Goal: Task Accomplishment & Management: Complete application form

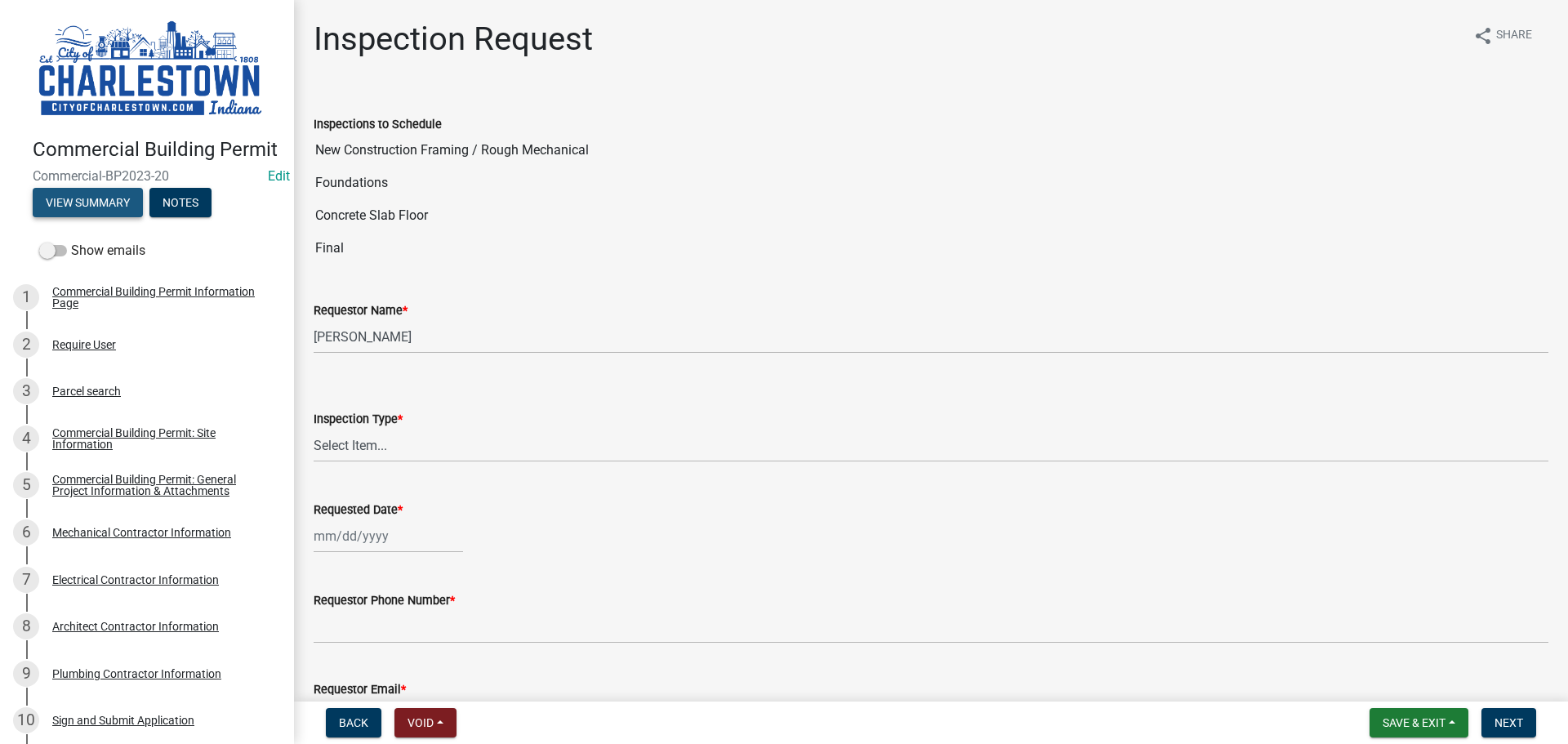
click at [72, 218] on button "View Summary" at bounding box center [87, 202] width 110 height 30
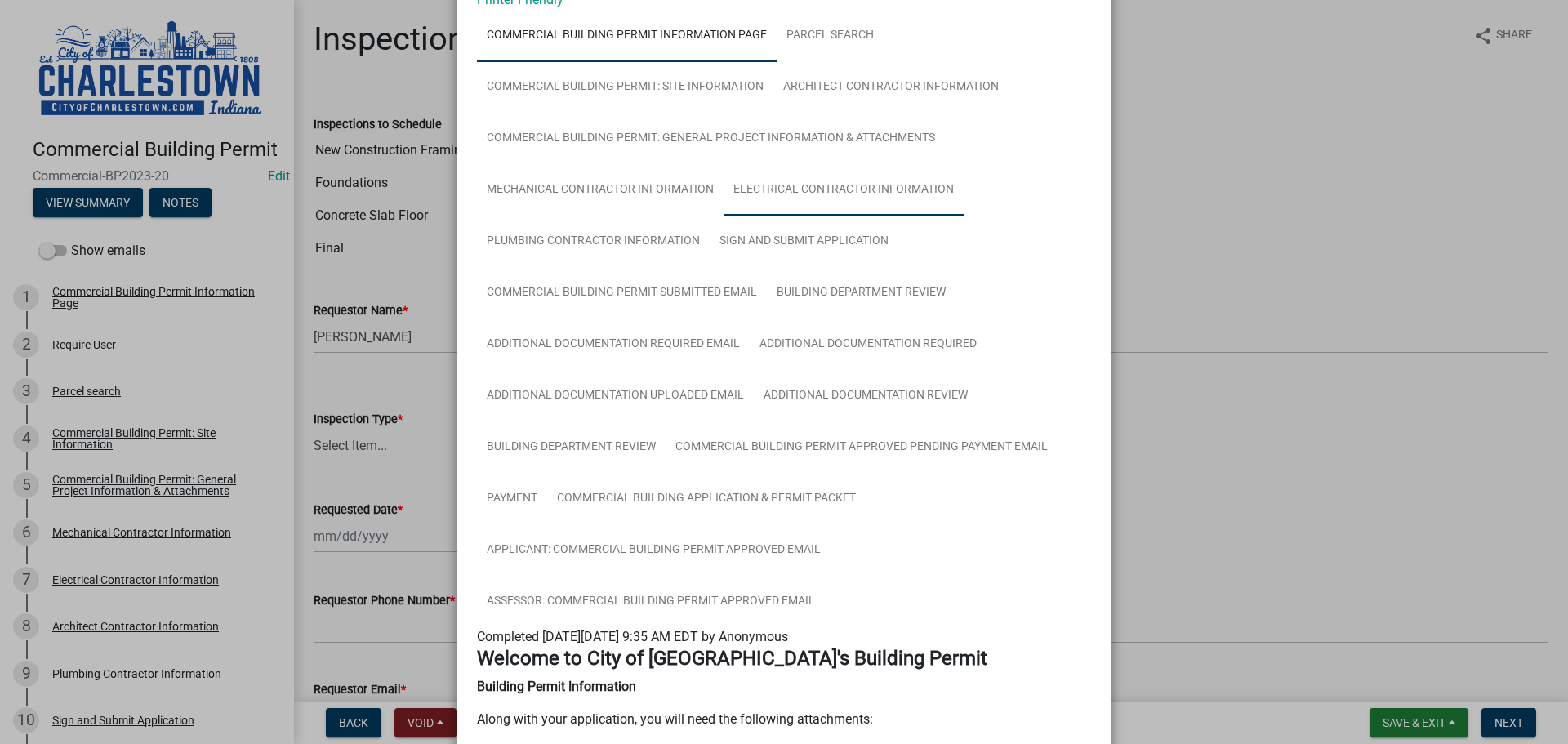
scroll to position [81, 0]
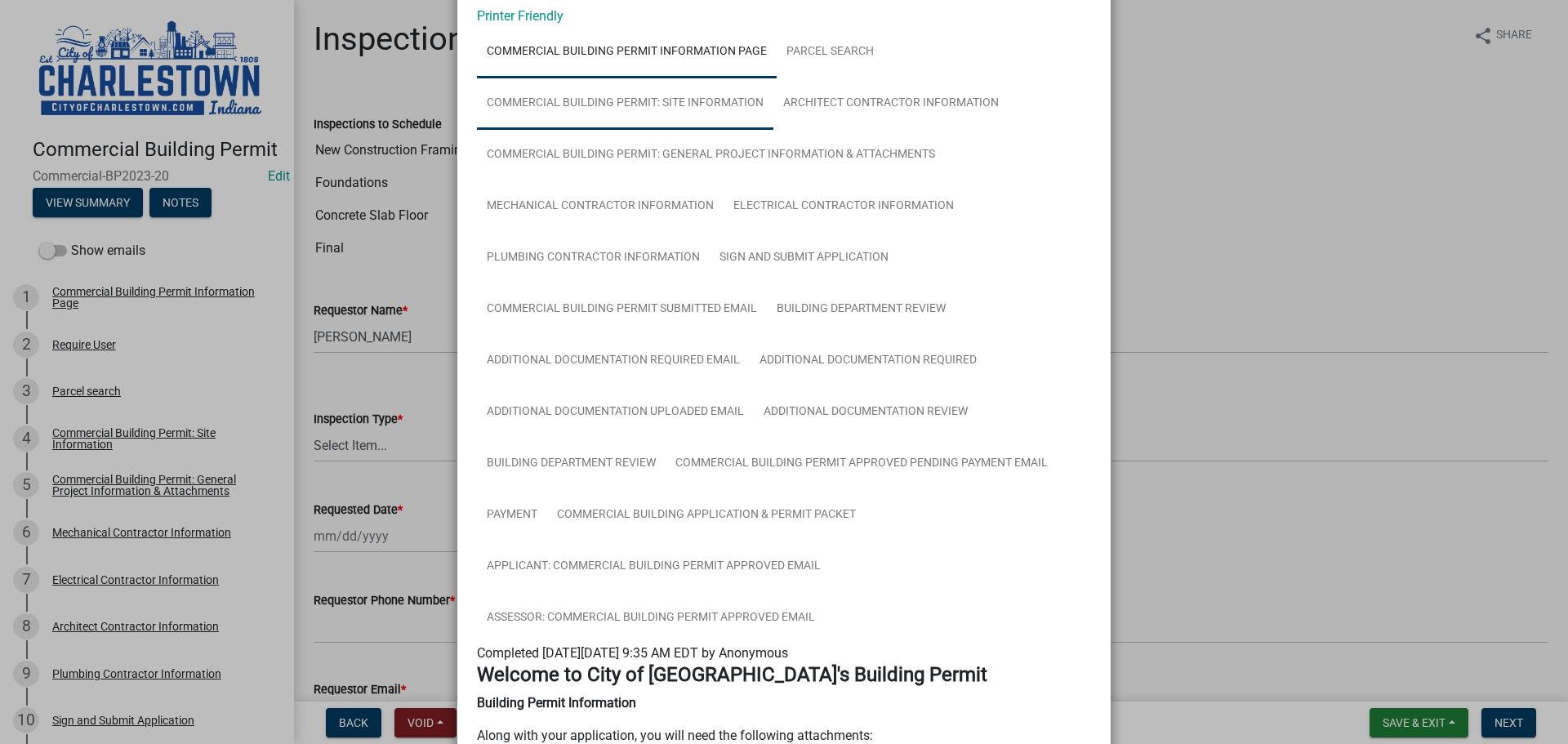
click at [712, 98] on link "Commercial Building Permit: Site Information" at bounding box center [625, 104] width 296 height 53
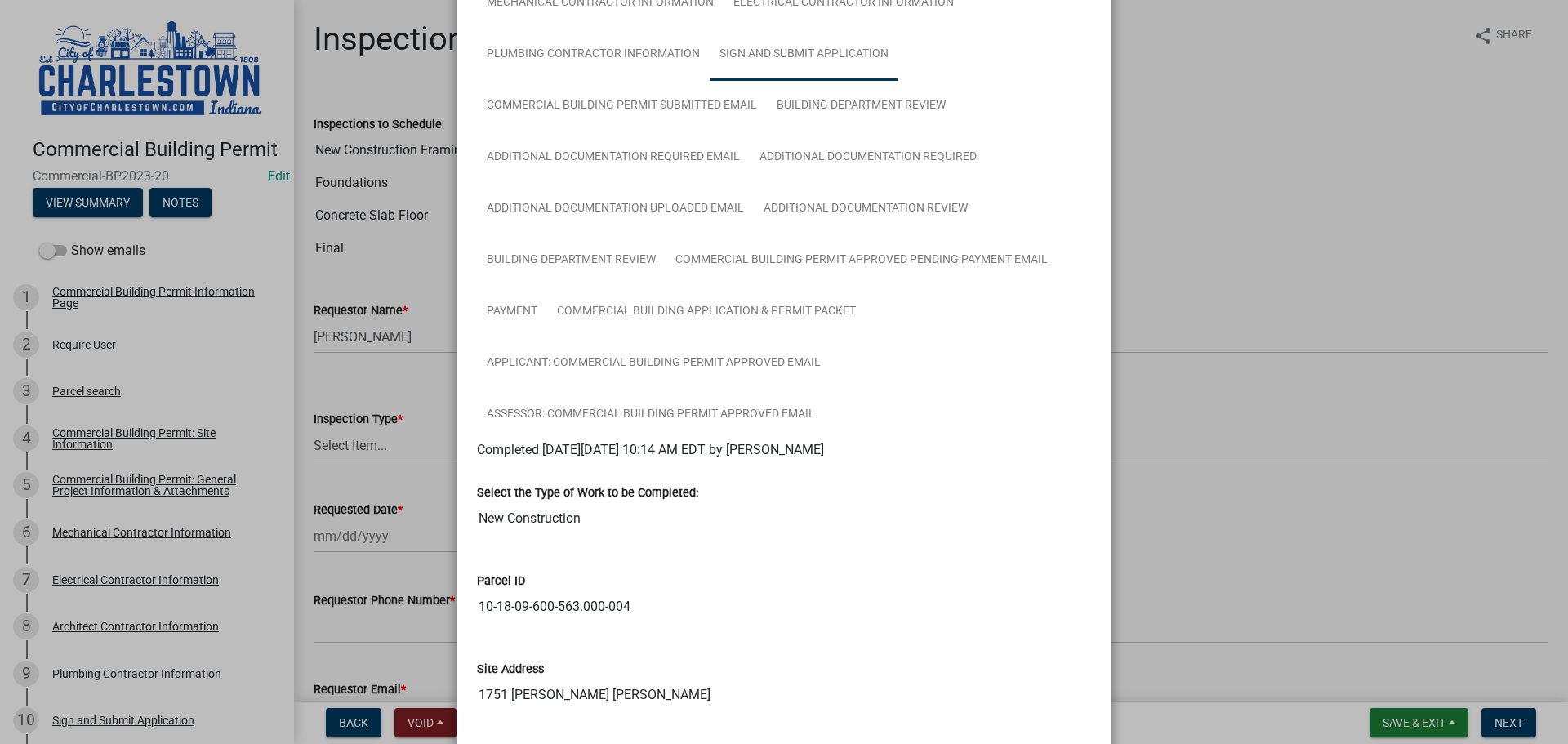
scroll to position [245, 0]
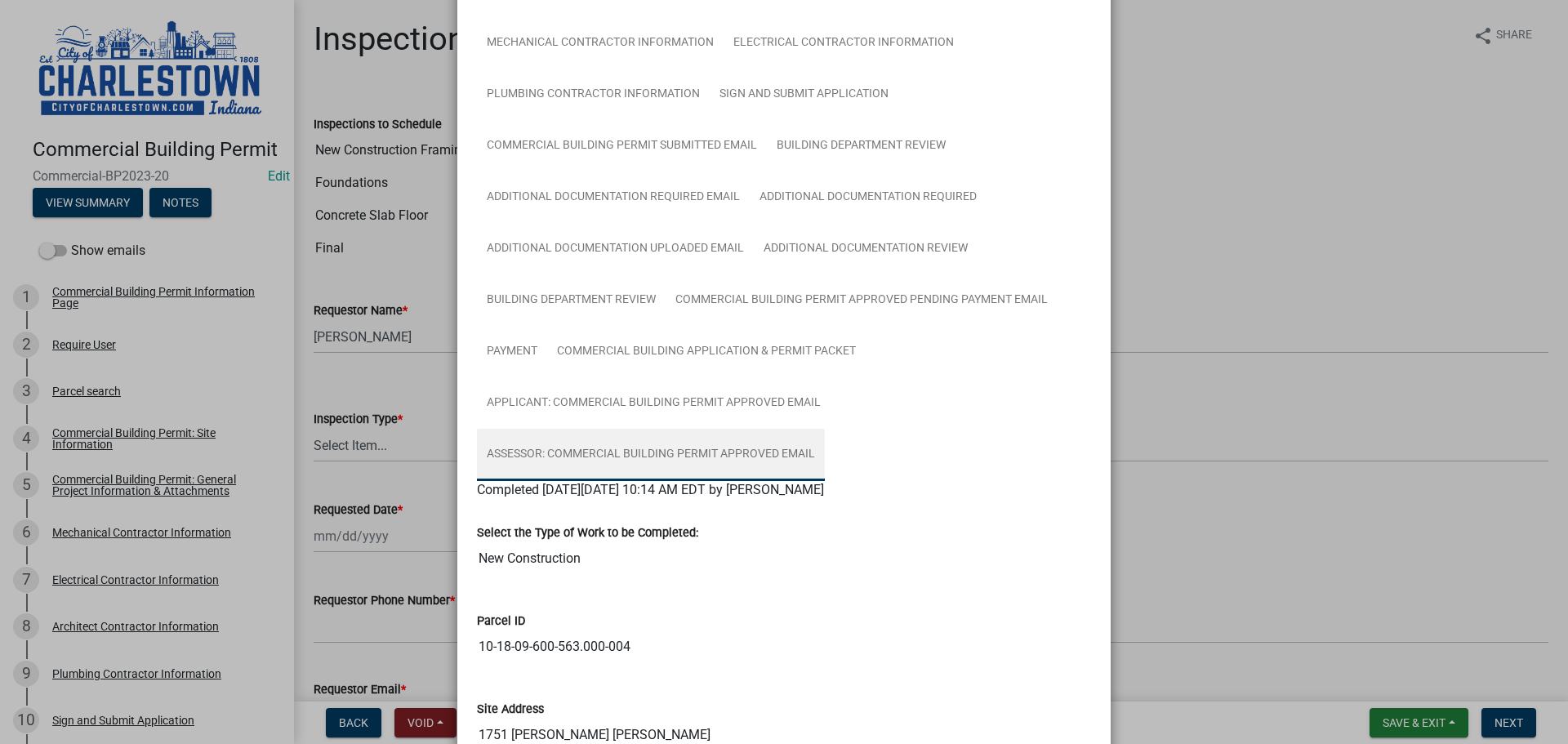
click at [644, 453] on link "Assessor: Commercial Building Permit Approved Email" at bounding box center [651, 454] width 348 height 53
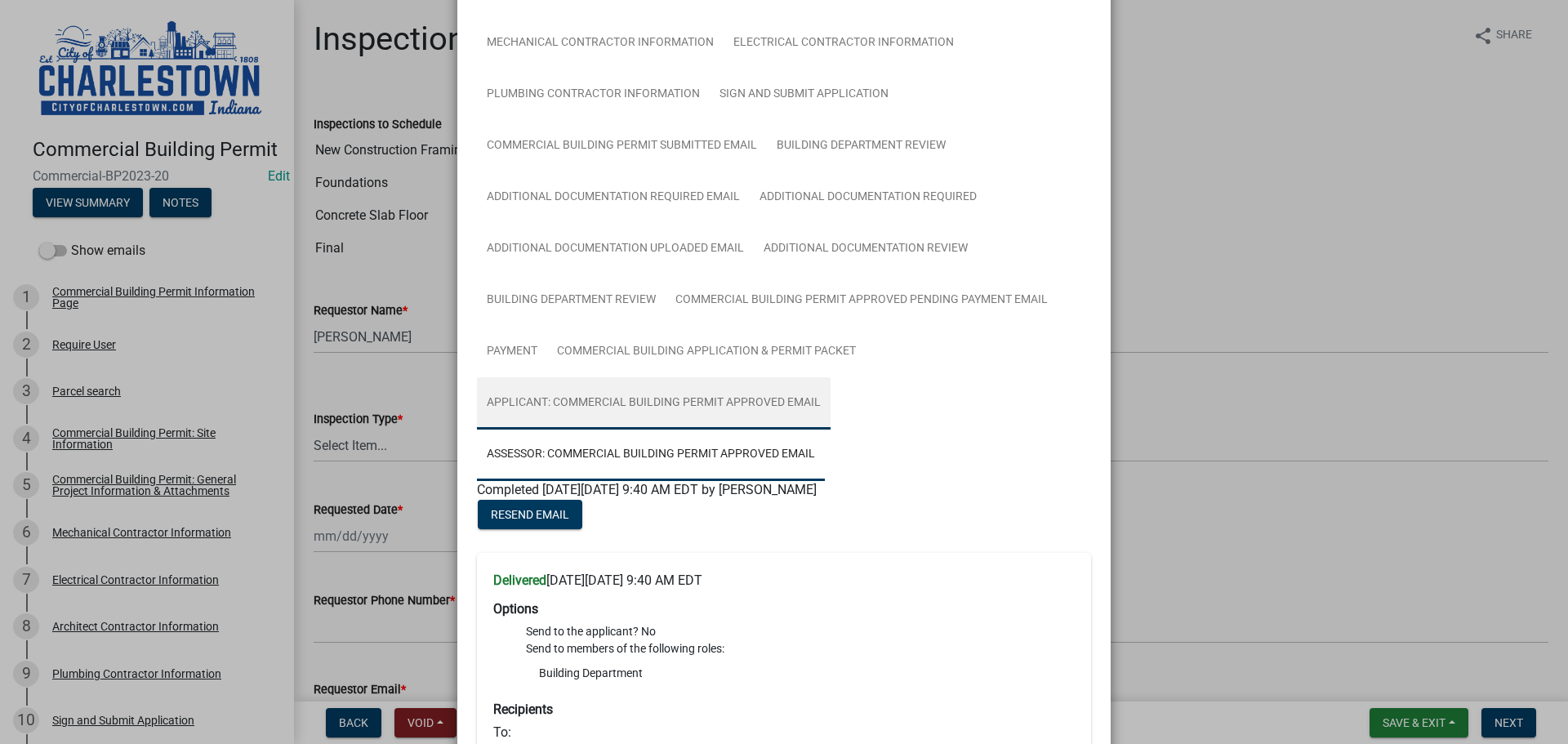
click at [641, 404] on link "Applicant: Commercial Building Permit Approved Email" at bounding box center [654, 404] width 354 height 53
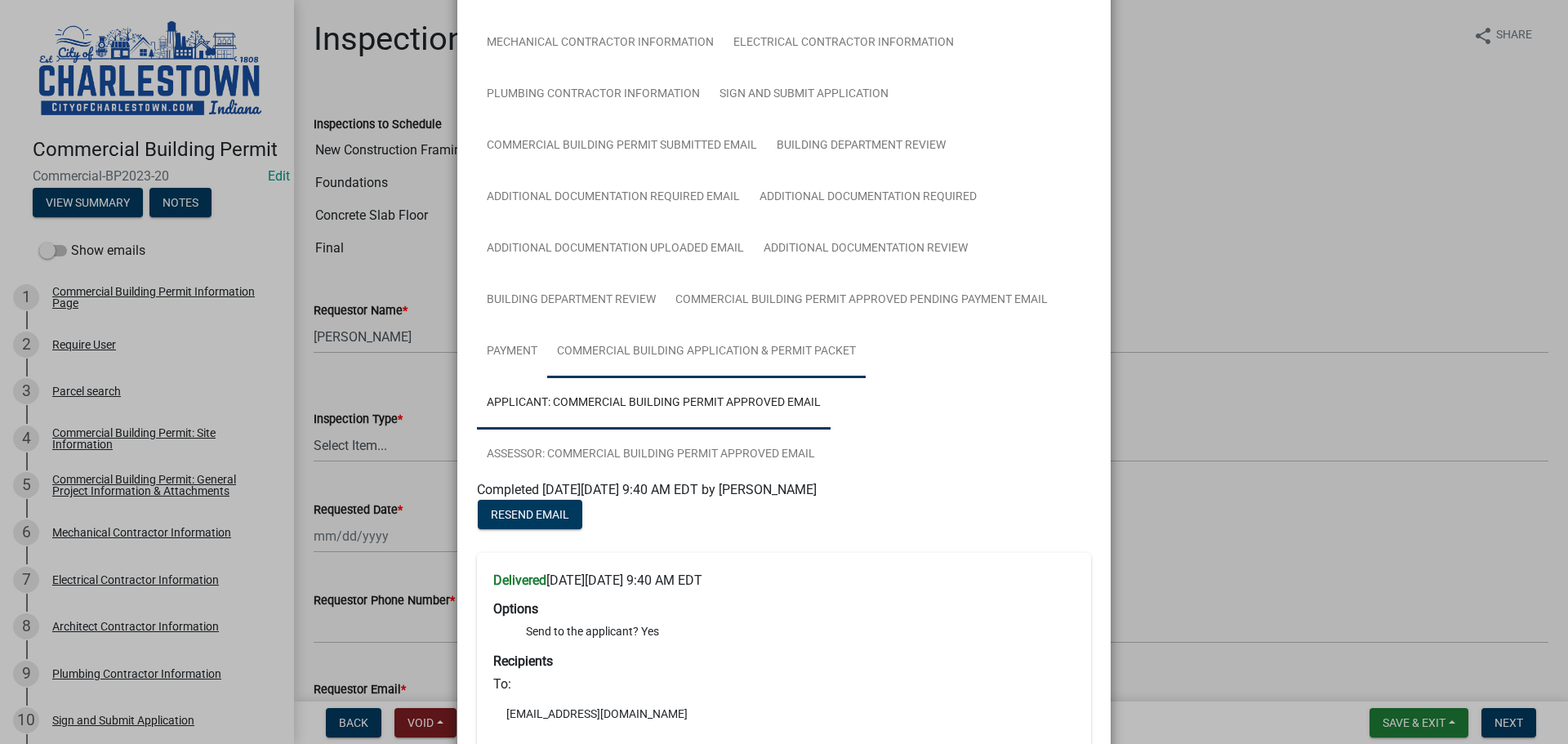
click at [649, 339] on link "Commercial Building Application & Permit Packet" at bounding box center [706, 352] width 318 height 53
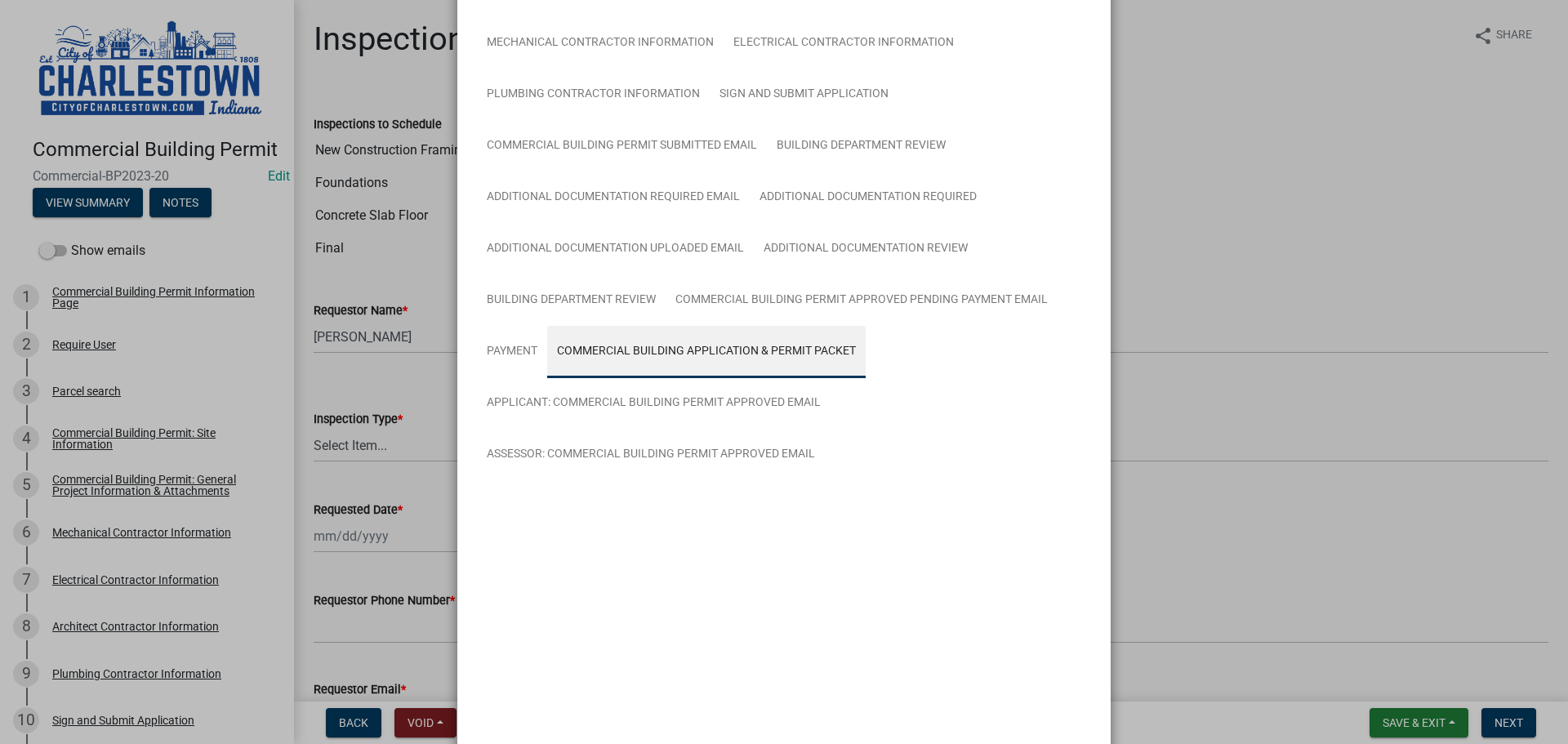
scroll to position [143, 0]
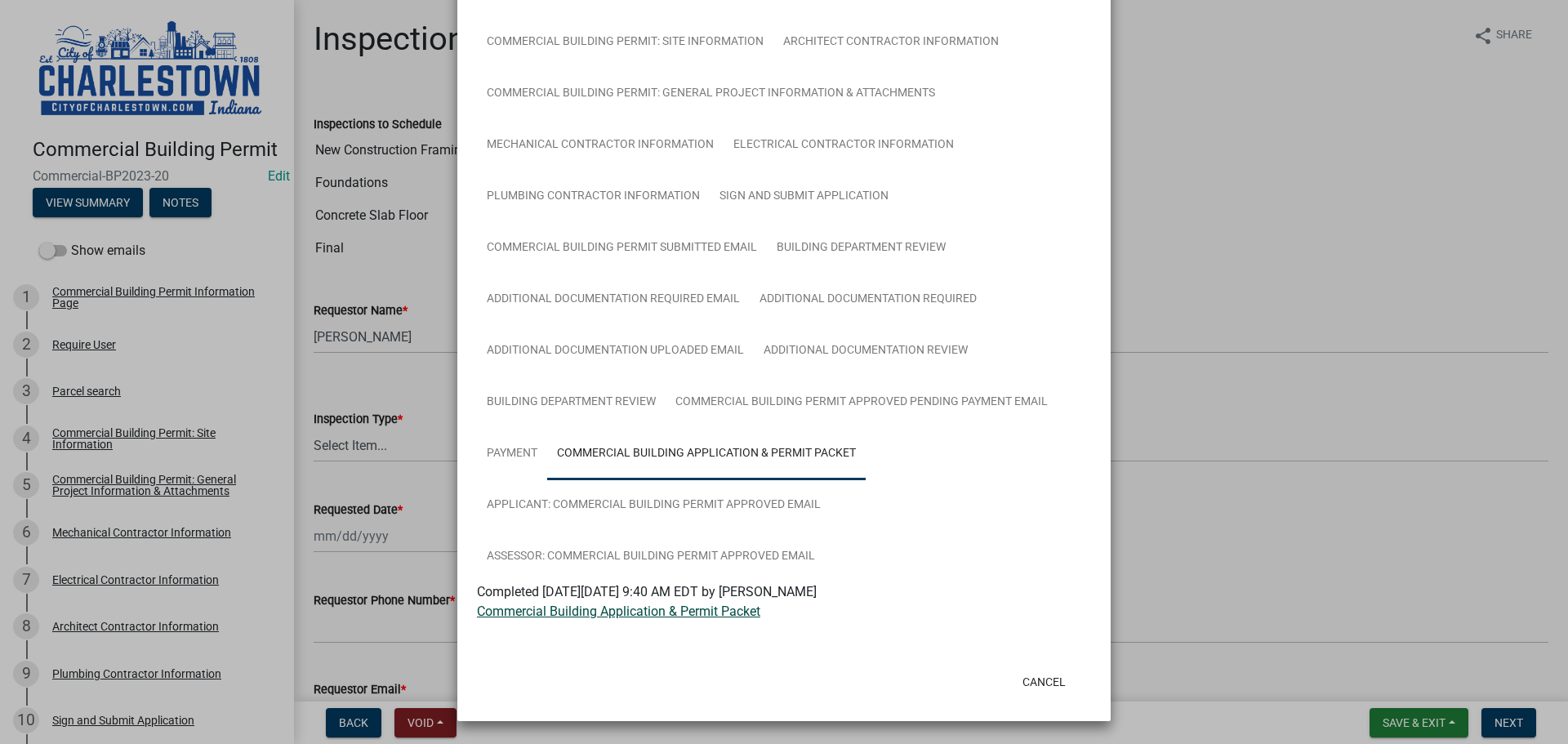
click at [606, 612] on link "Commercial Building Application & Permit Packet" at bounding box center [619, 612] width 284 height 15
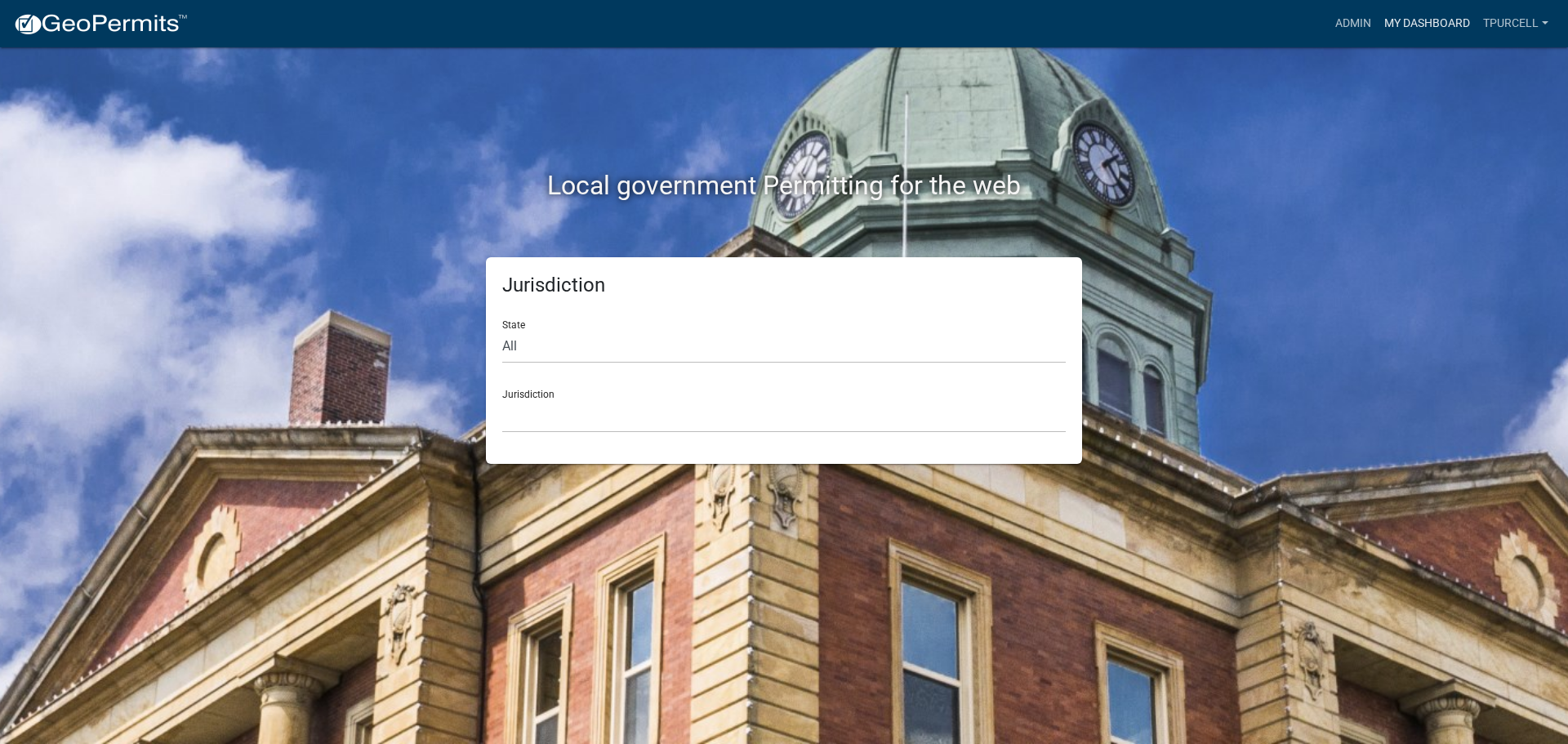
click at [1411, 20] on link "My Dashboard" at bounding box center [1426, 24] width 99 height 31
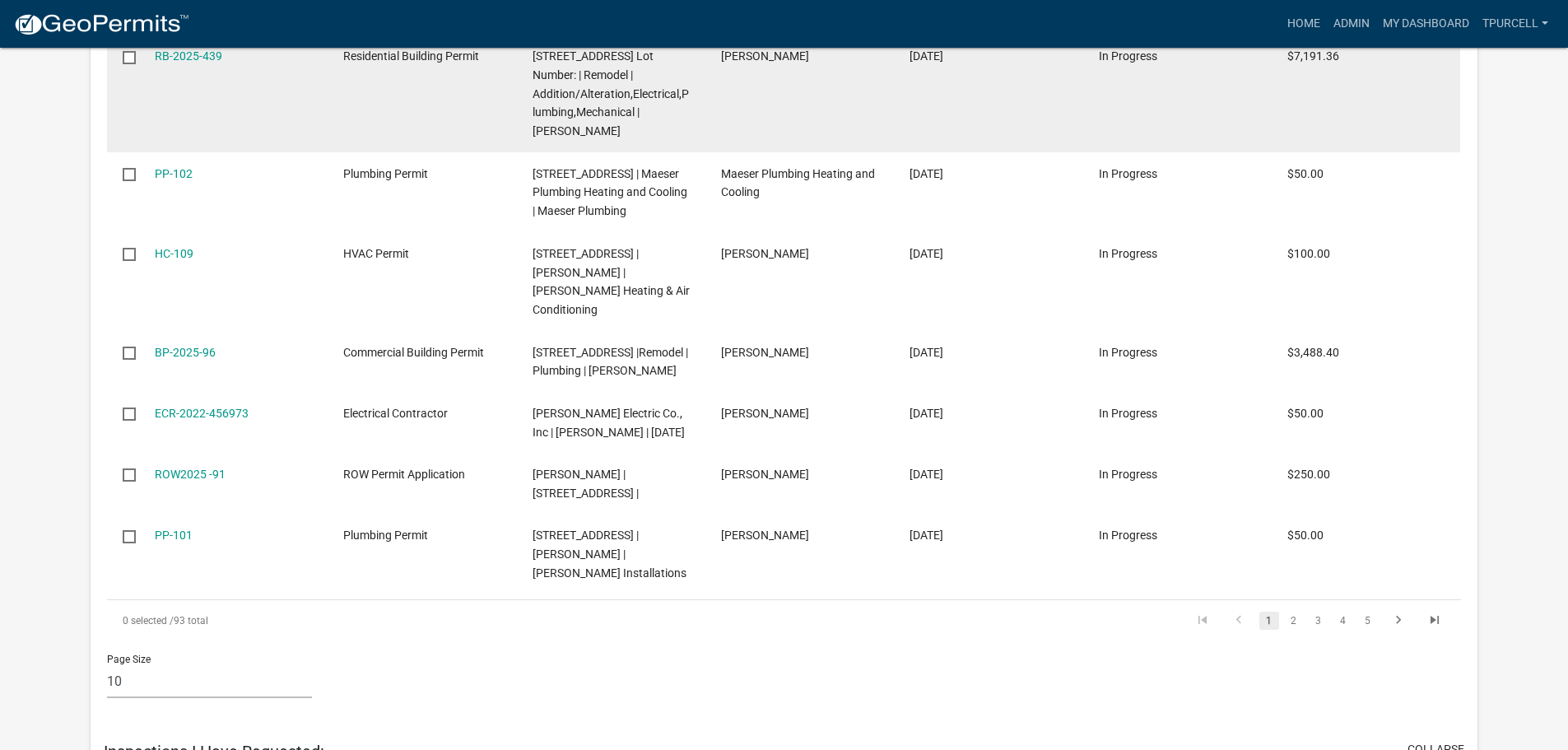
scroll to position [1647, 0]
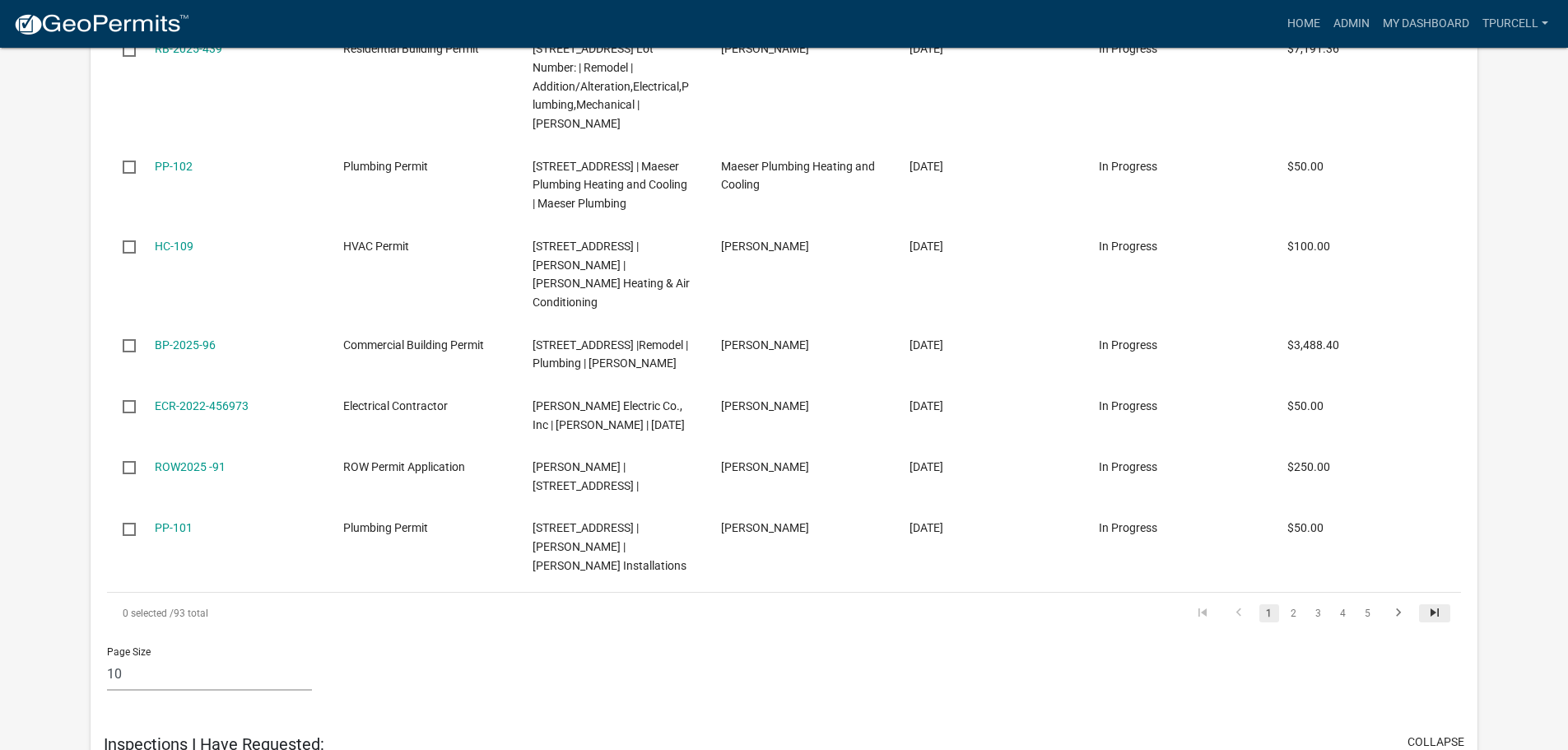
click at [1436, 605] on icon "go to last page" at bounding box center [1435, 615] width 21 height 19
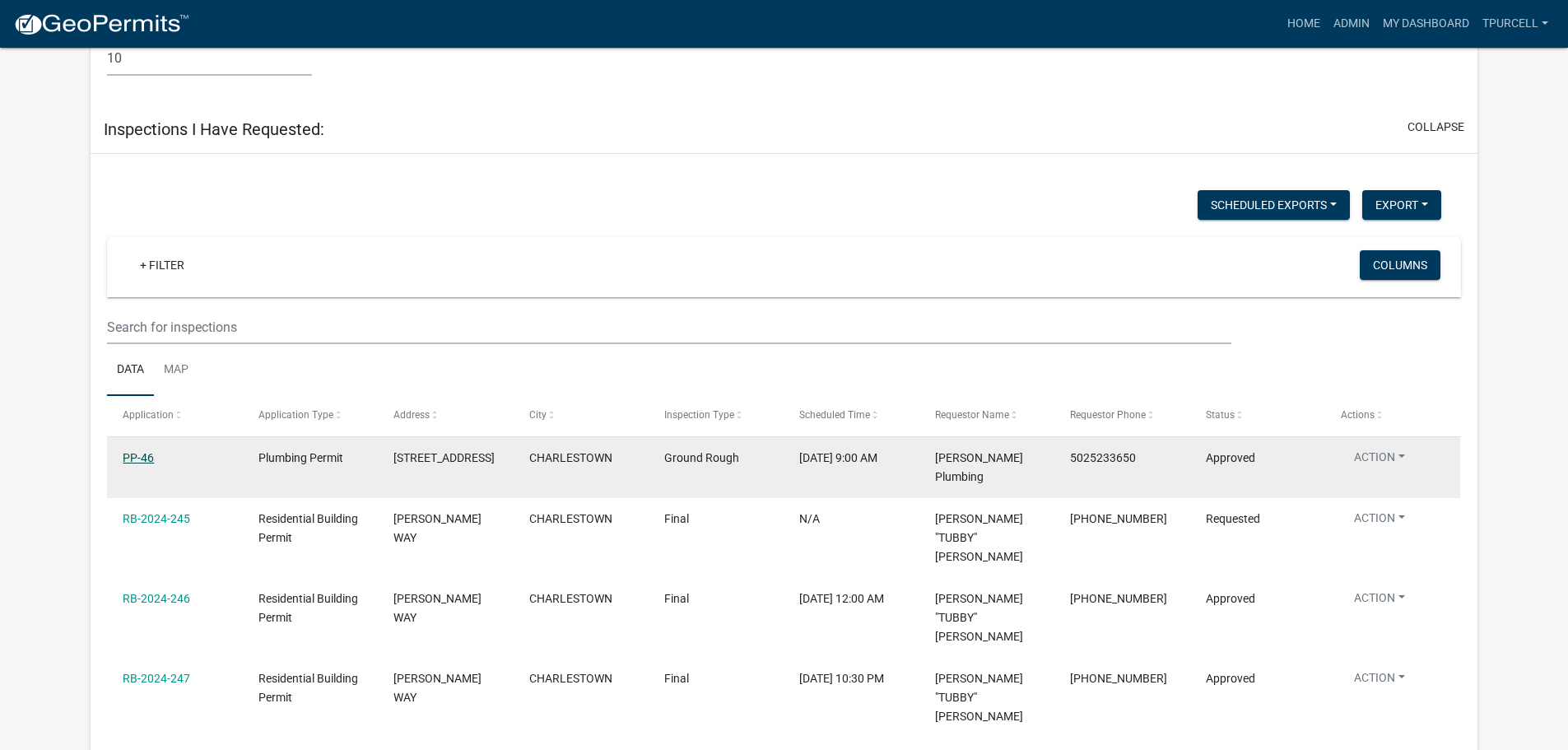
click at [144, 451] on link "PP-46" at bounding box center [138, 458] width 31 height 14
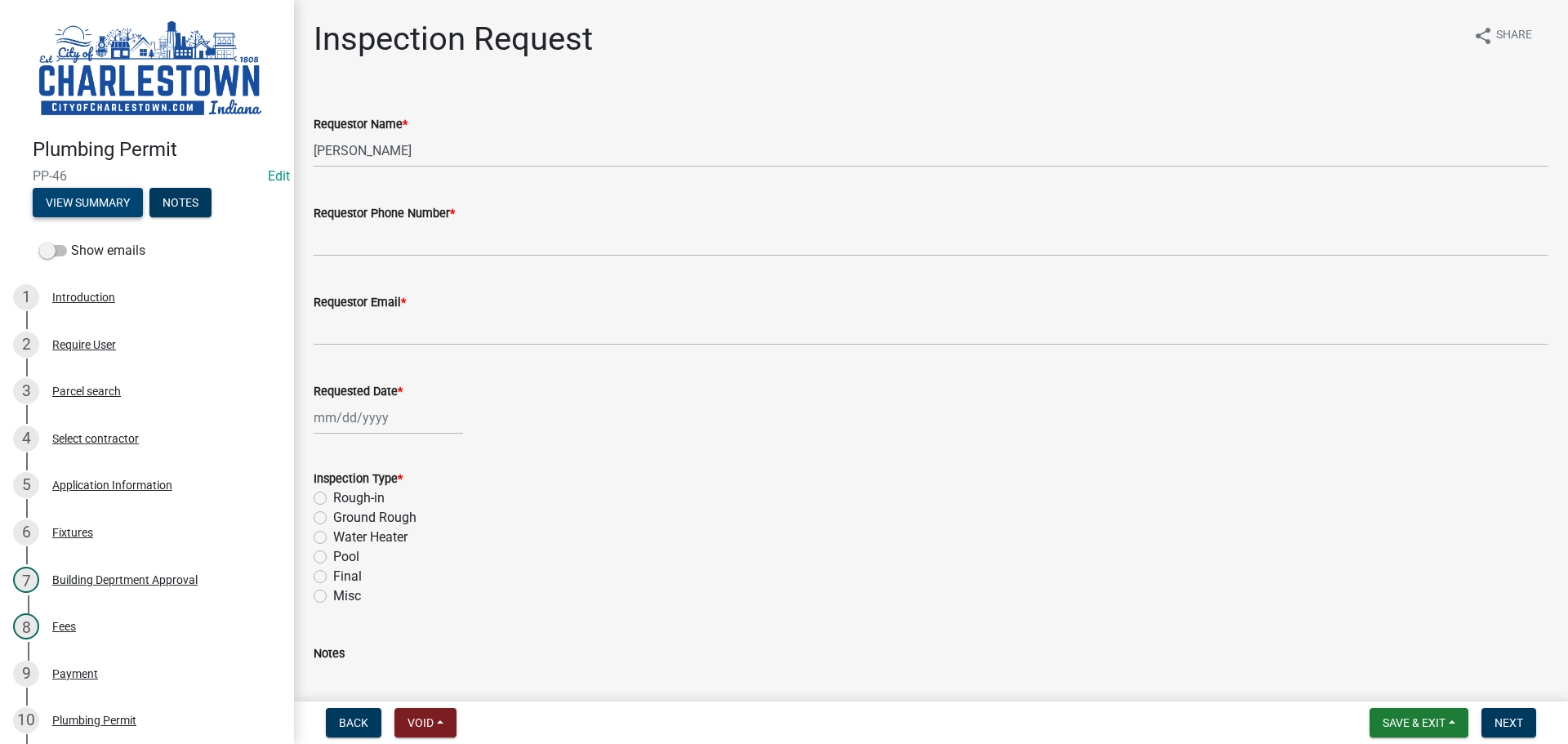
click at [95, 198] on button "View Summary" at bounding box center [87, 202] width 110 height 30
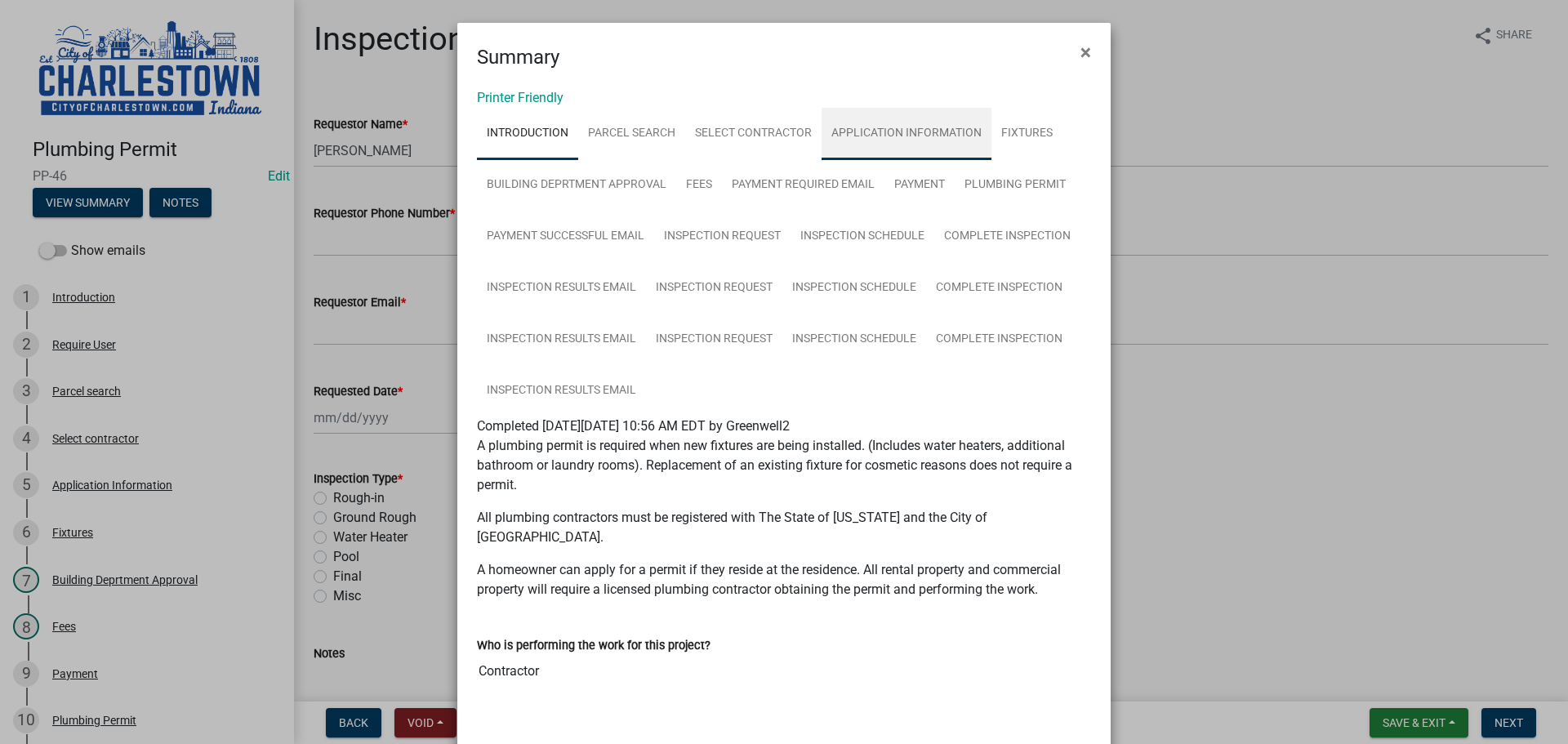
click at [909, 133] on link "Application Information" at bounding box center [906, 133] width 170 height 53
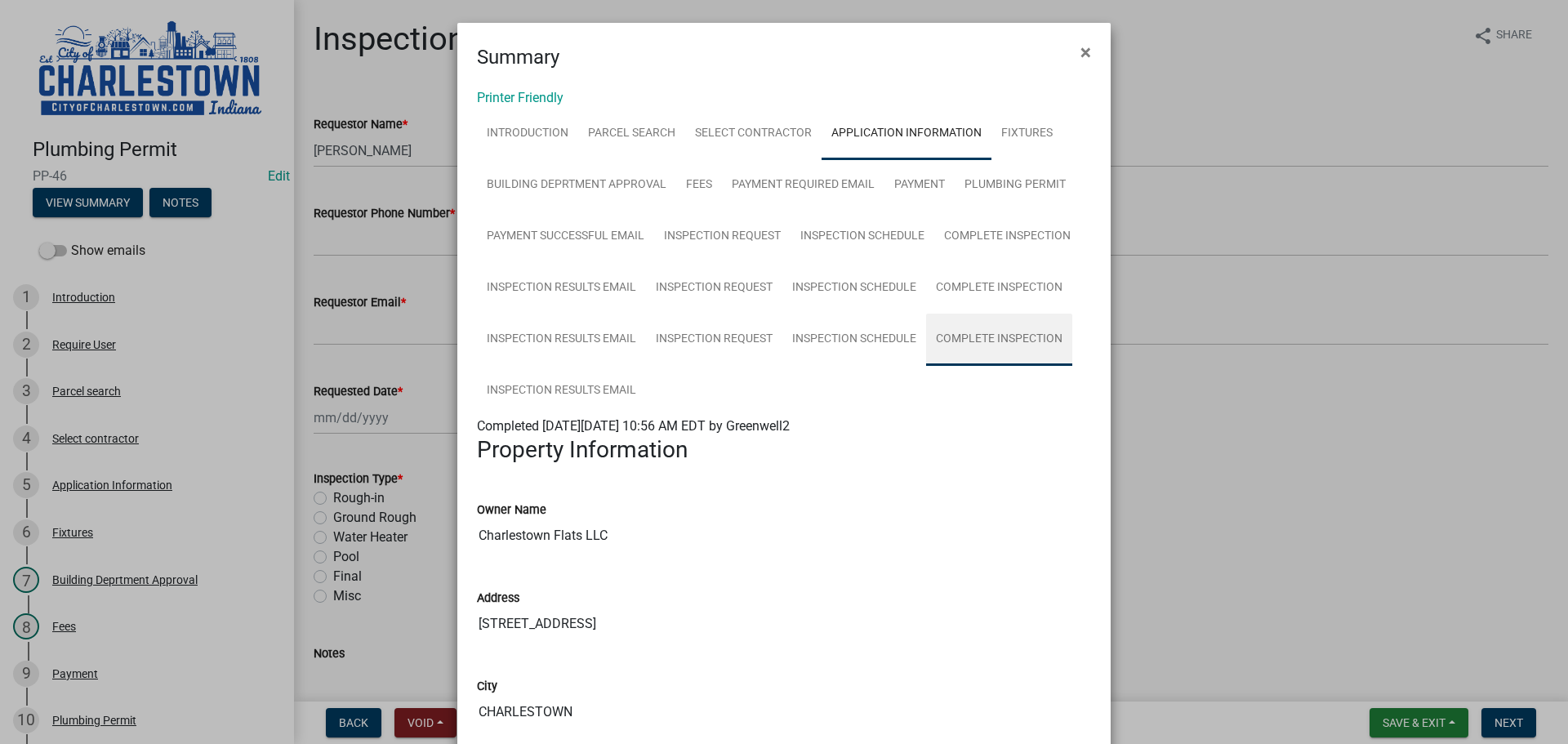
click at [980, 336] on link "Complete Inspection" at bounding box center [999, 339] width 147 height 53
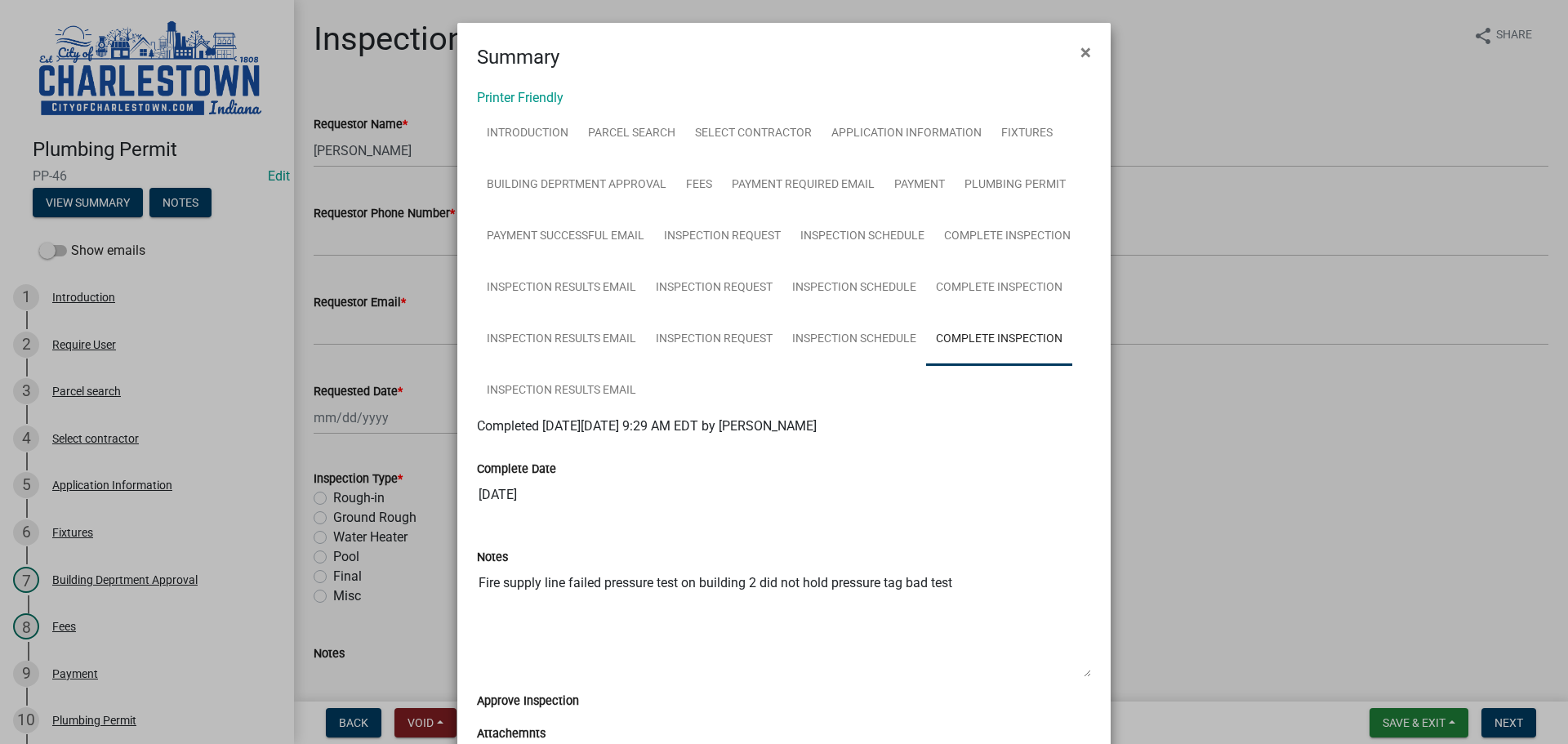
click at [1217, 206] on ngb-modal-window "Summary × Printer Friendly Introduction Parcel search Select contractor Applica…" at bounding box center [784, 372] width 1568 height 744
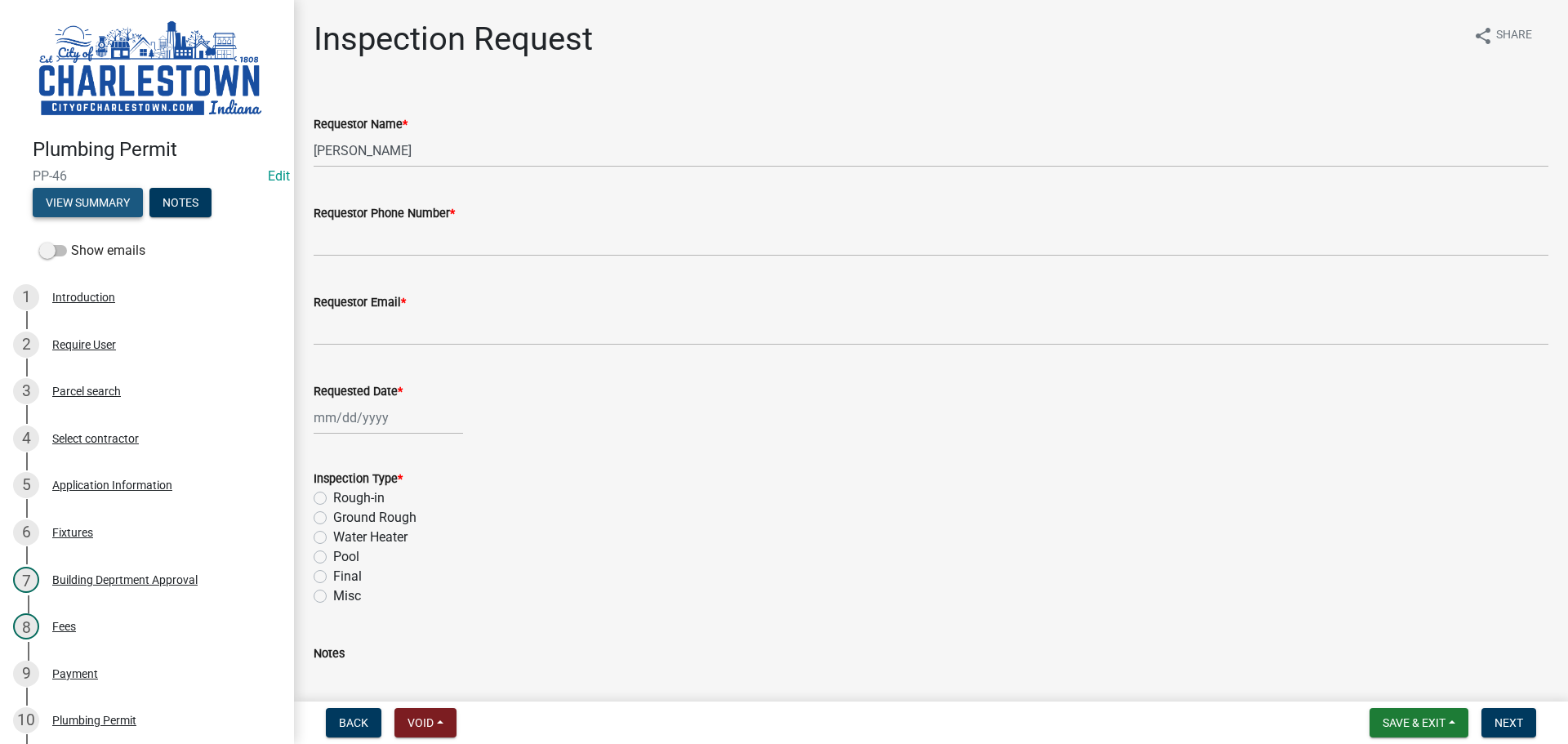
click at [113, 191] on button "View Summary" at bounding box center [87, 202] width 110 height 30
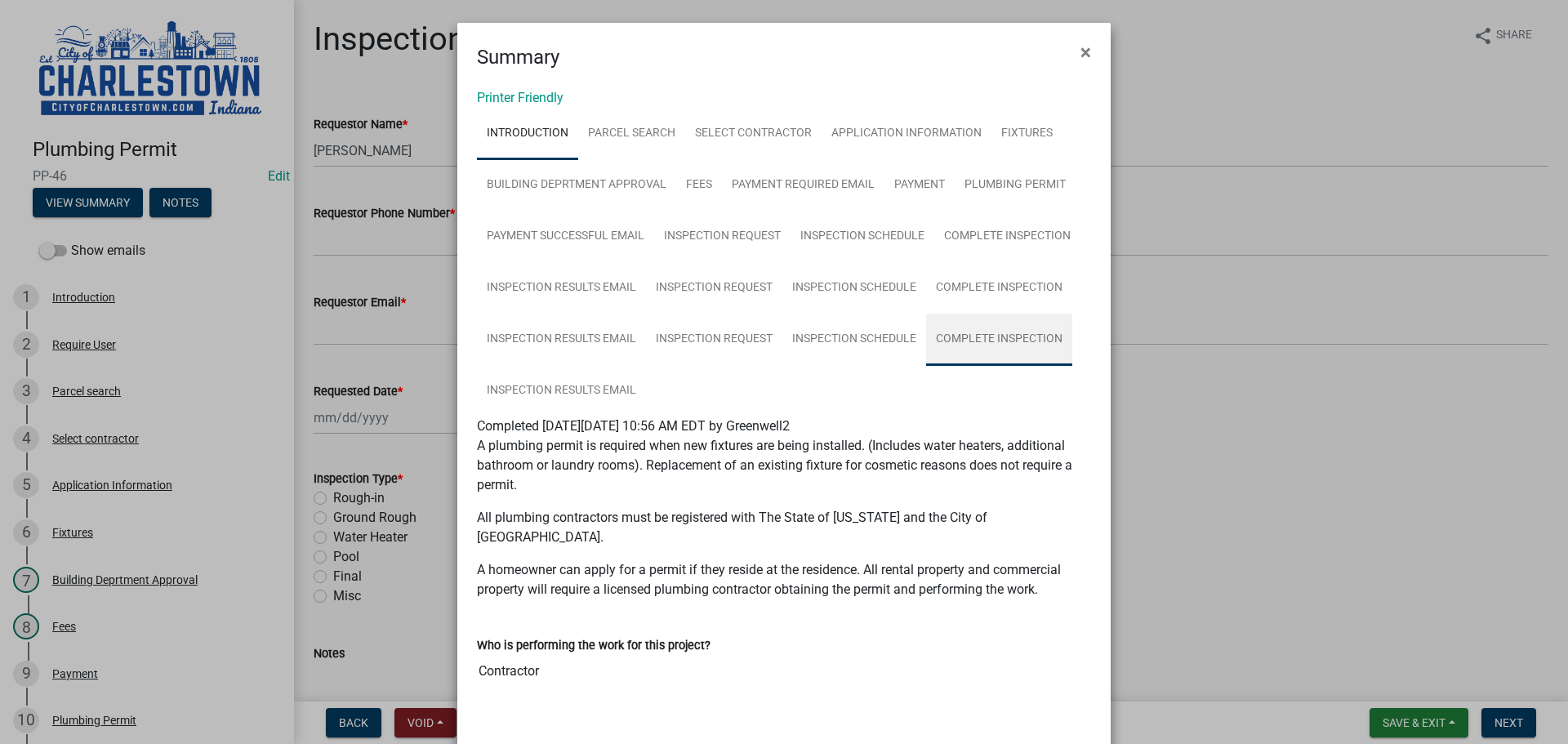
click at [973, 337] on link "Complete Inspection" at bounding box center [999, 339] width 147 height 53
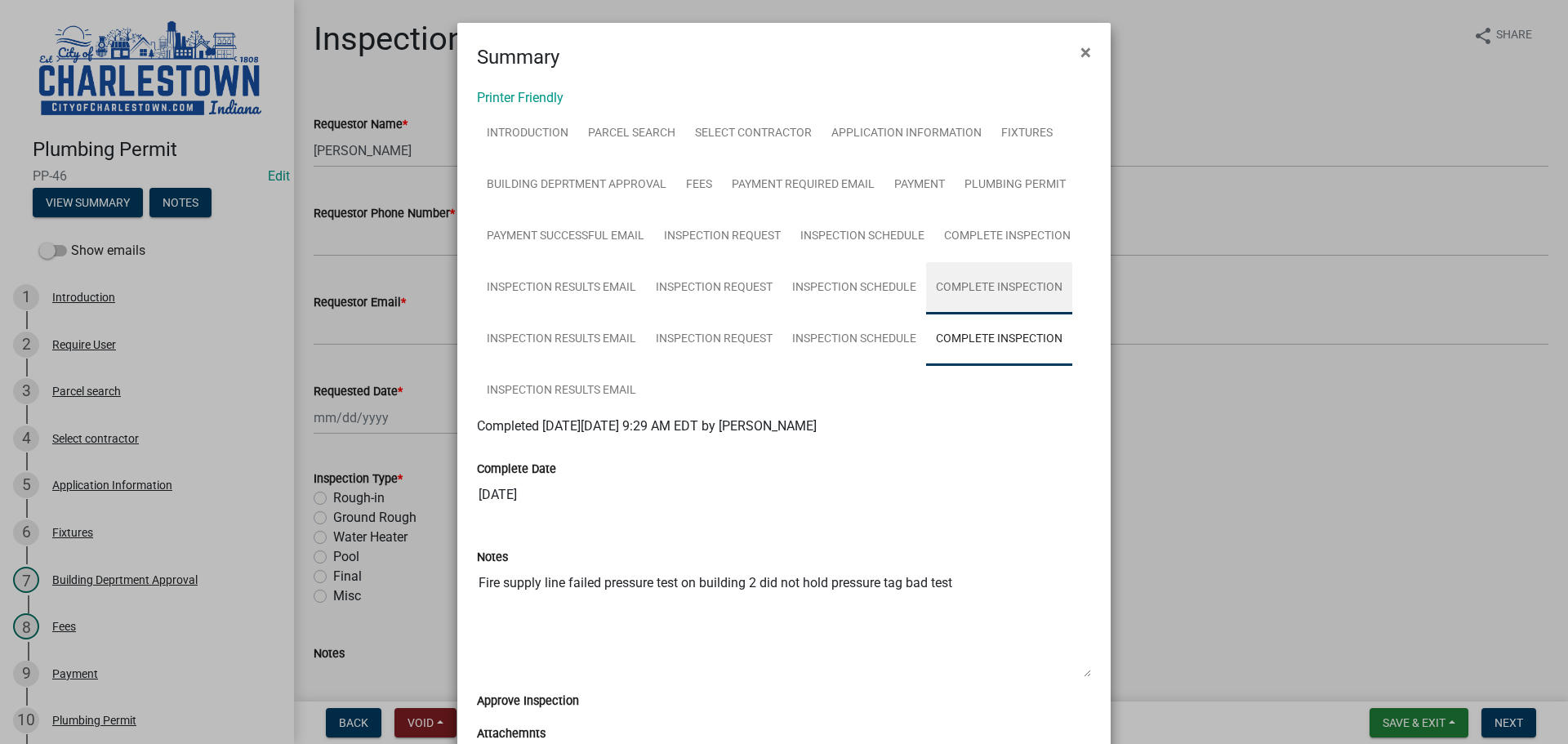
click at [996, 284] on link "Complete Inspection" at bounding box center [999, 289] width 147 height 53
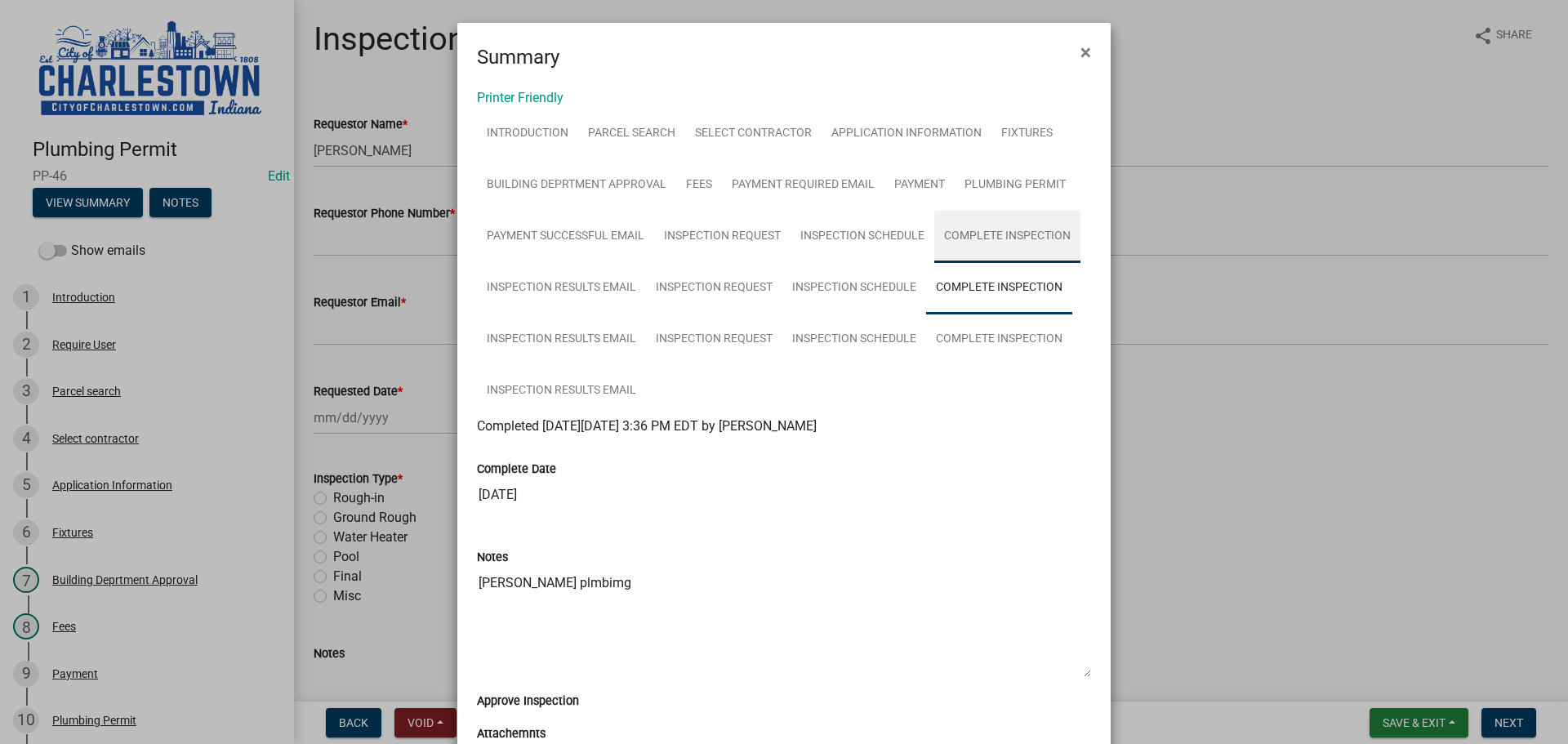
click at [1007, 231] on link "Complete Inspection" at bounding box center [1007, 237] width 147 height 53
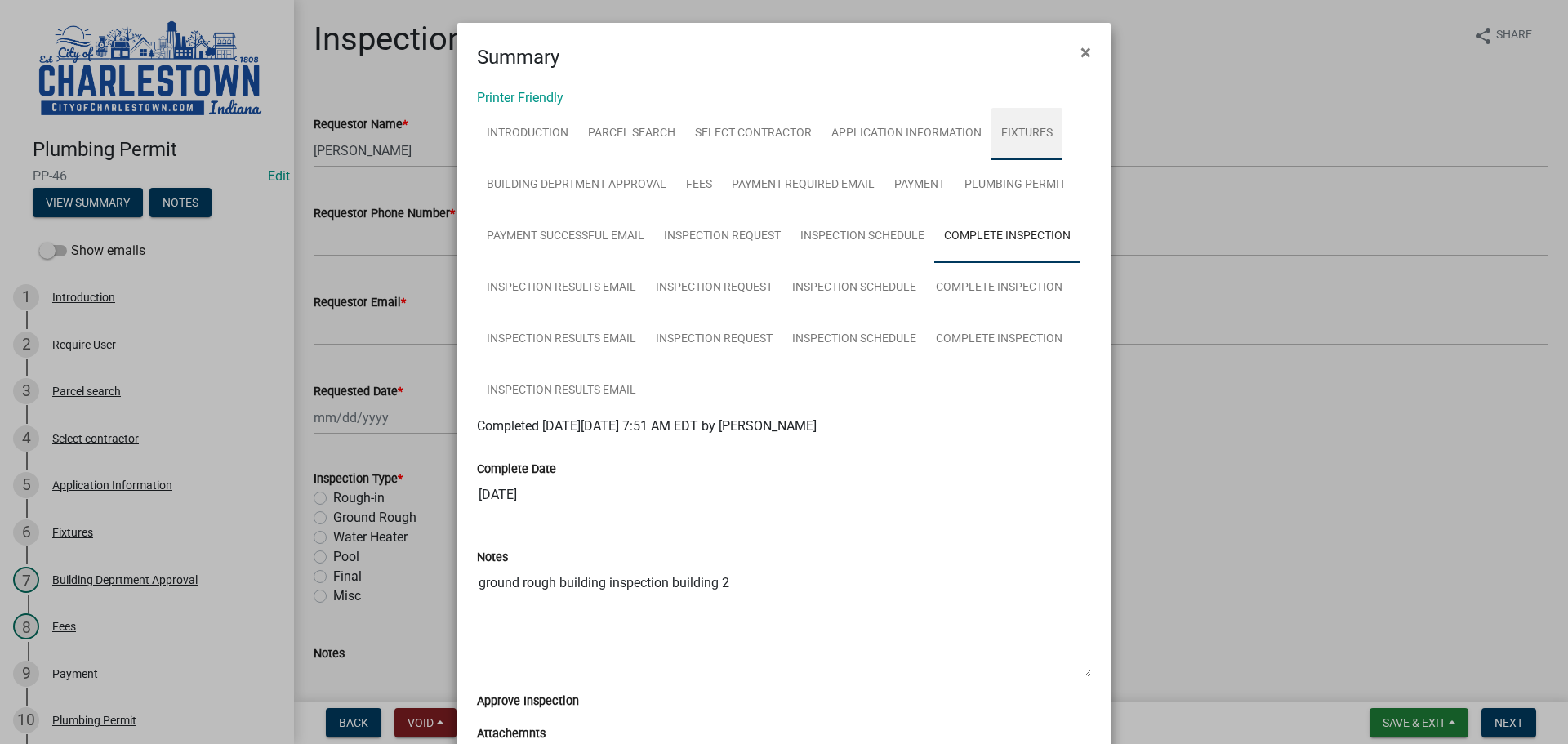
click at [1020, 135] on link "Fixtures" at bounding box center [1026, 133] width 71 height 53
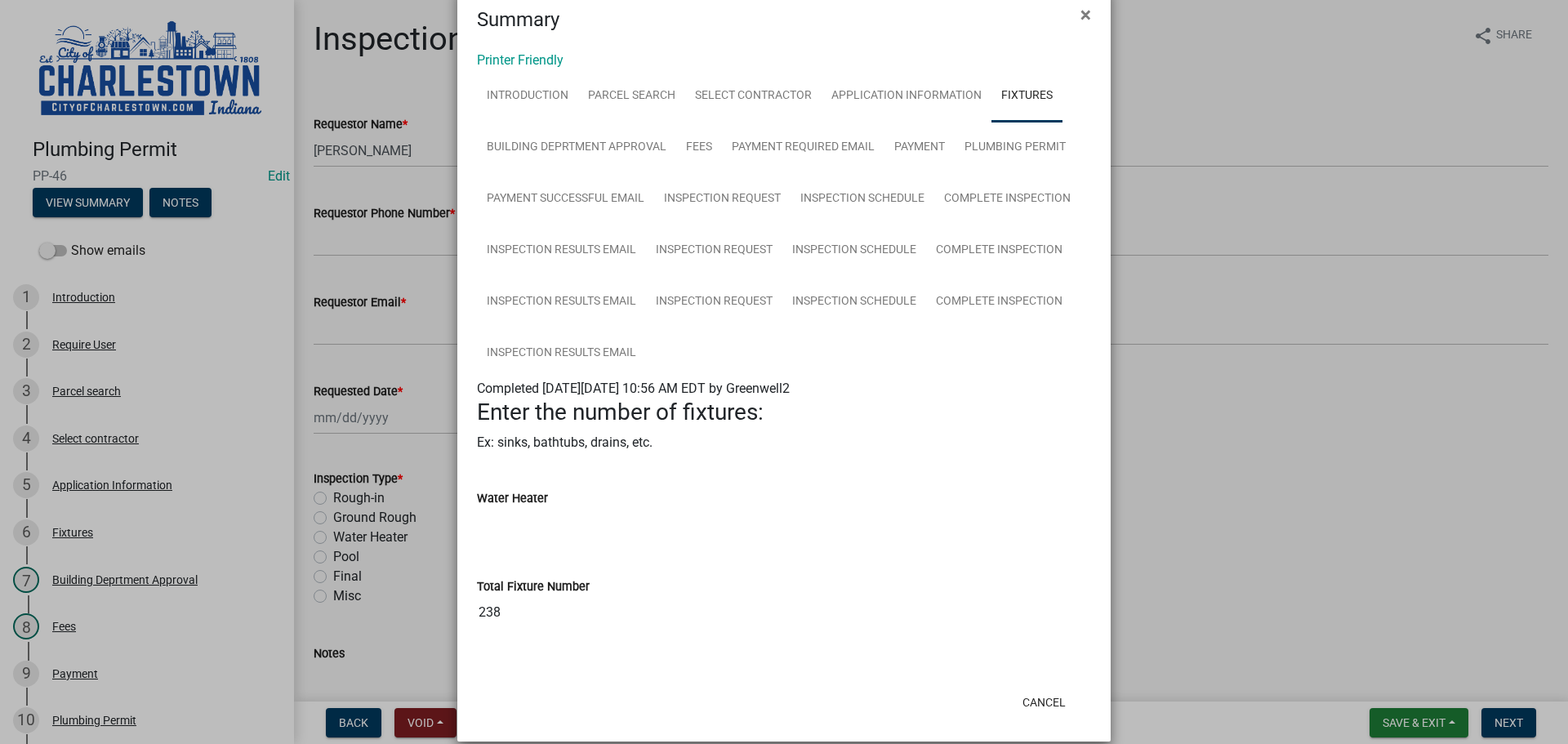
scroll to position [58, 0]
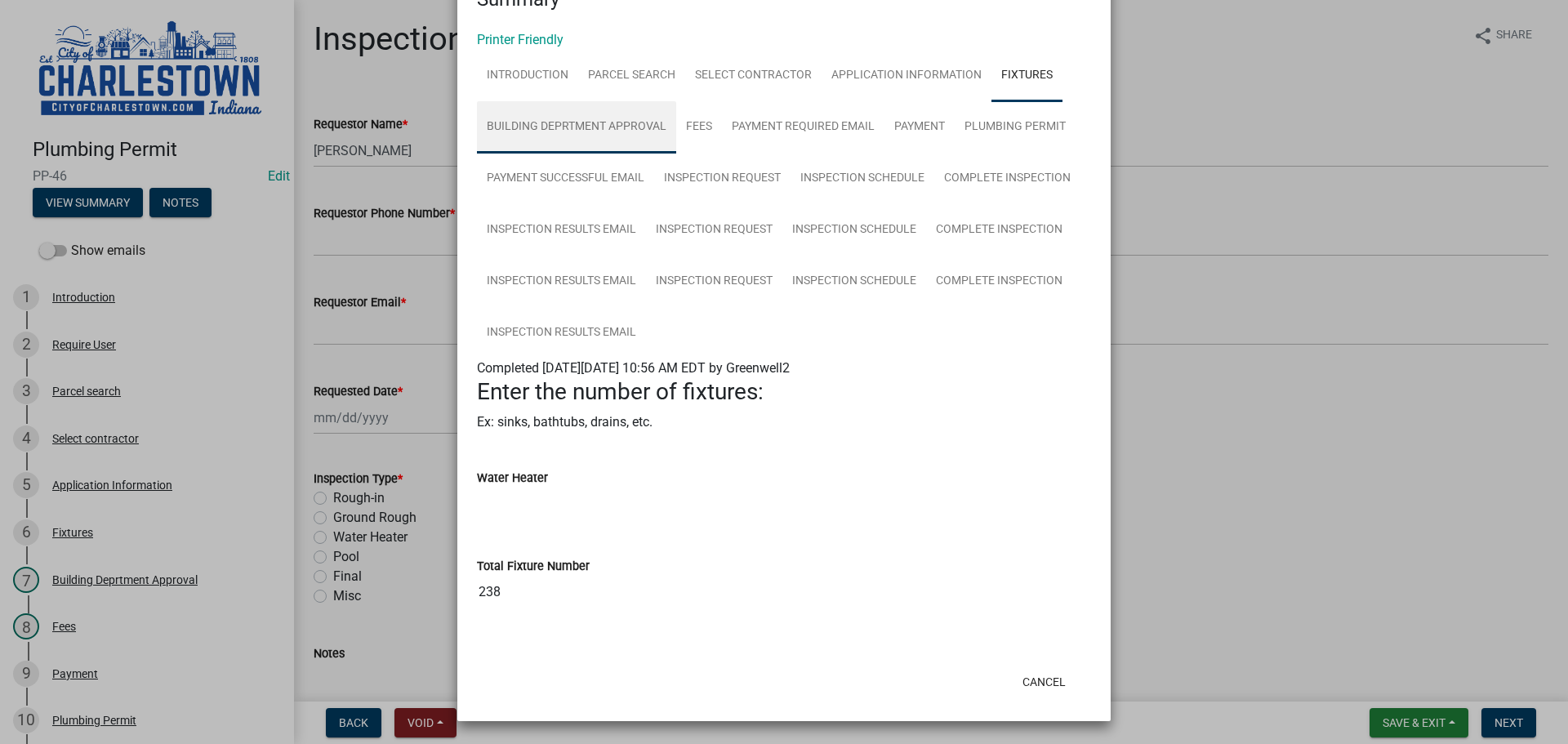
click at [583, 124] on link "Building Deprtment Approval" at bounding box center [577, 128] width 199 height 53
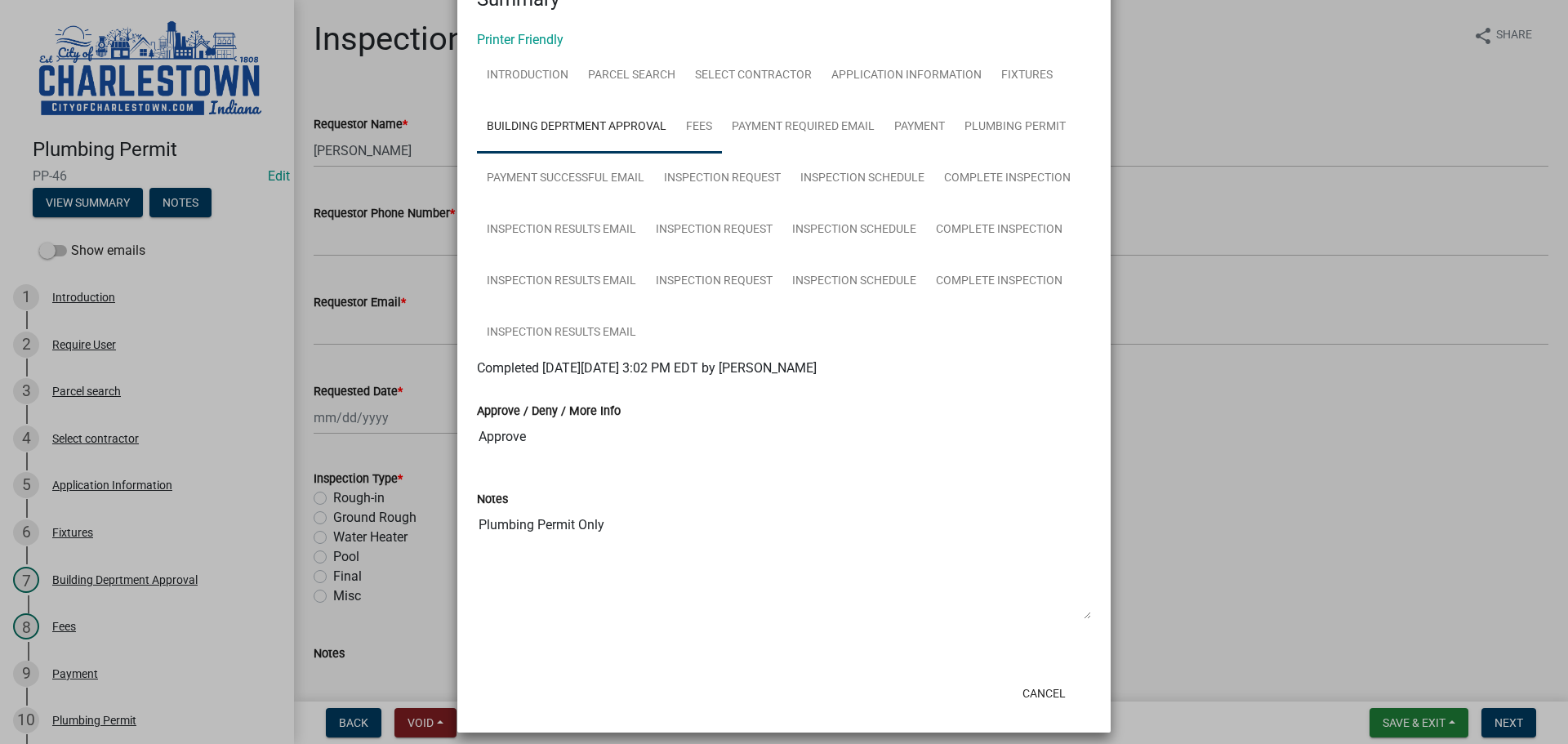
click at [690, 128] on link "Fees" at bounding box center [700, 128] width 46 height 53
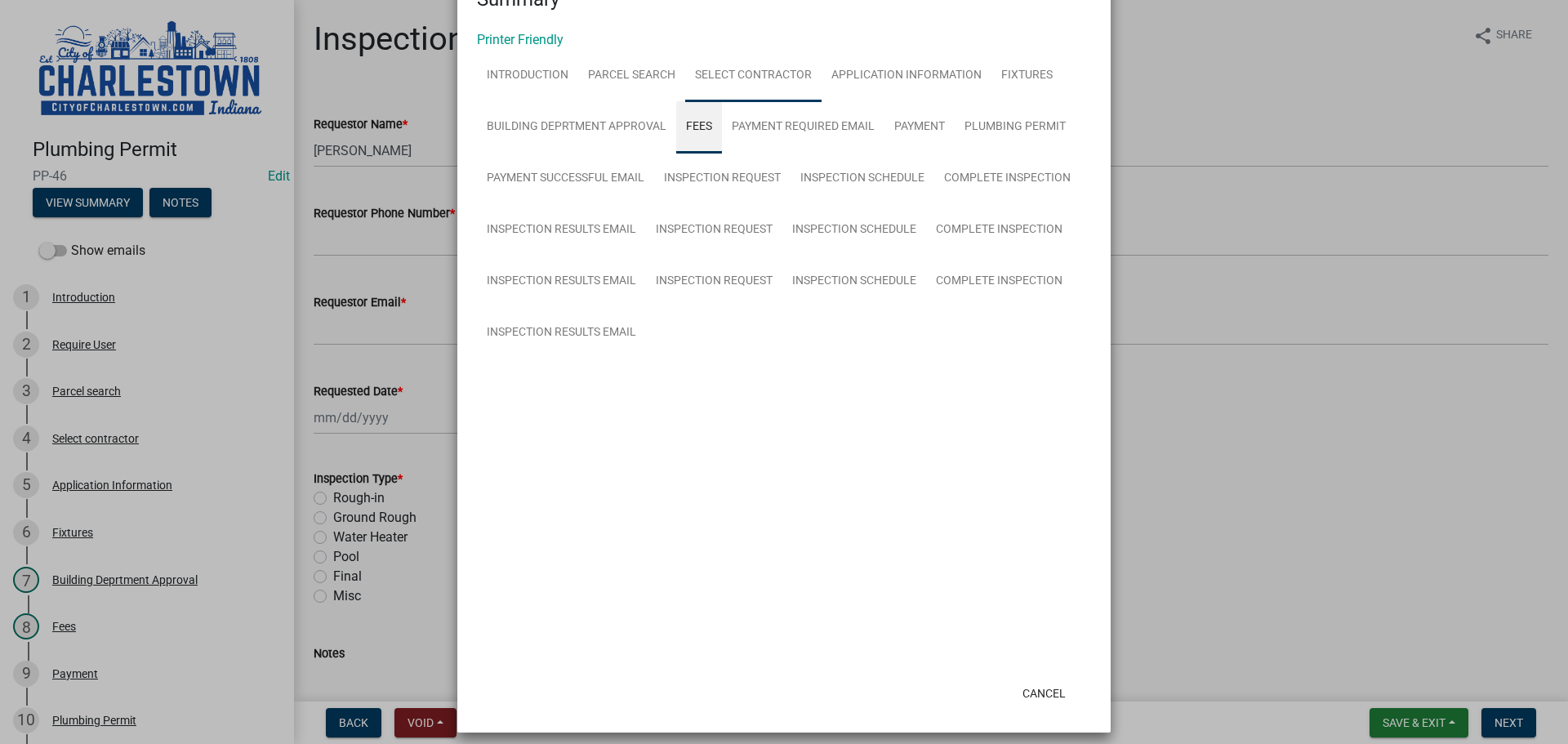
scroll to position [0, 0]
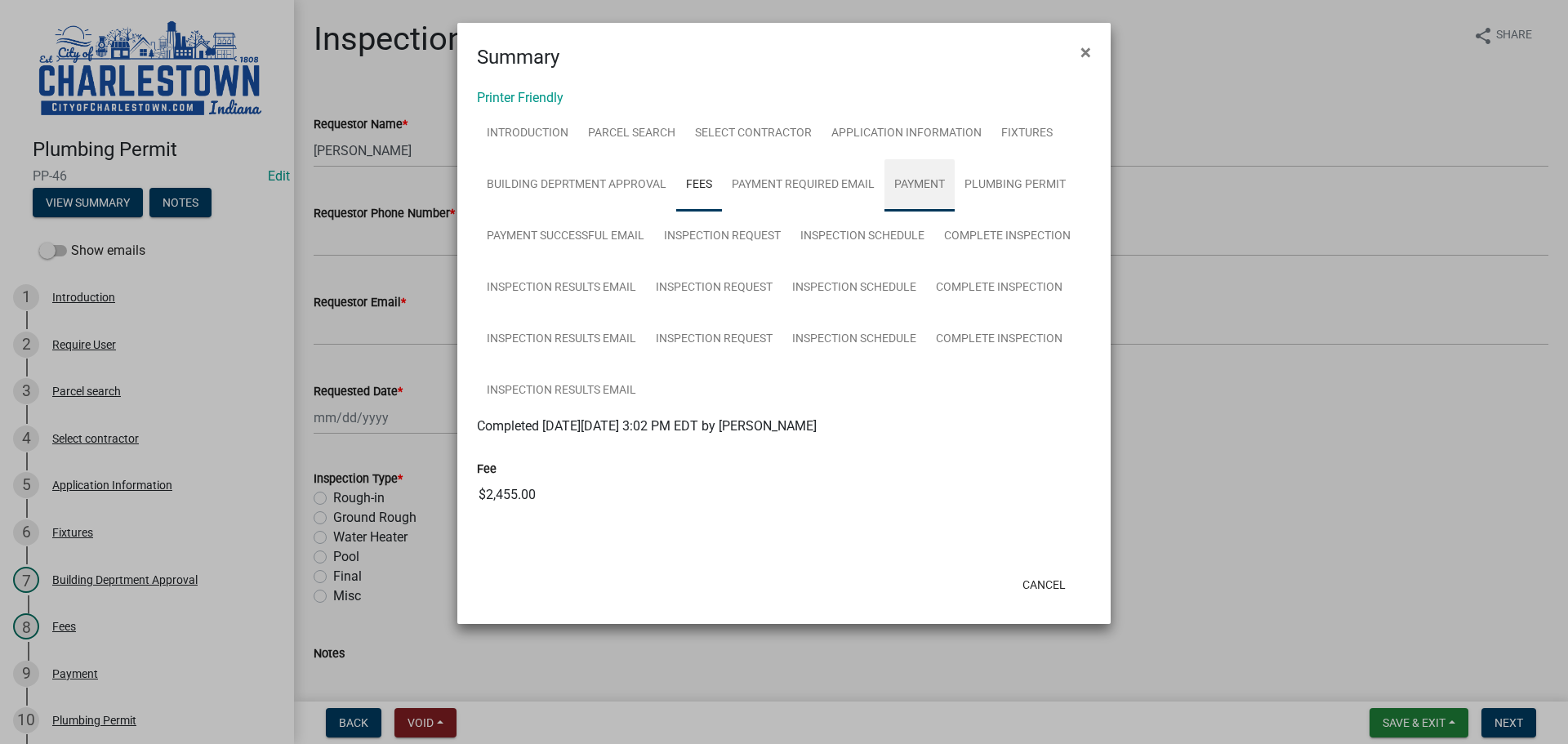
click at [913, 184] on link "Payment" at bounding box center [919, 185] width 70 height 53
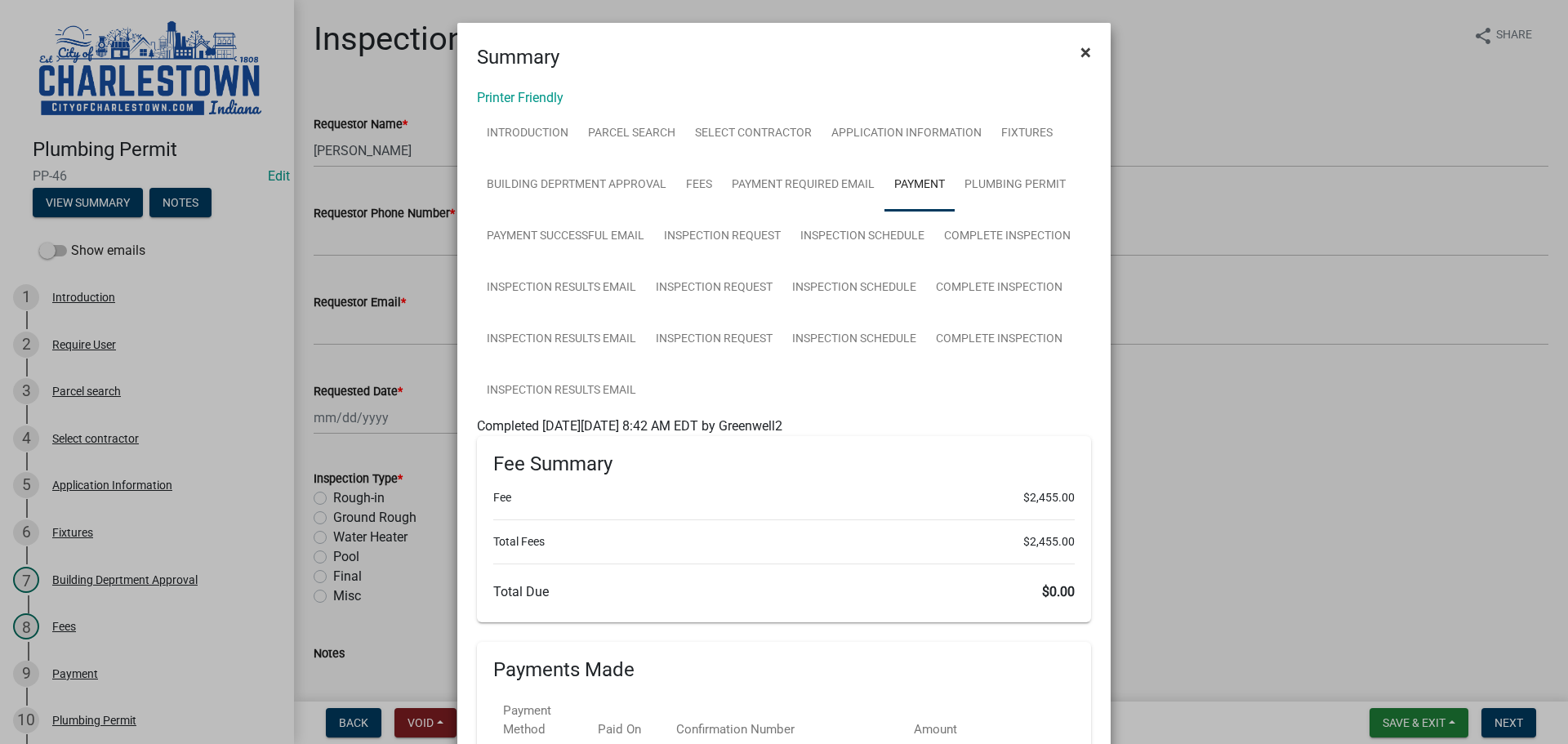
click at [1080, 45] on span "×" at bounding box center [1085, 53] width 11 height 23
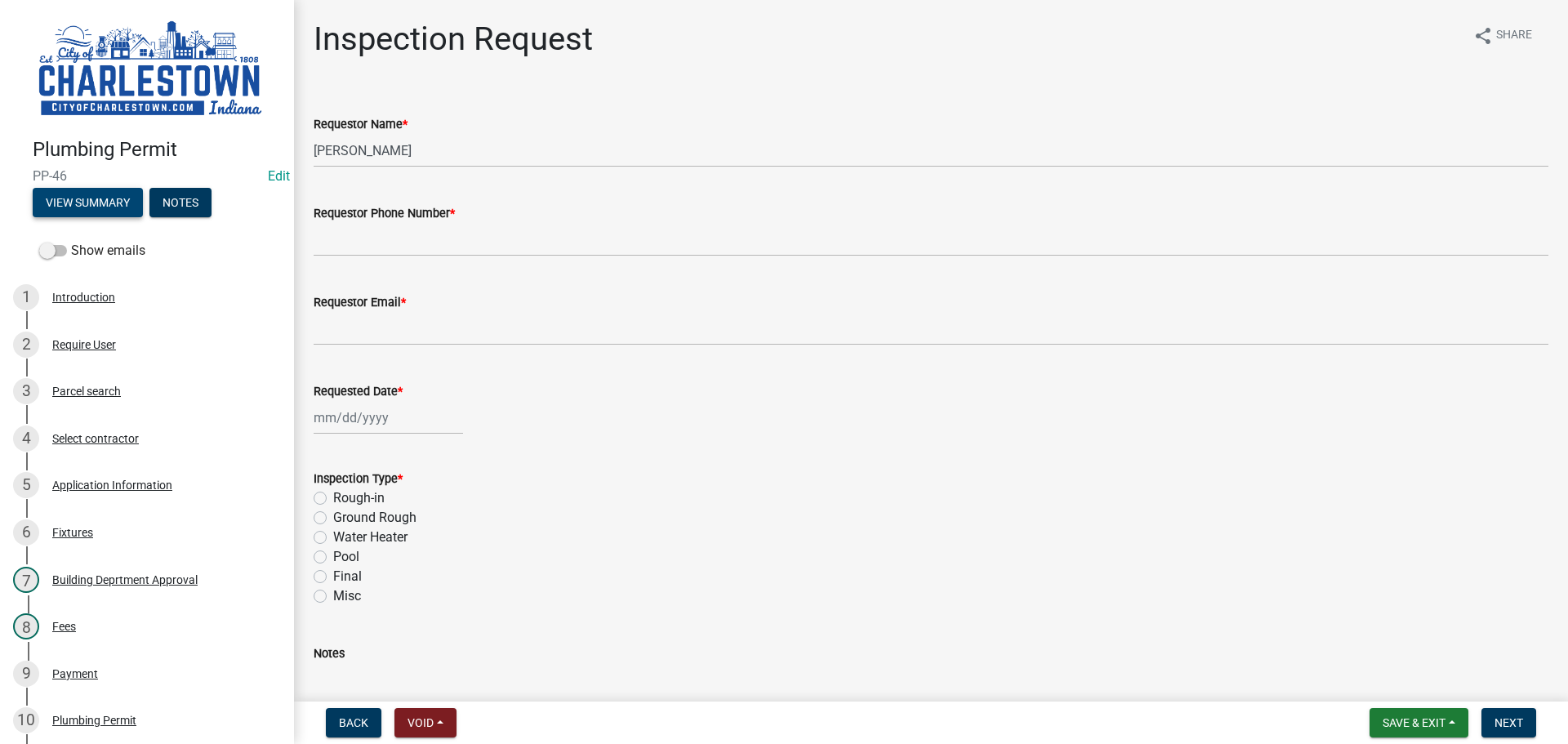
click at [81, 200] on button "View Summary" at bounding box center [87, 202] width 110 height 30
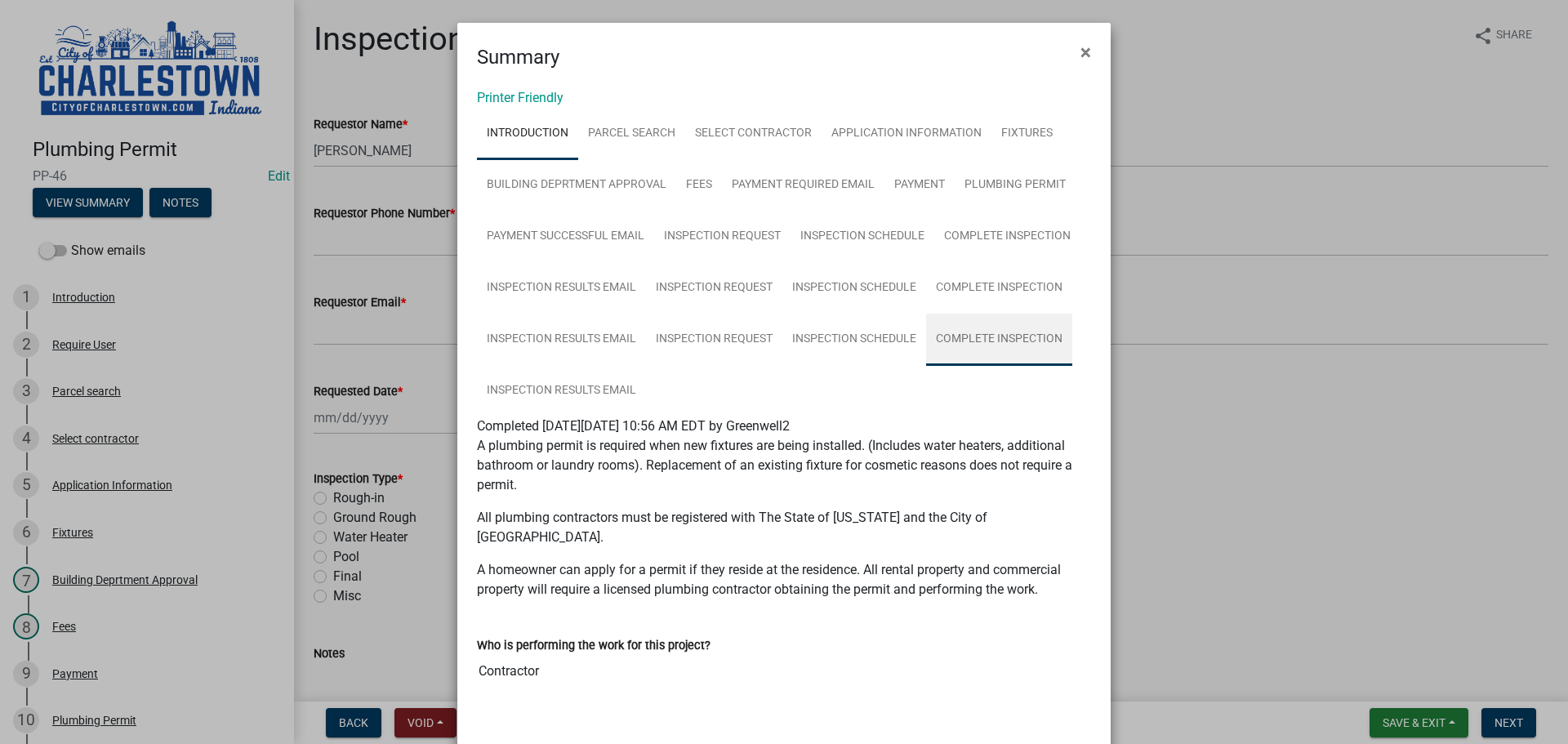
click at [1013, 334] on link "Complete Inspection" at bounding box center [999, 339] width 147 height 53
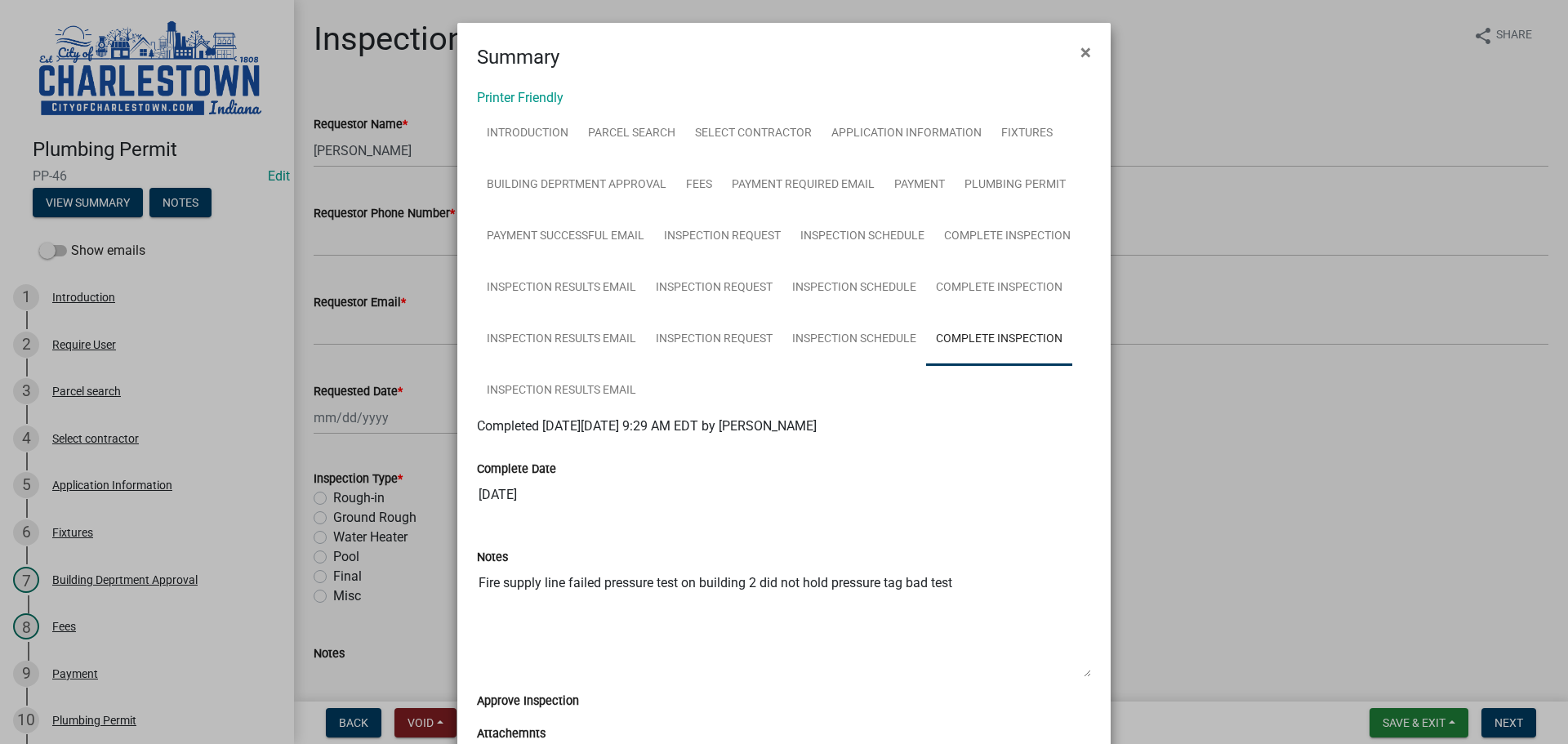
click at [1406, 717] on ngb-modal-window "Summary × Printer Friendly Introduction Parcel search Select contractor Applica…" at bounding box center [784, 372] width 1568 height 744
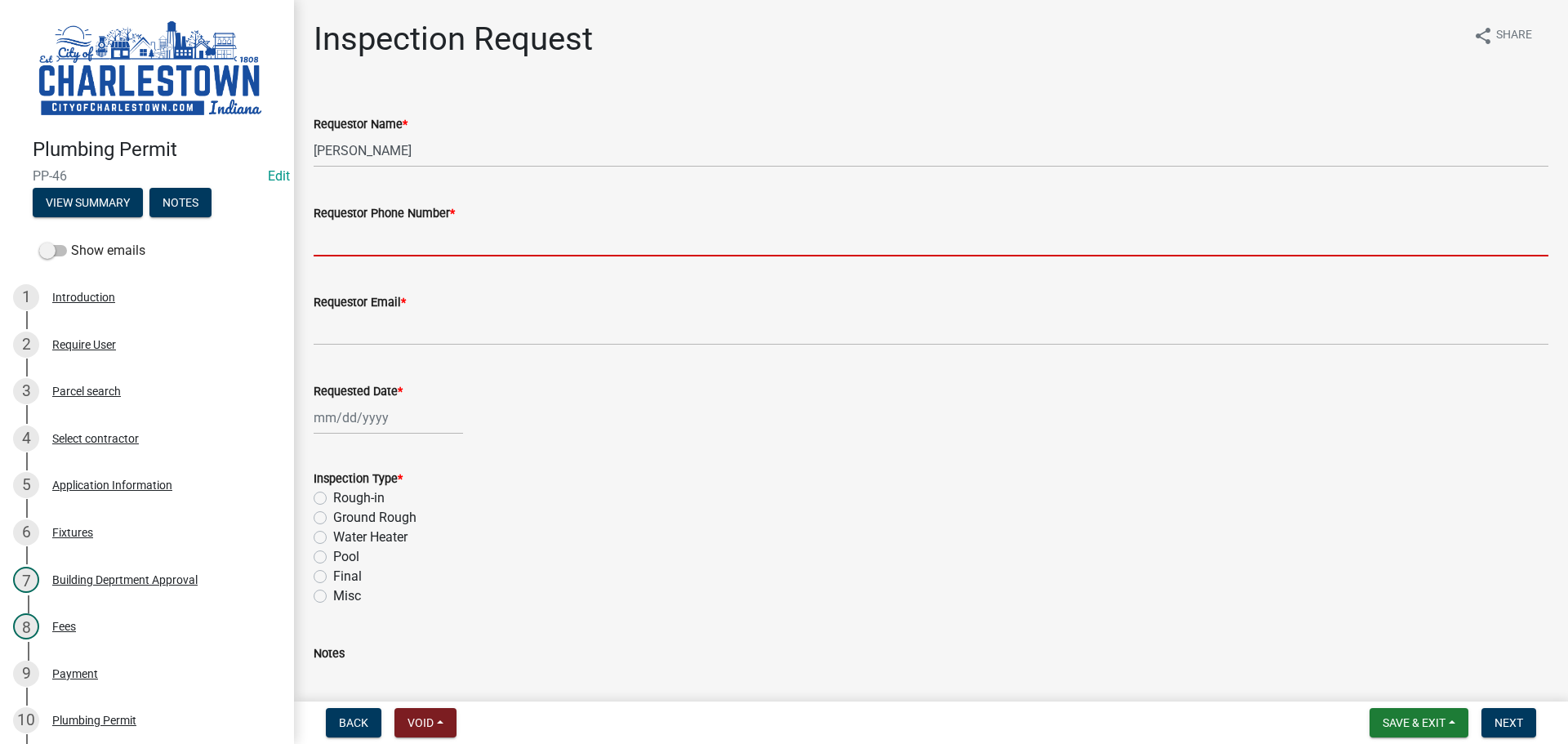
click at [423, 236] on input "Requestor Phone Number *" at bounding box center [931, 240] width 1234 height 34
type input "5025233650"
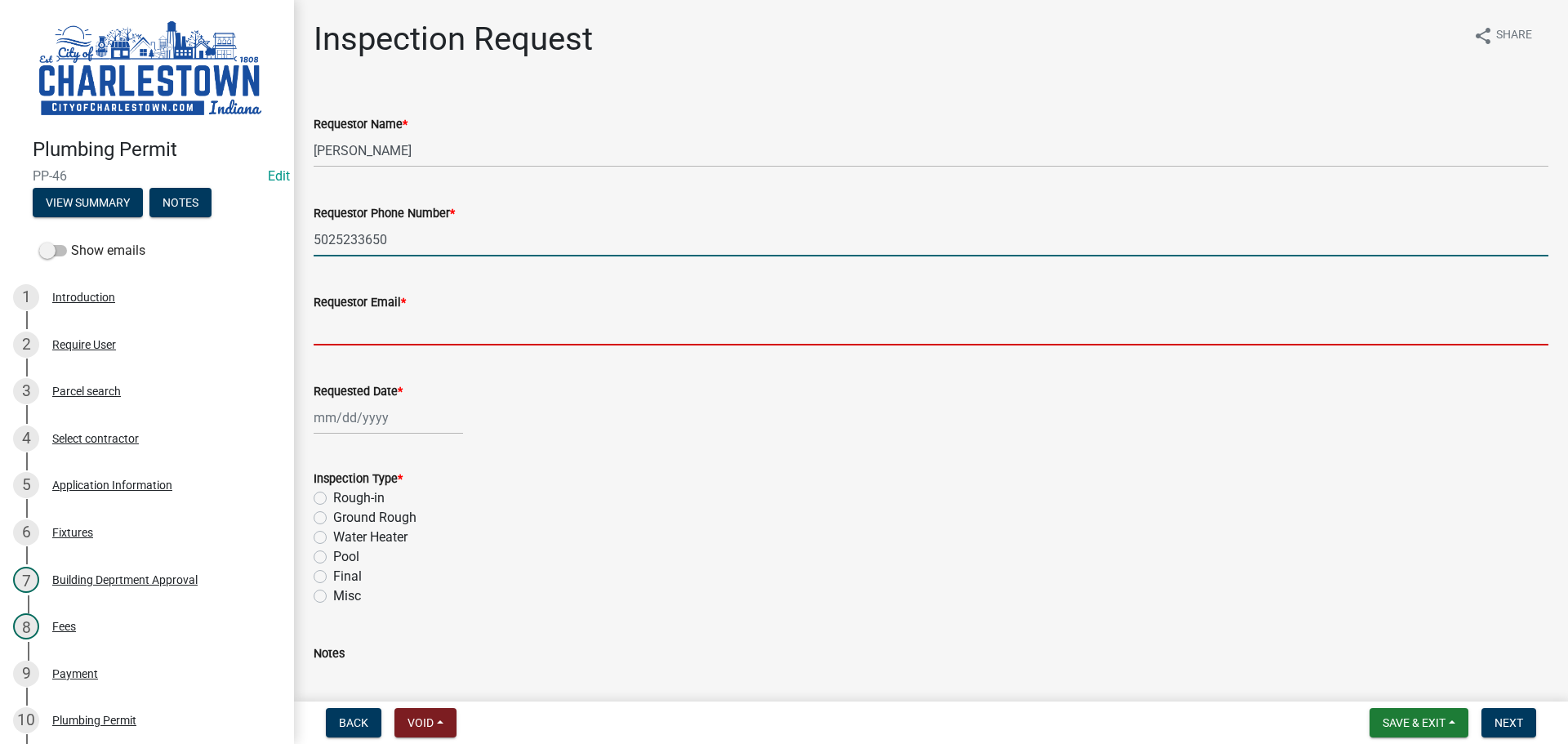
type input "[EMAIL_ADDRESS][DOMAIN_NAME]"
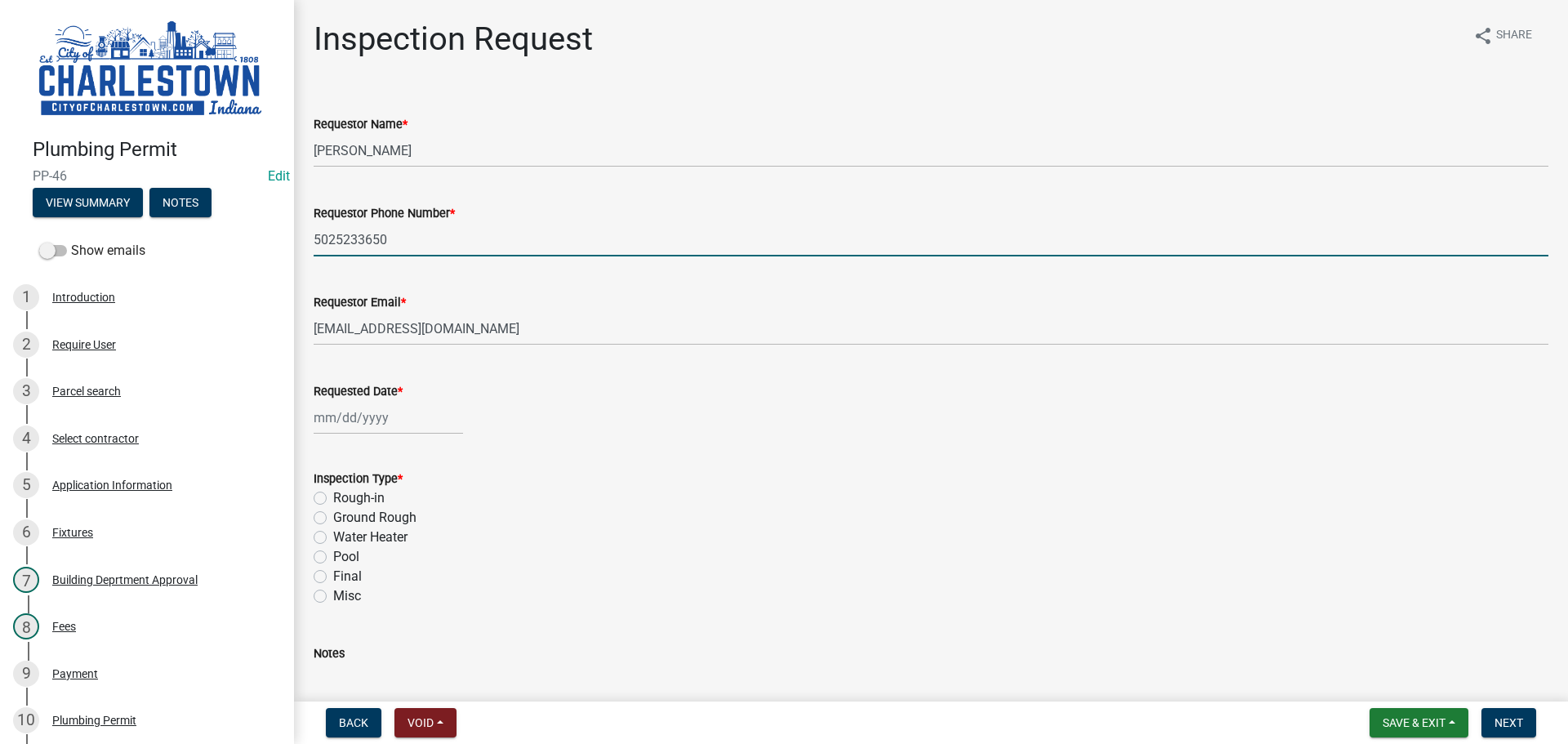
click at [416, 421] on div at bounding box center [388, 417] width 150 height 34
select select "8"
select select "2025"
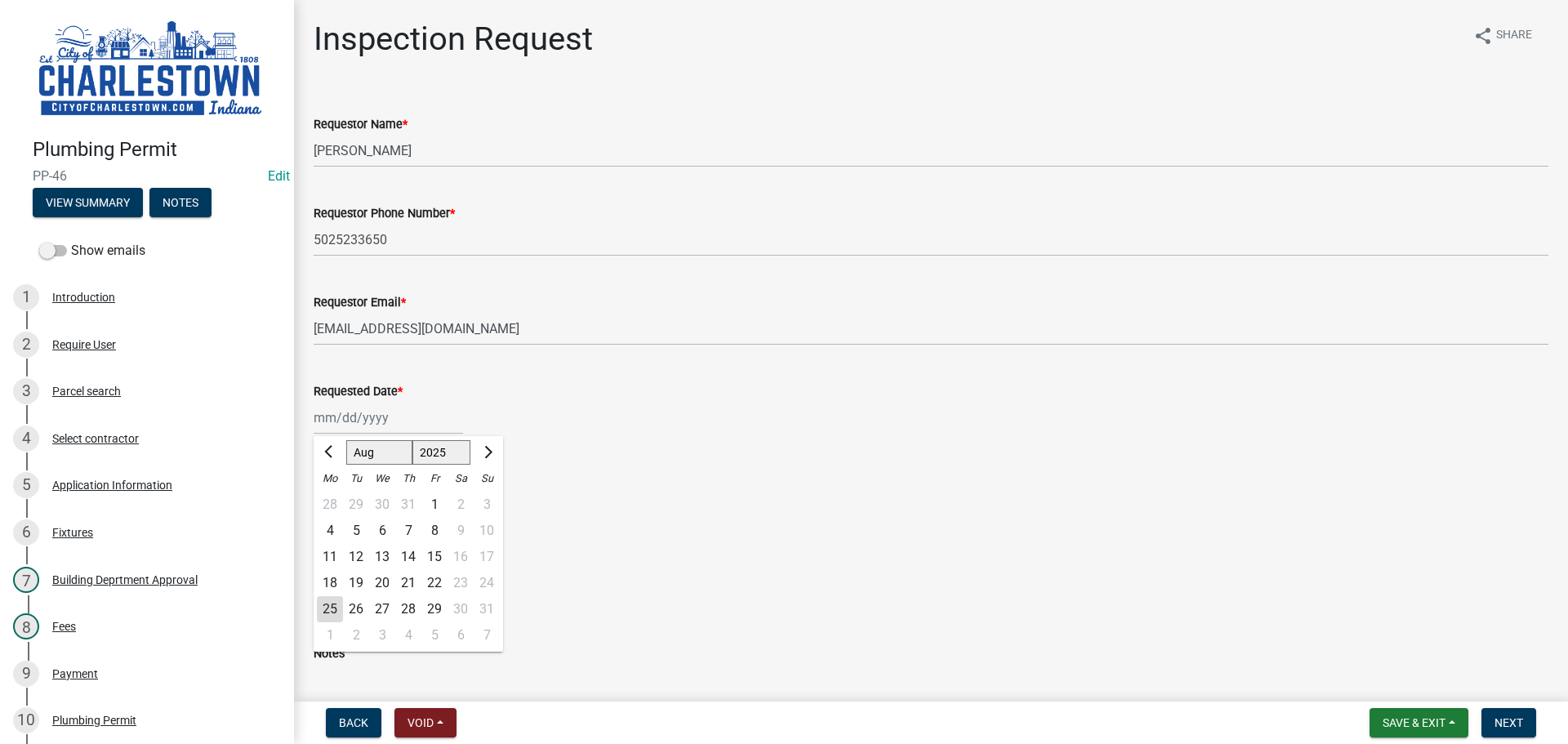
click at [331, 604] on div "25" at bounding box center [330, 609] width 26 height 26
type input "08/25/2025"
drag, startPoint x: 319, startPoint y: 576, endPoint x: 328, endPoint y: 573, distance: 9.5
click at [334, 576] on label "Final" at bounding box center [348, 576] width 29 height 19
click at [334, 576] on input "Final" at bounding box center [338, 571] width 11 height 11
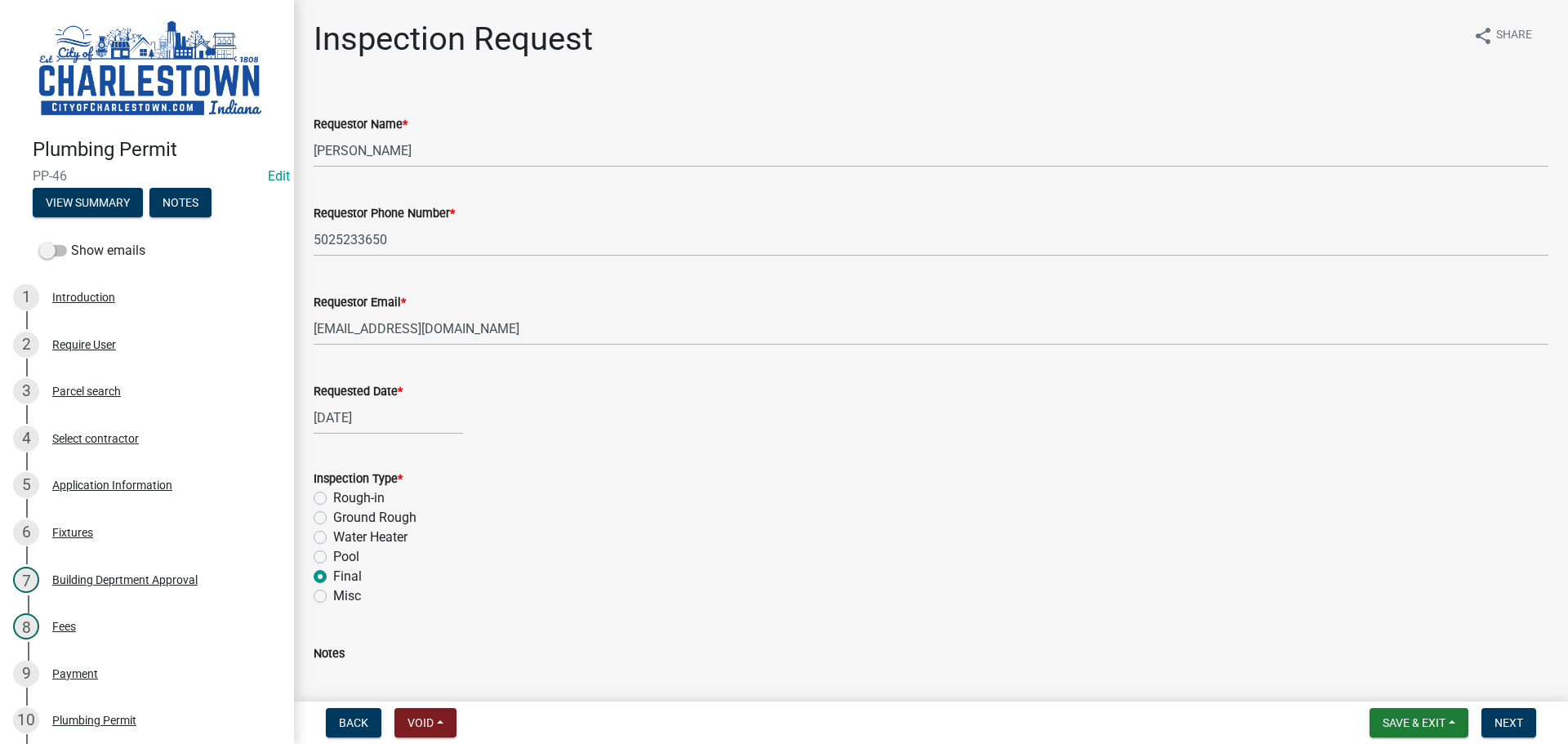
radio input "true"
click at [1515, 716] on span "Next" at bounding box center [1509, 723] width 29 height 13
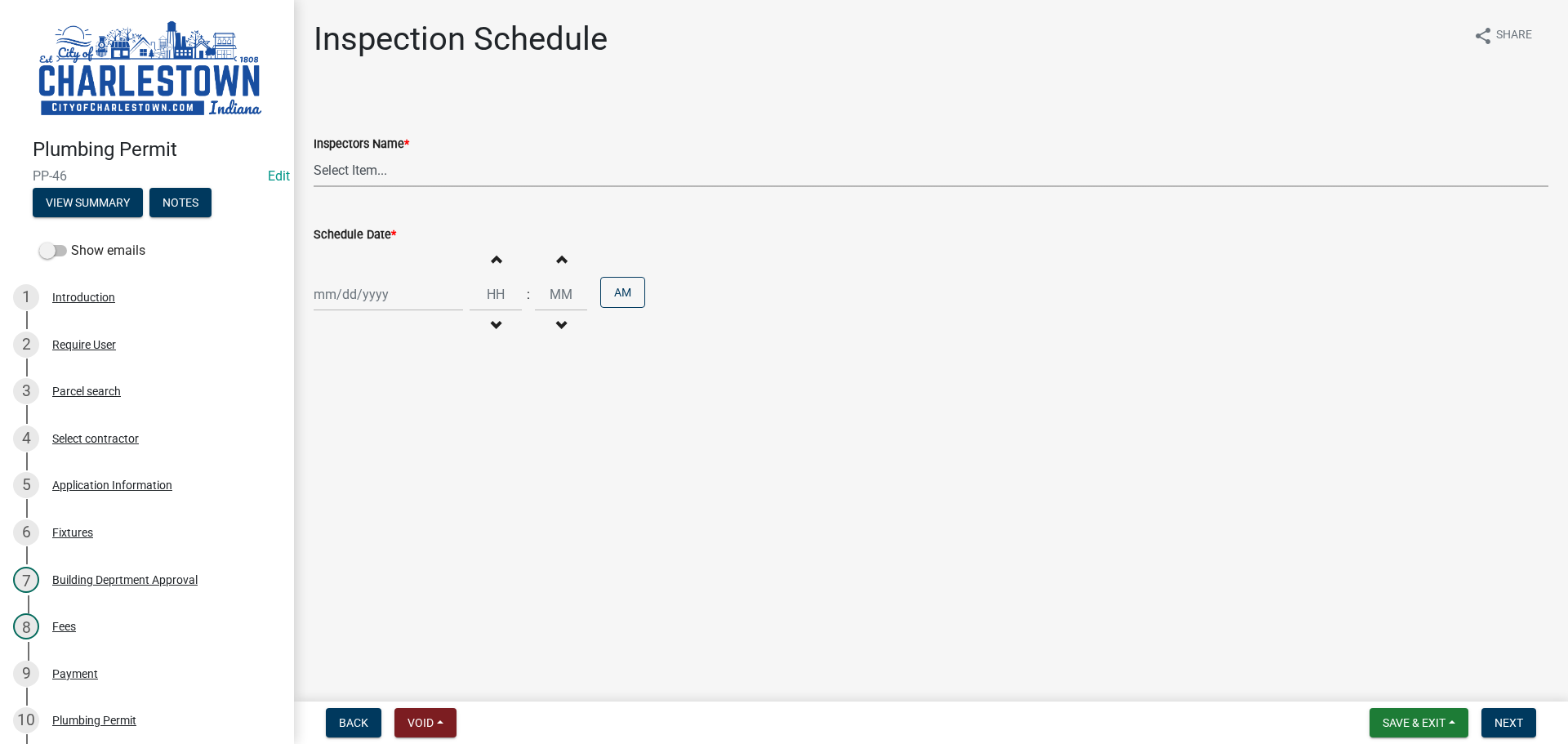
click at [405, 163] on select "Select Item... hannahpierson (Hannah Pierson) TJackson (Tony Jackson) Tpurcell …" at bounding box center [931, 170] width 1234 height 34
select select "5e7fec97-ed40-4524-aec0-88a39420d27a"
click at [313, 153] on select "Select Item... hannahpierson (Hannah Pierson) TJackson (Tony Jackson) Tpurcell …" at bounding box center [931, 170] width 1234 height 34
click at [392, 177] on select "Select Item... hannahpierson (Hannah Pierson) TJackson (Tony Jackson) Tpurcell …" at bounding box center [931, 170] width 1234 height 34
select select "8"
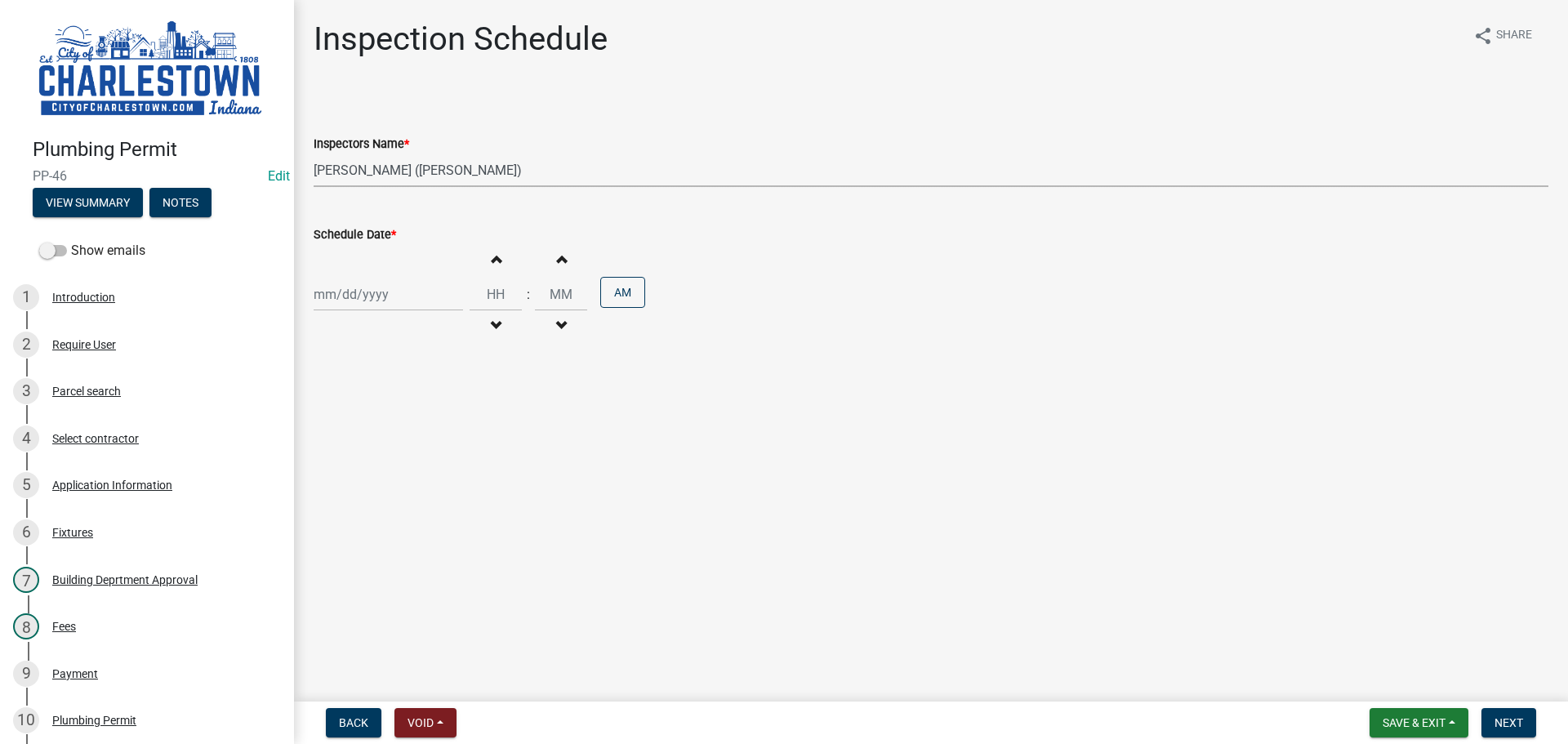
select select "2025"
click at [369, 303] on div "Jan Feb Mar Apr May Jun Jul Aug Sep Oct Nov Dec 1525 1526 1527 1528 1529 1530 1…" at bounding box center [388, 294] width 150 height 34
click at [386, 169] on select "Select Item... hannahpierson (Hannah Pierson) TJackson (Tony Jackson) Tpurcell …" at bounding box center [931, 170] width 1234 height 34
select select "63e5a778-15f7-4a13-aba2-a6e5541a0fb3"
click at [313, 153] on select "Select Item... hannahpierson (Hannah Pierson) TJackson (Tony Jackson) Tpurcell …" at bounding box center [931, 170] width 1234 height 34
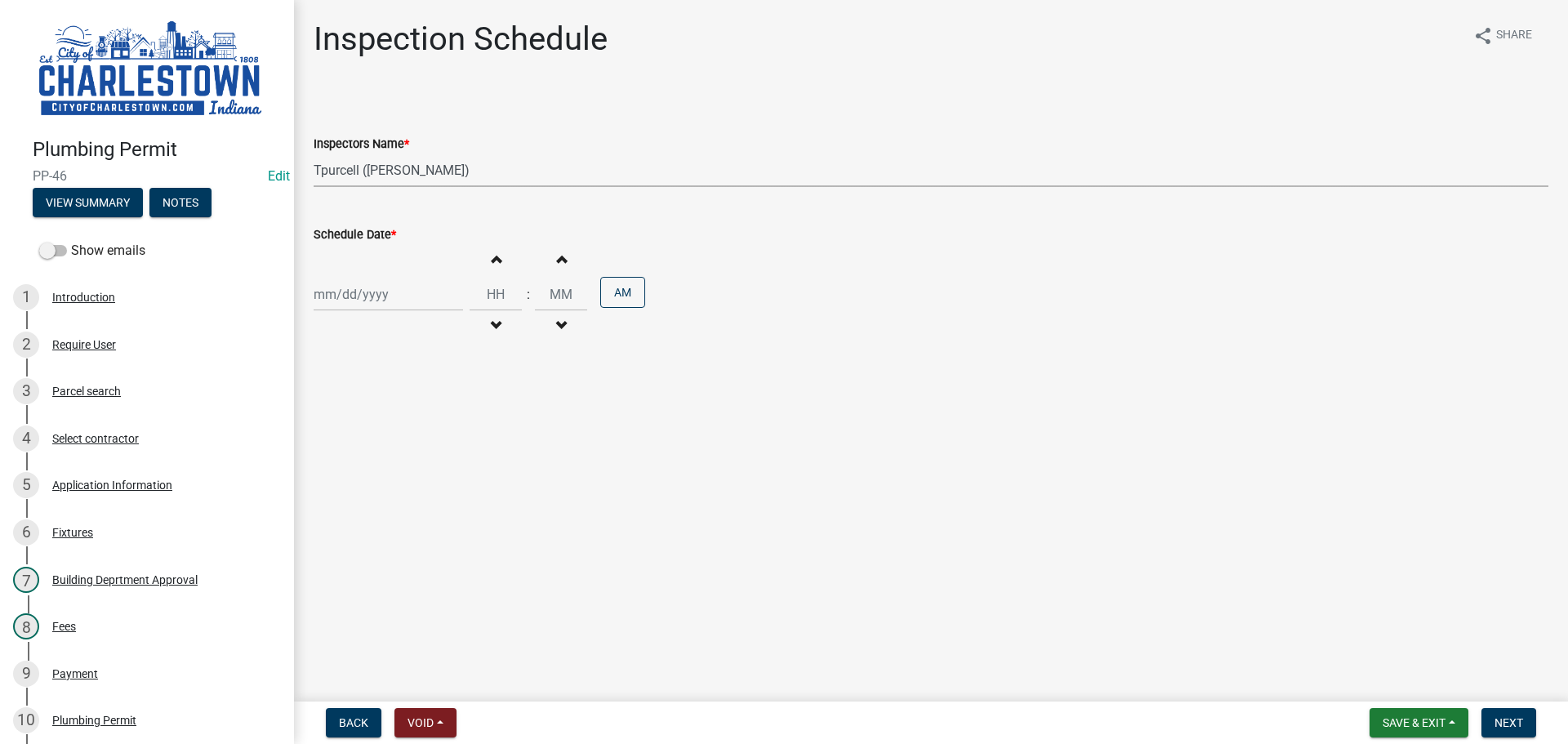
click at [371, 296] on div at bounding box center [388, 294] width 150 height 34
select select "8"
select select "2025"
click at [327, 480] on div "25" at bounding box center [330, 485] width 26 height 26
type input "08/25/2025"
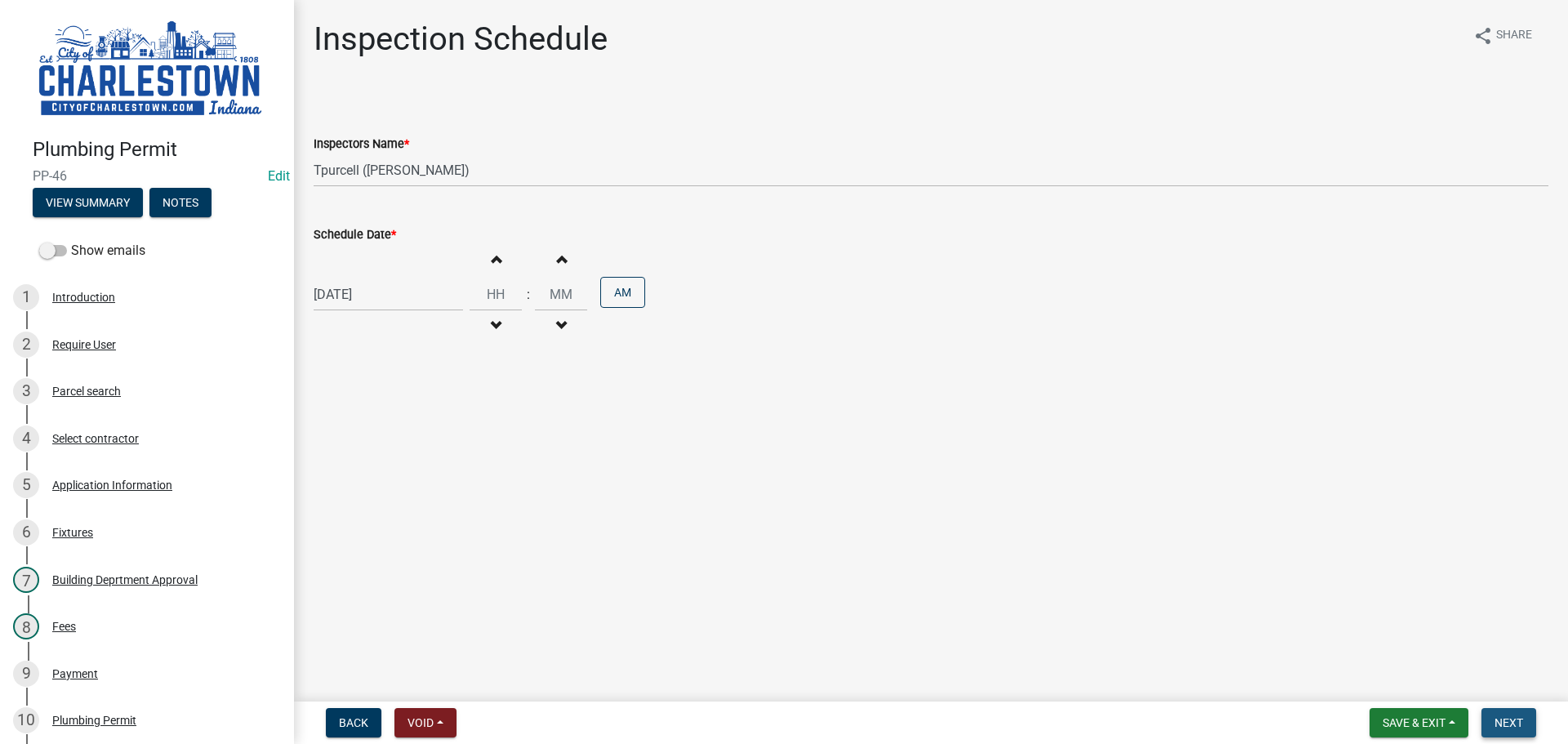
click at [1519, 716] on span "Next" at bounding box center [1509, 723] width 29 height 13
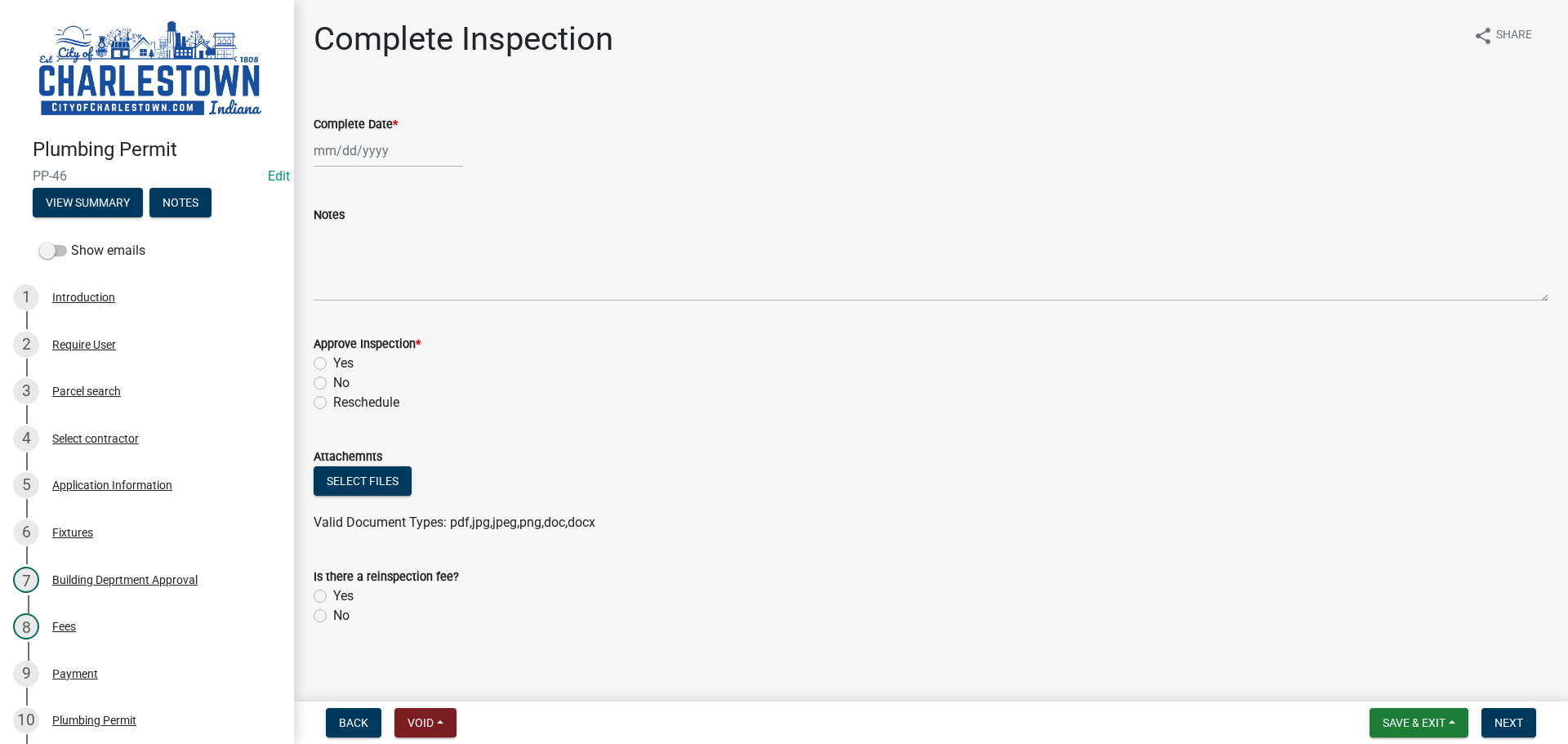
select select "8"
select select "2025"
click at [367, 154] on div "Jan Feb Mar Apr May Jun Jul Aug Sep Oct Nov Dec 1525 1526 1527 1528 1529 1530 1…" at bounding box center [388, 151] width 150 height 34
click at [324, 337] on div "25" at bounding box center [330, 341] width 26 height 26
type input "08/25/2025"
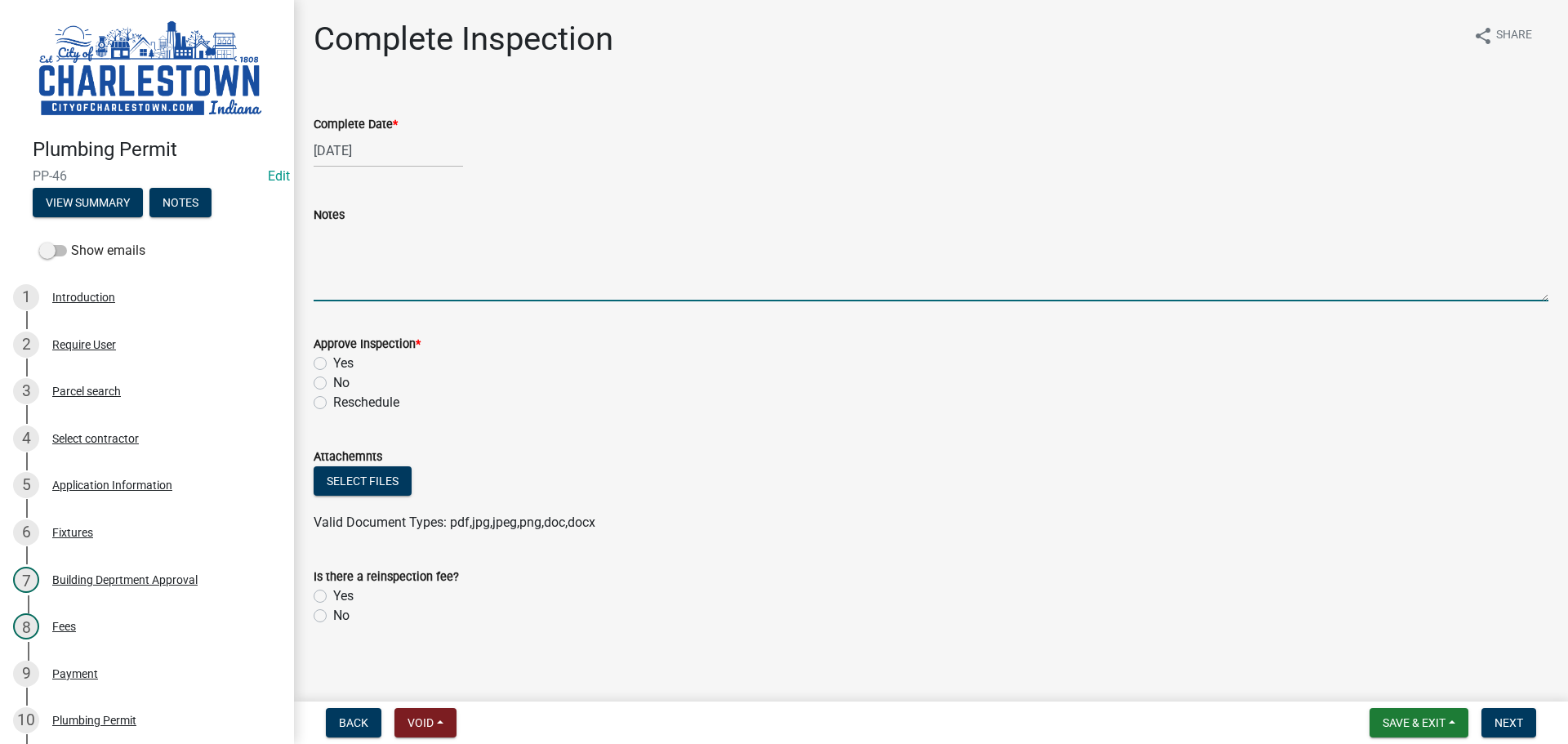
drag, startPoint x: 367, startPoint y: 251, endPoint x: 393, endPoint y: 238, distance: 29.1
click at [368, 251] on textarea "Notes" at bounding box center [931, 263] width 1234 height 77
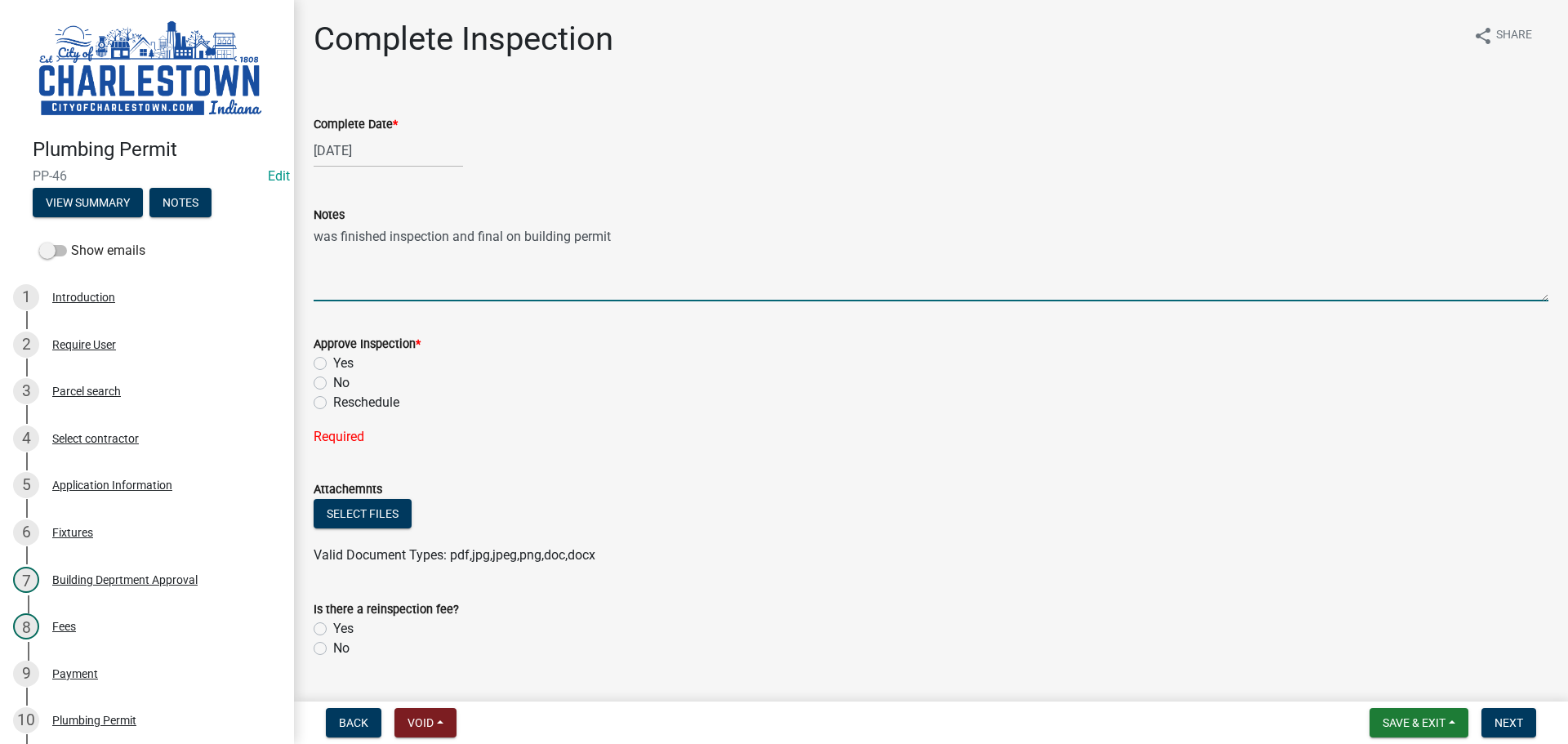
drag, startPoint x: 637, startPoint y: 236, endPoint x: 647, endPoint y: 232, distance: 10.8
click at [637, 236] on textarea "was finished inspection and final on building permit" at bounding box center [931, 263] width 1234 height 77
type textarea "was finished inspection and final on building permit B--"
click at [865, 408] on div "Approve Inspection * Yes No Reschedule" at bounding box center [931, 374] width 1234 height 79
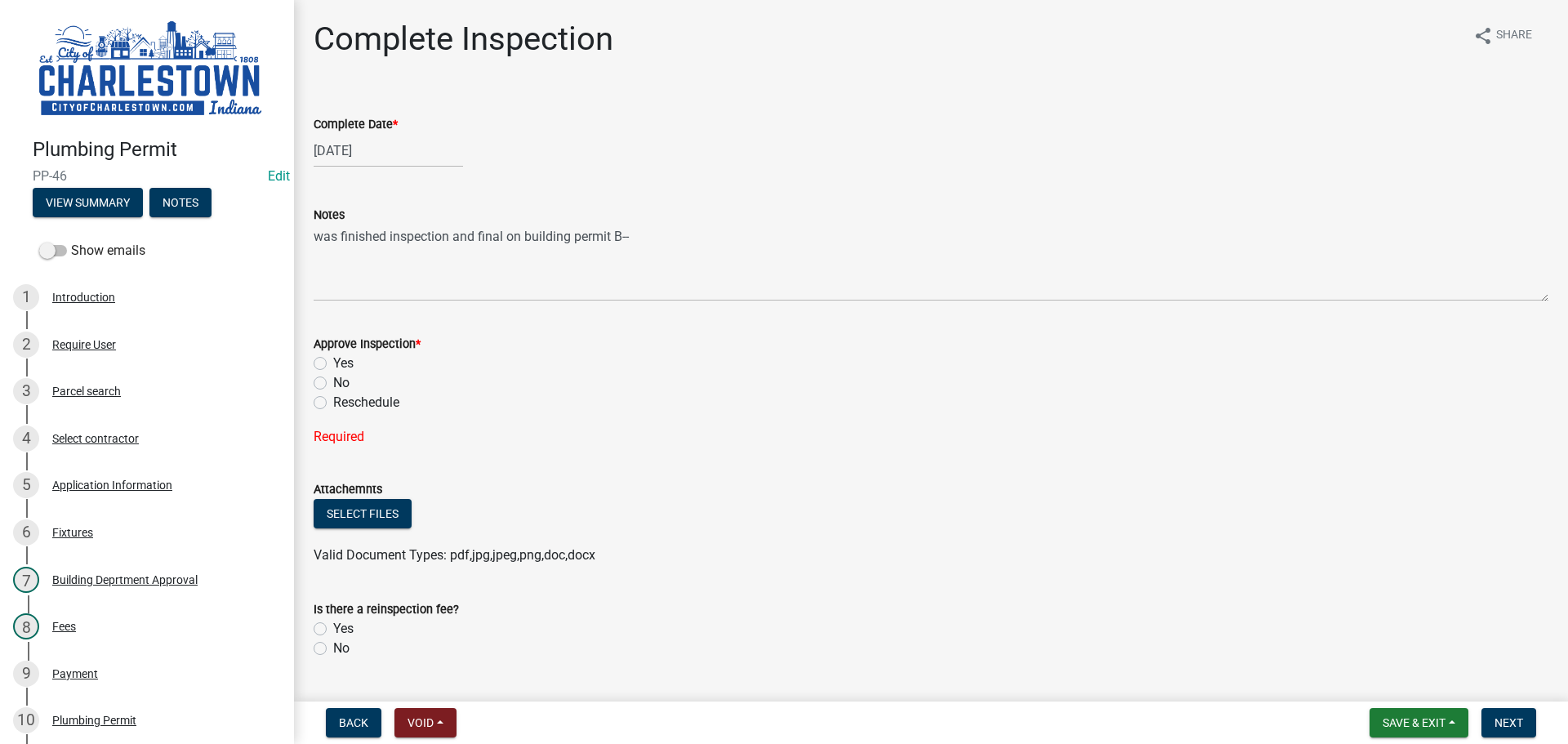
click at [334, 361] on label "Yes" at bounding box center [343, 363] width 20 height 19
click at [334, 361] on input "Yes" at bounding box center [338, 359] width 11 height 11
radio input "true"
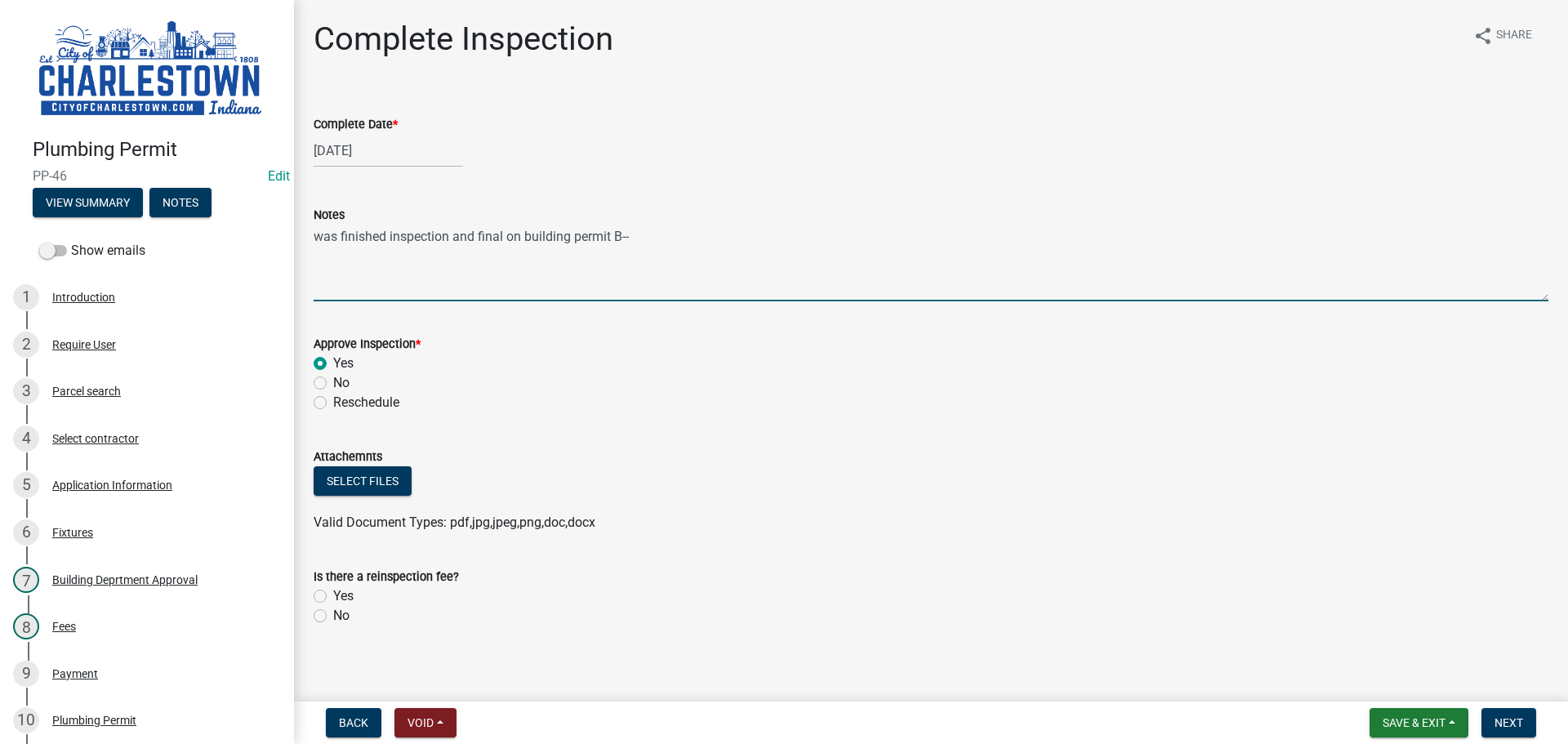
click at [639, 239] on textarea "was finished inspection and final on building permit B--" at bounding box center [931, 263] width 1234 height 77
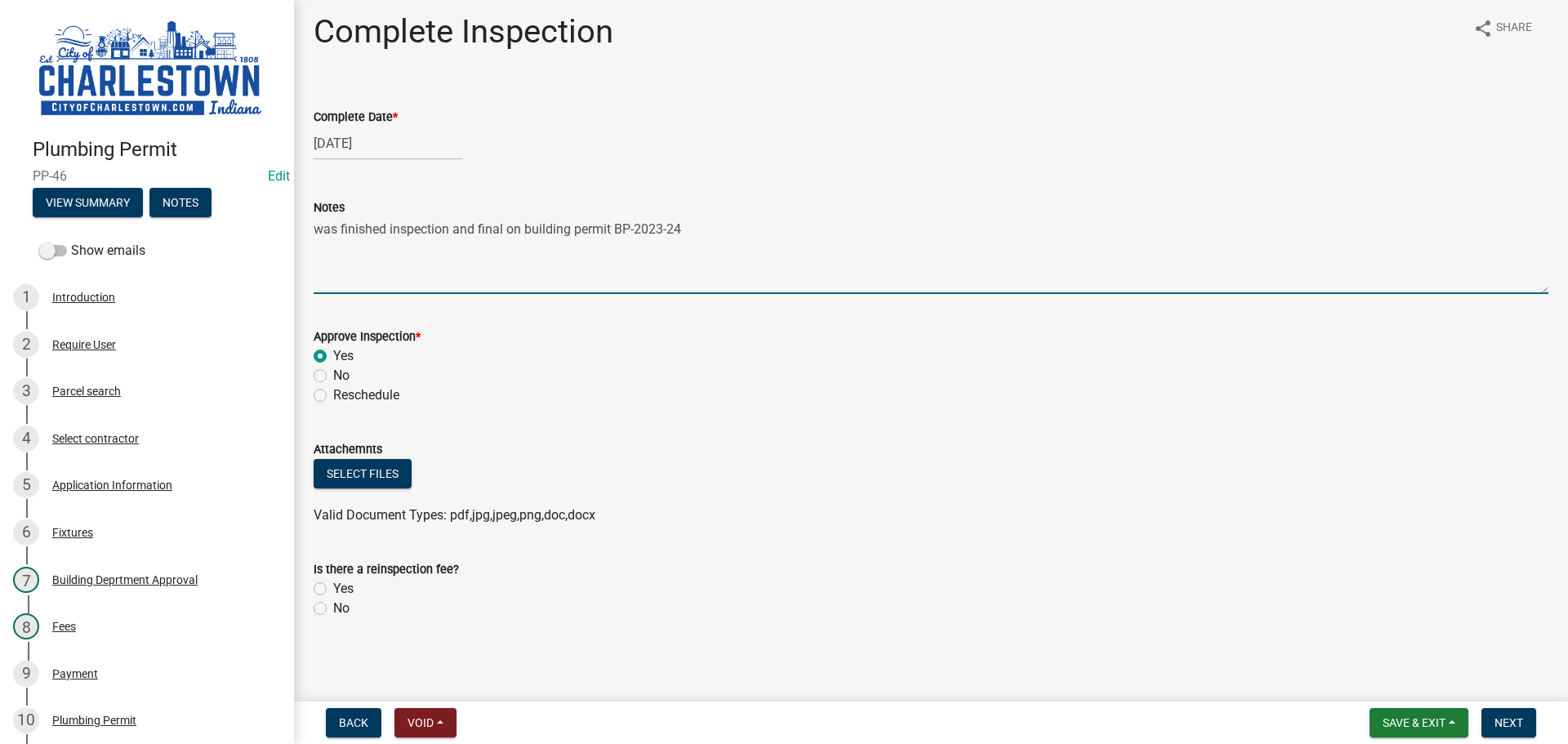
scroll to position [9, 0]
type textarea "was finished inspection and final on building permit BP-2023-24"
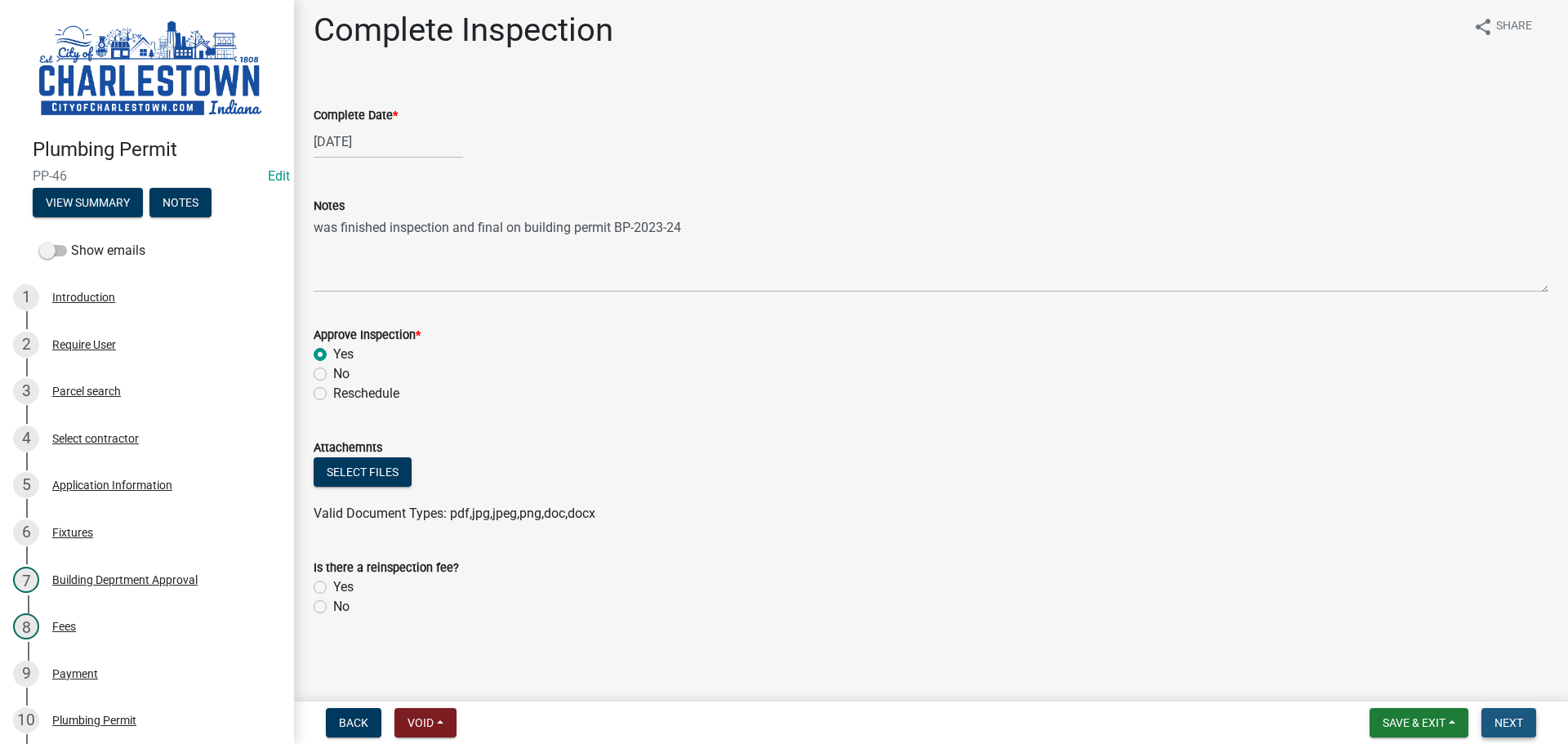
click at [1509, 721] on span "Next" at bounding box center [1509, 723] width 29 height 13
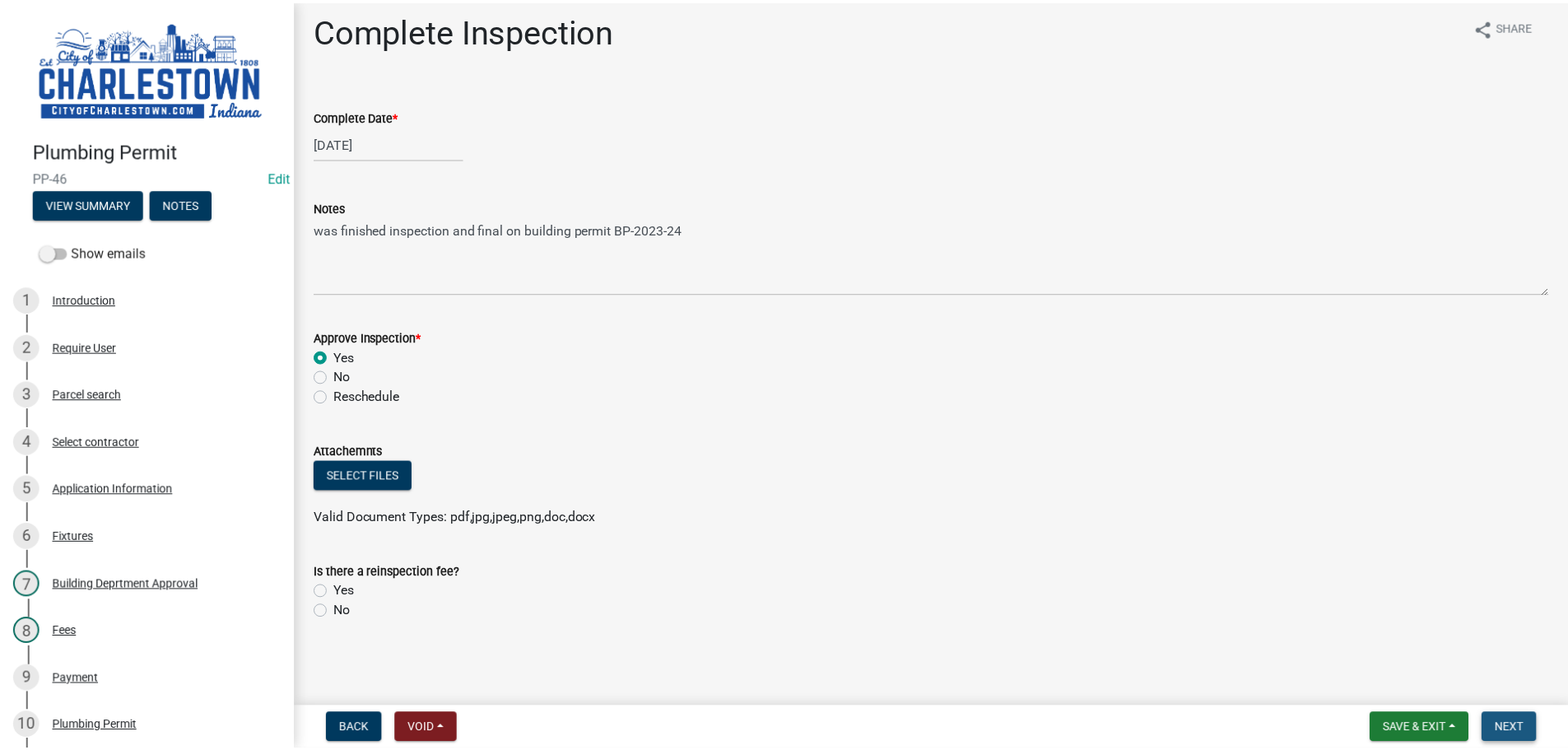
scroll to position [0, 0]
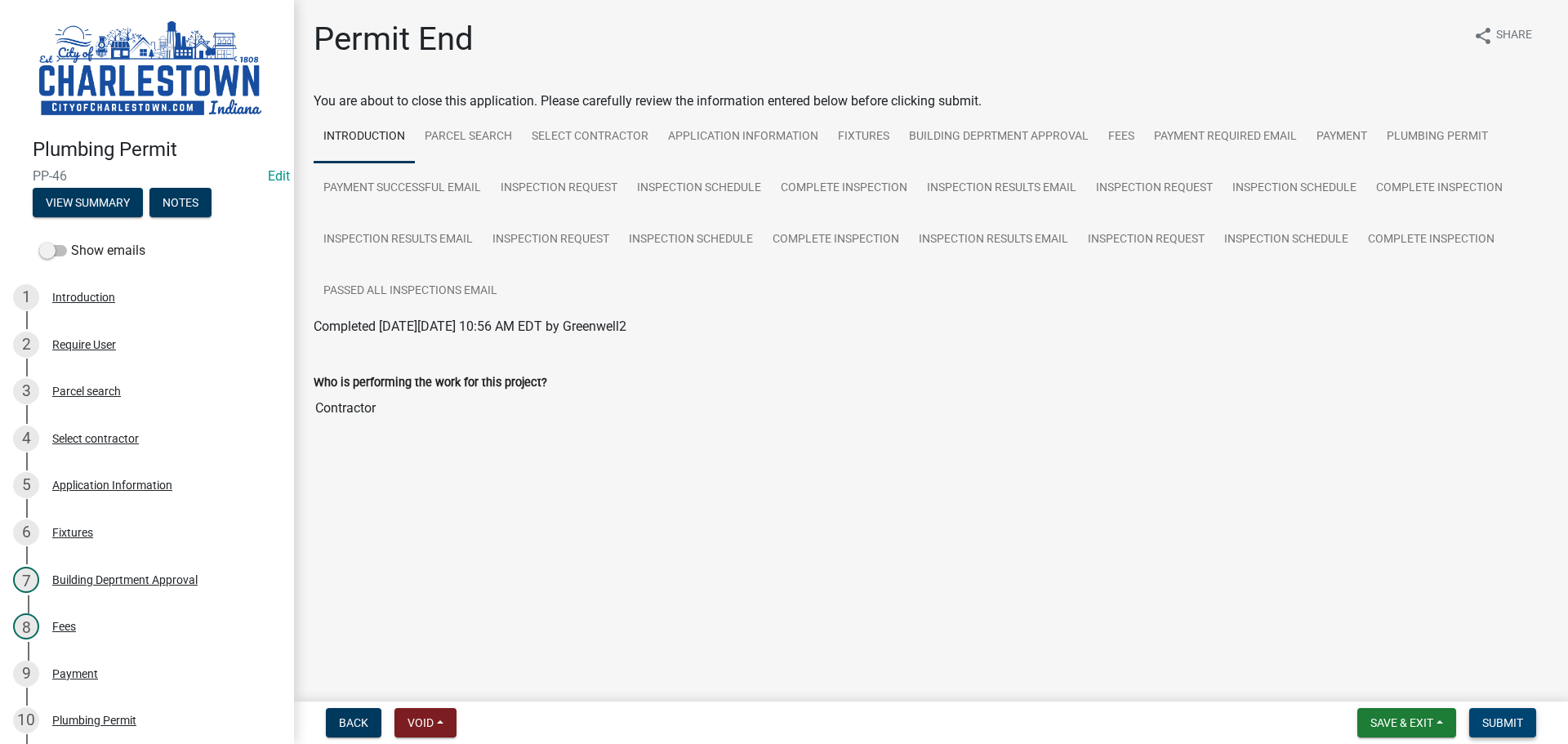
click at [1521, 720] on span "Submit" at bounding box center [1503, 723] width 41 height 13
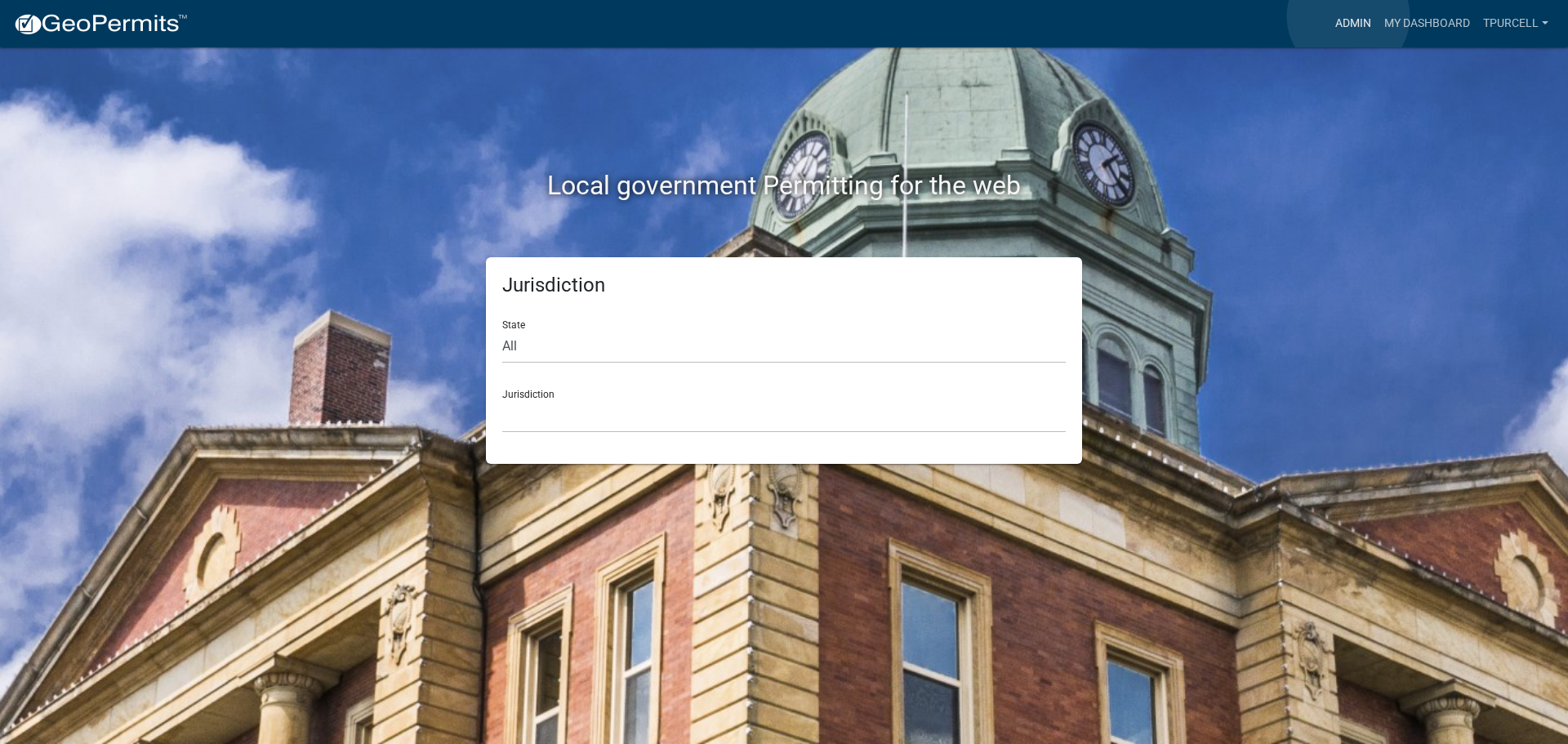
click at [1349, 16] on link "Admin" at bounding box center [1352, 24] width 49 height 31
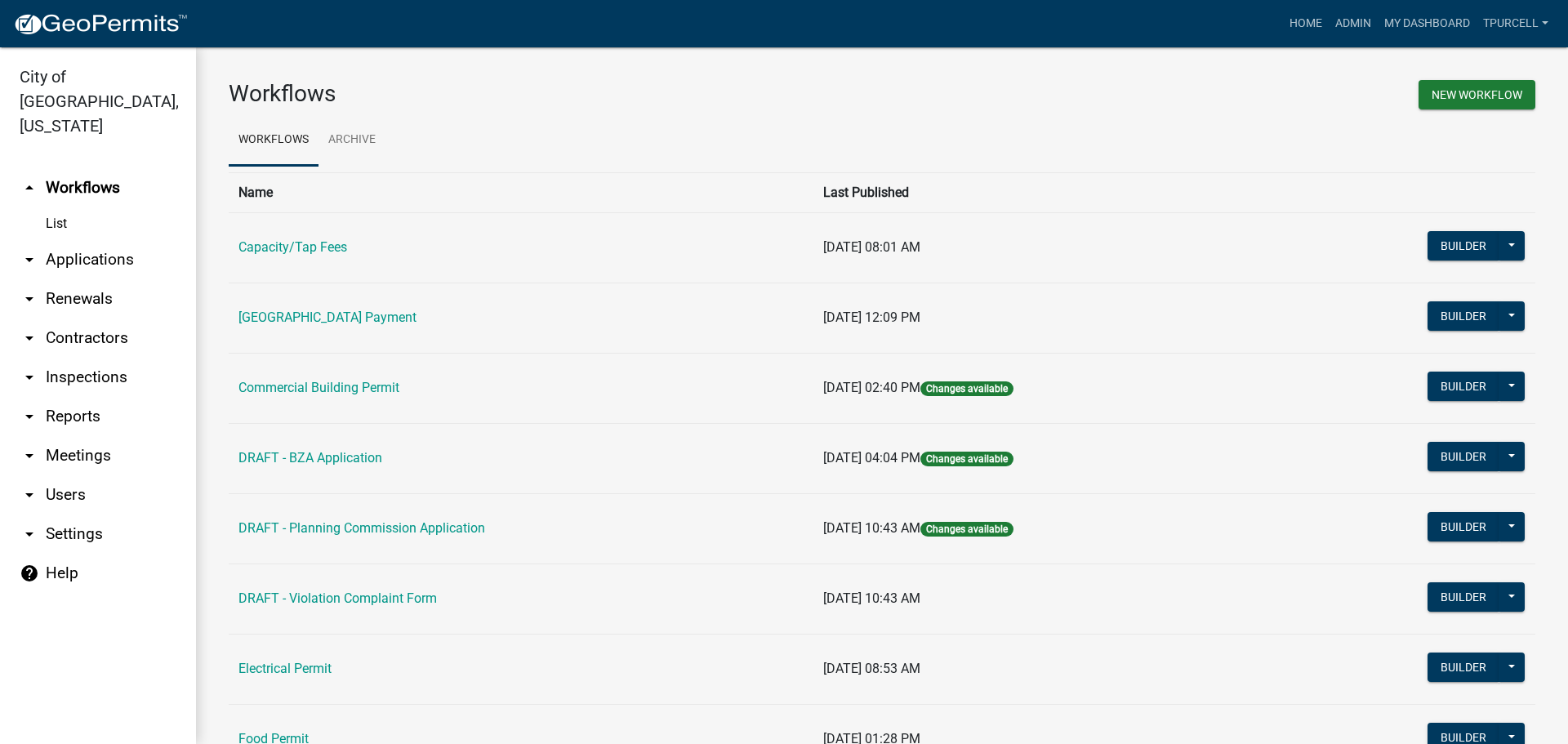
click at [117, 241] on link "arrow_drop_down Applications" at bounding box center [98, 260] width 196 height 39
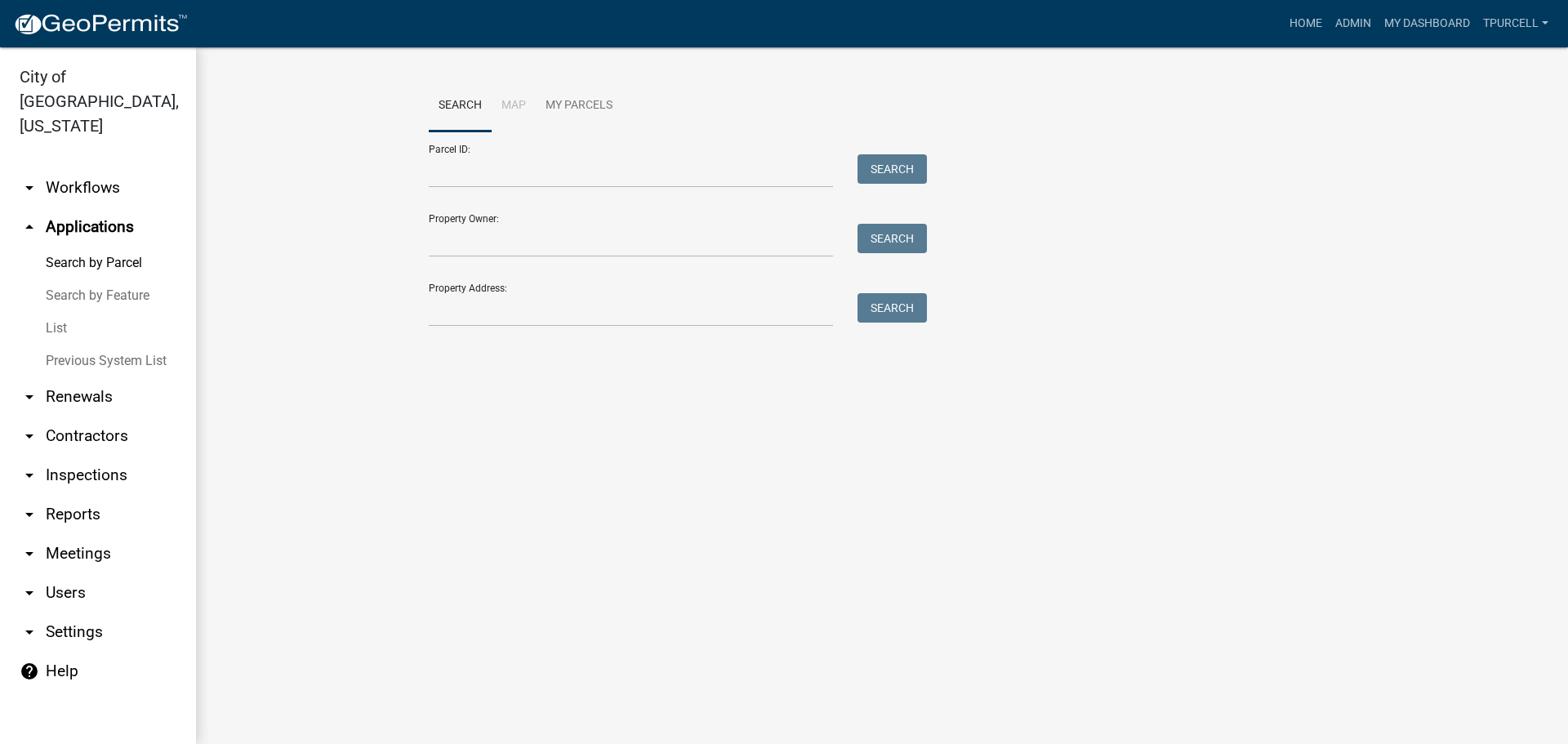
click at [58, 313] on link "List" at bounding box center [98, 329] width 196 height 33
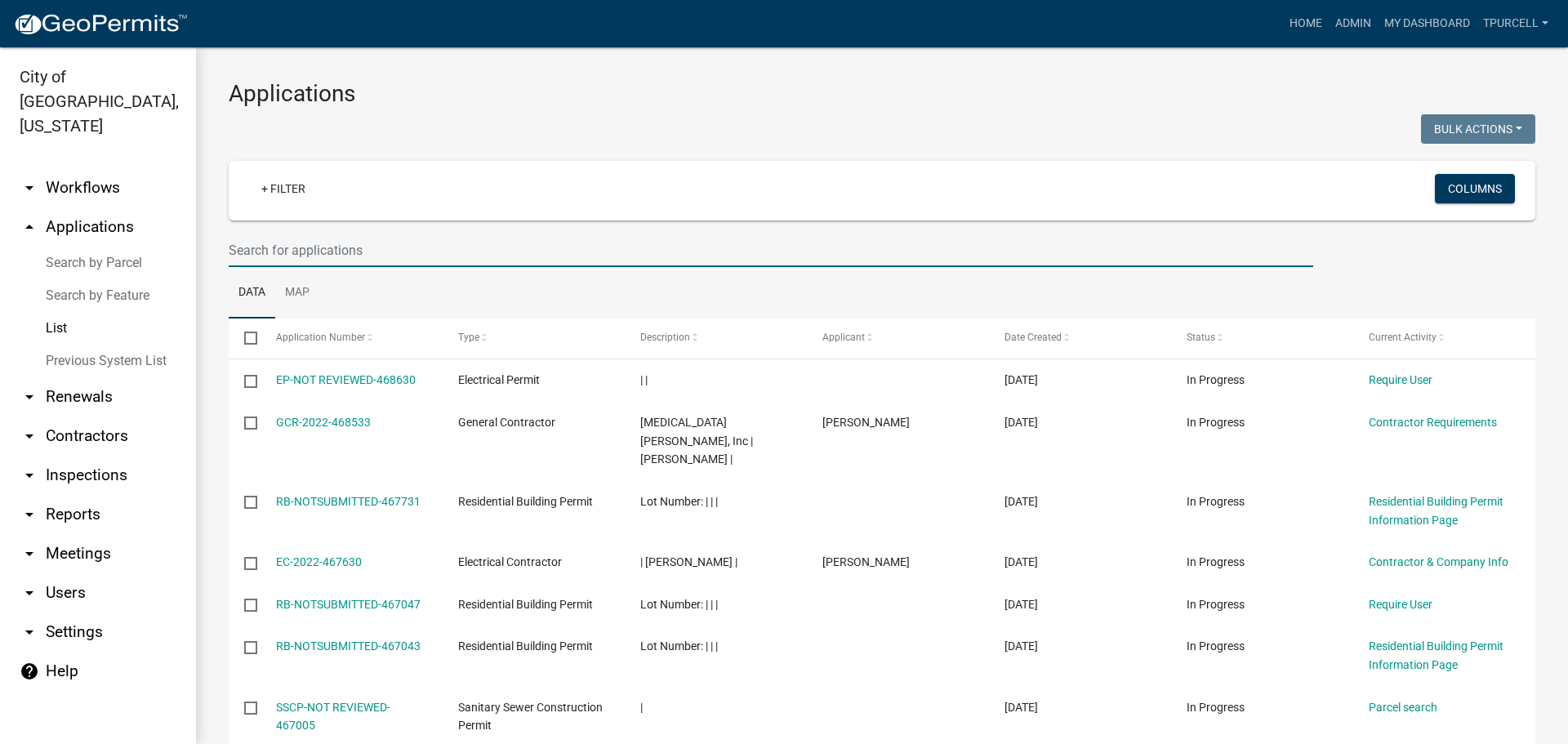
click at [312, 253] on input "text" at bounding box center [772, 250] width 1085 height 34
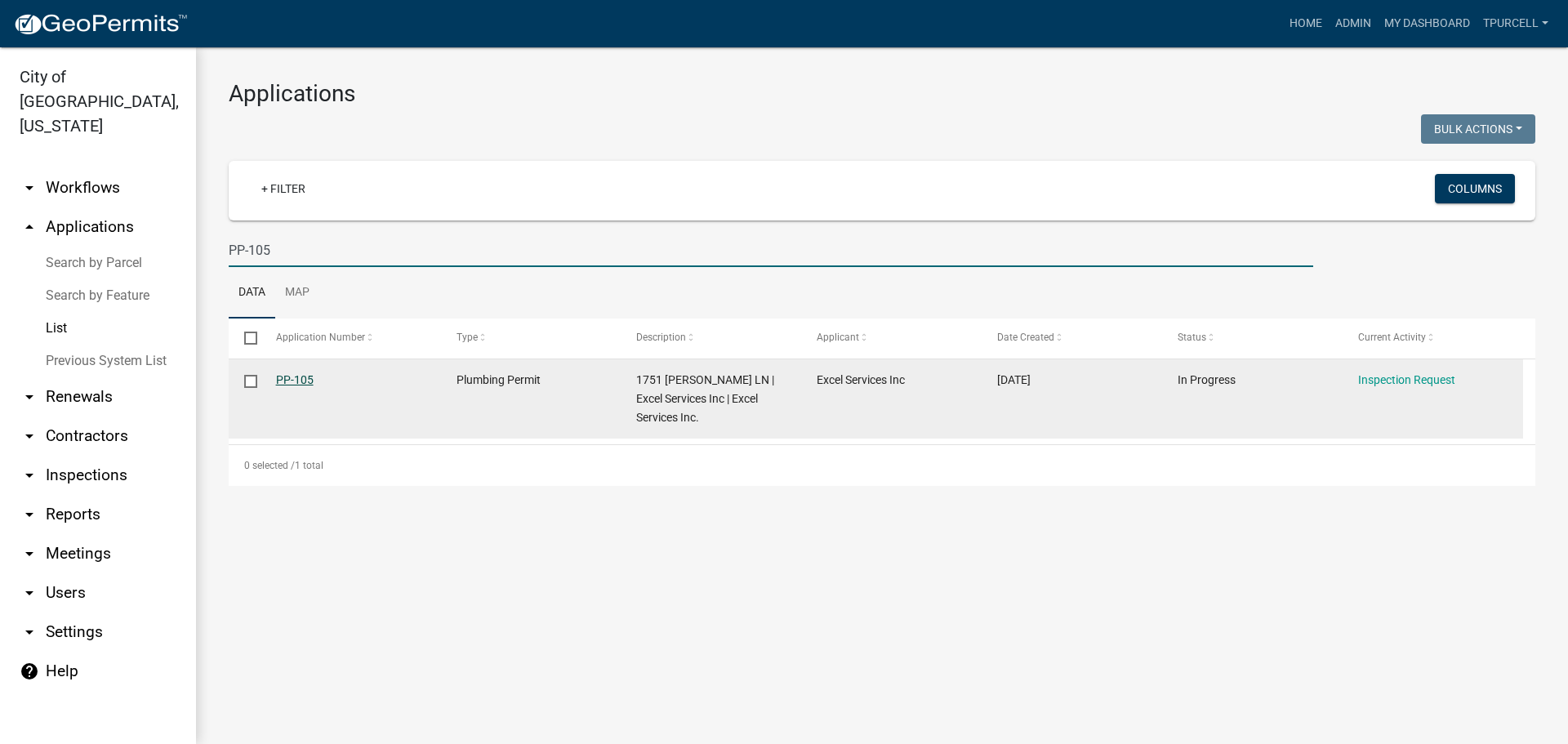
type input "PP-105"
click at [286, 380] on link "PP-105" at bounding box center [294, 380] width 37 height 13
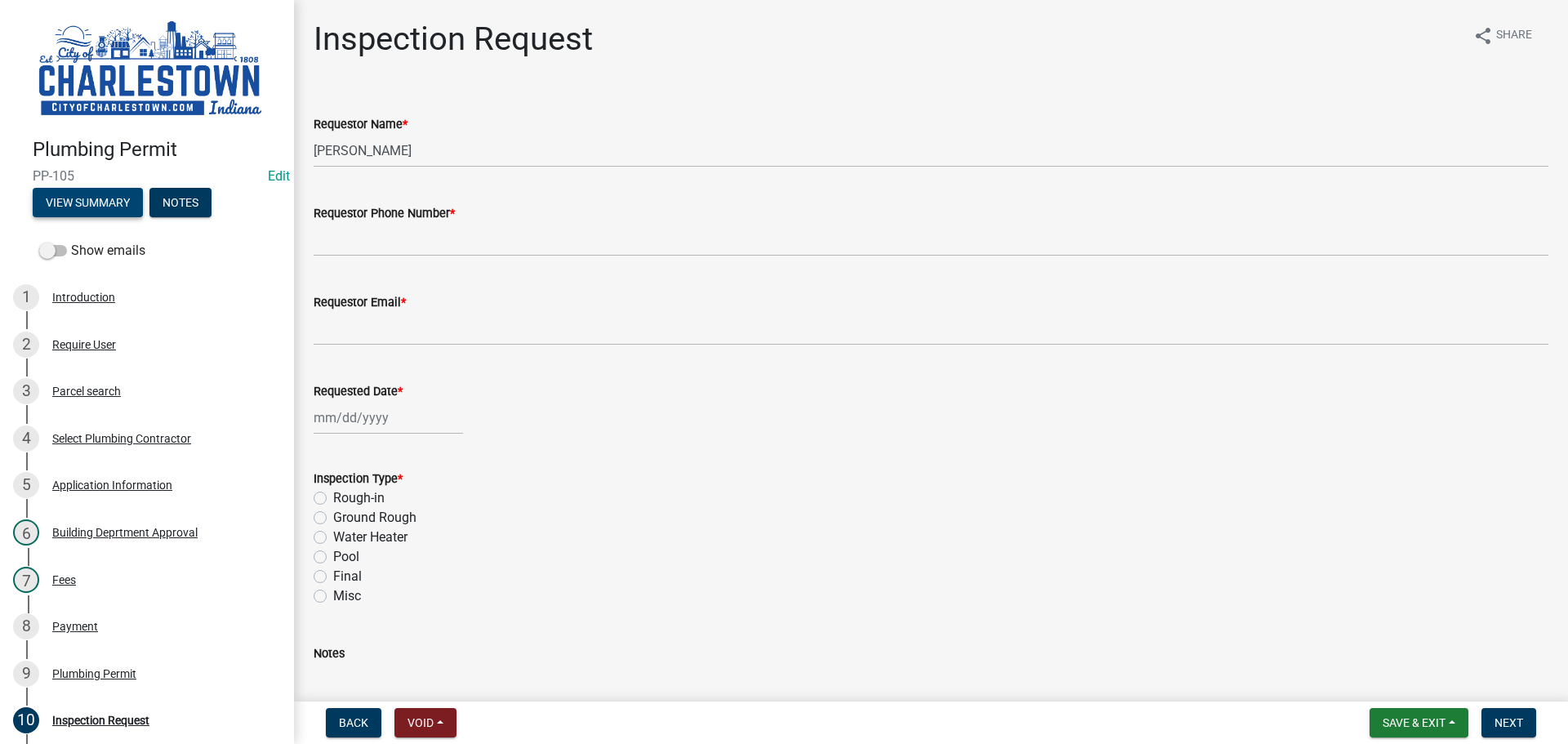
click at [67, 197] on button "View Summary" at bounding box center [87, 202] width 110 height 30
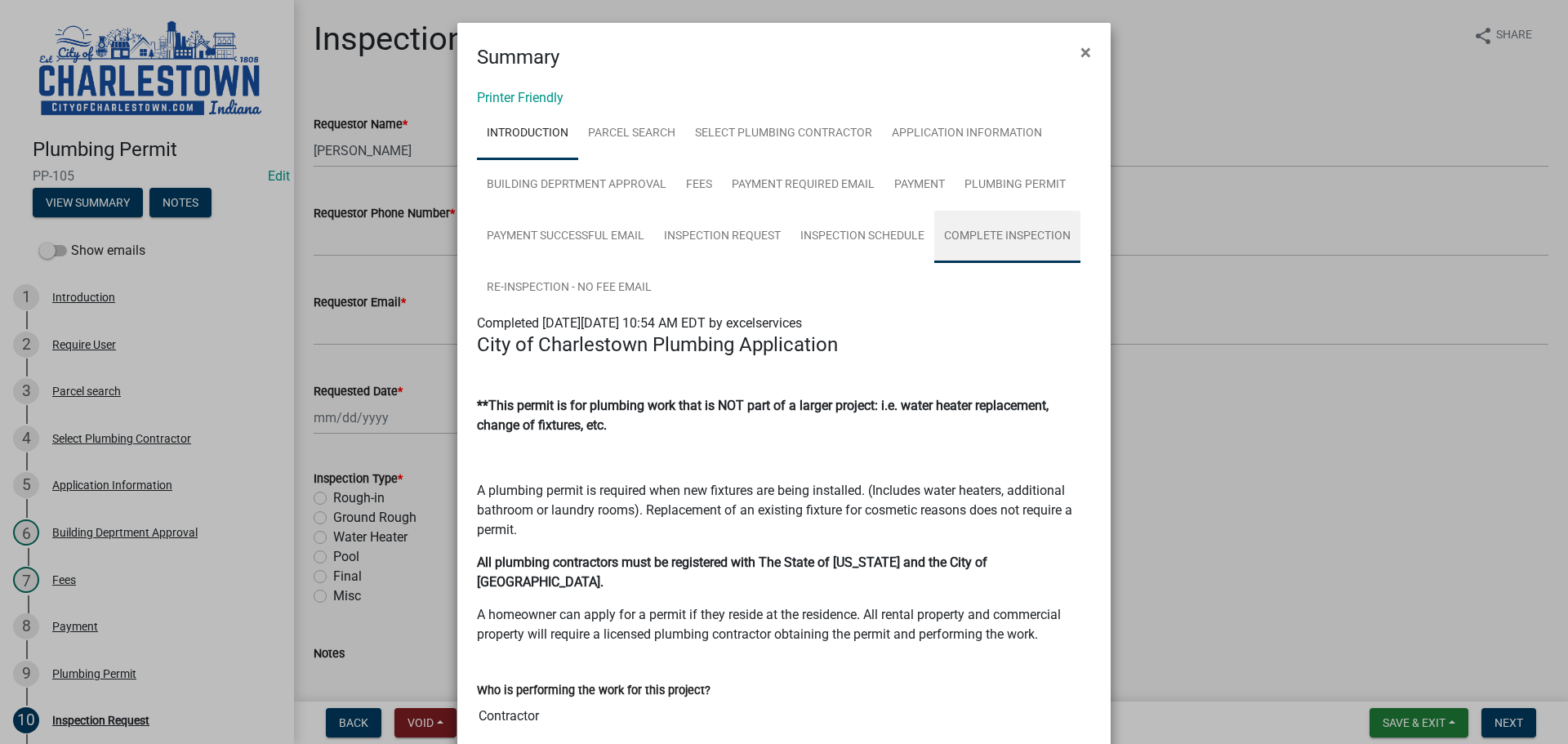
click at [983, 236] on link "Complete Inspection" at bounding box center [1007, 237] width 147 height 53
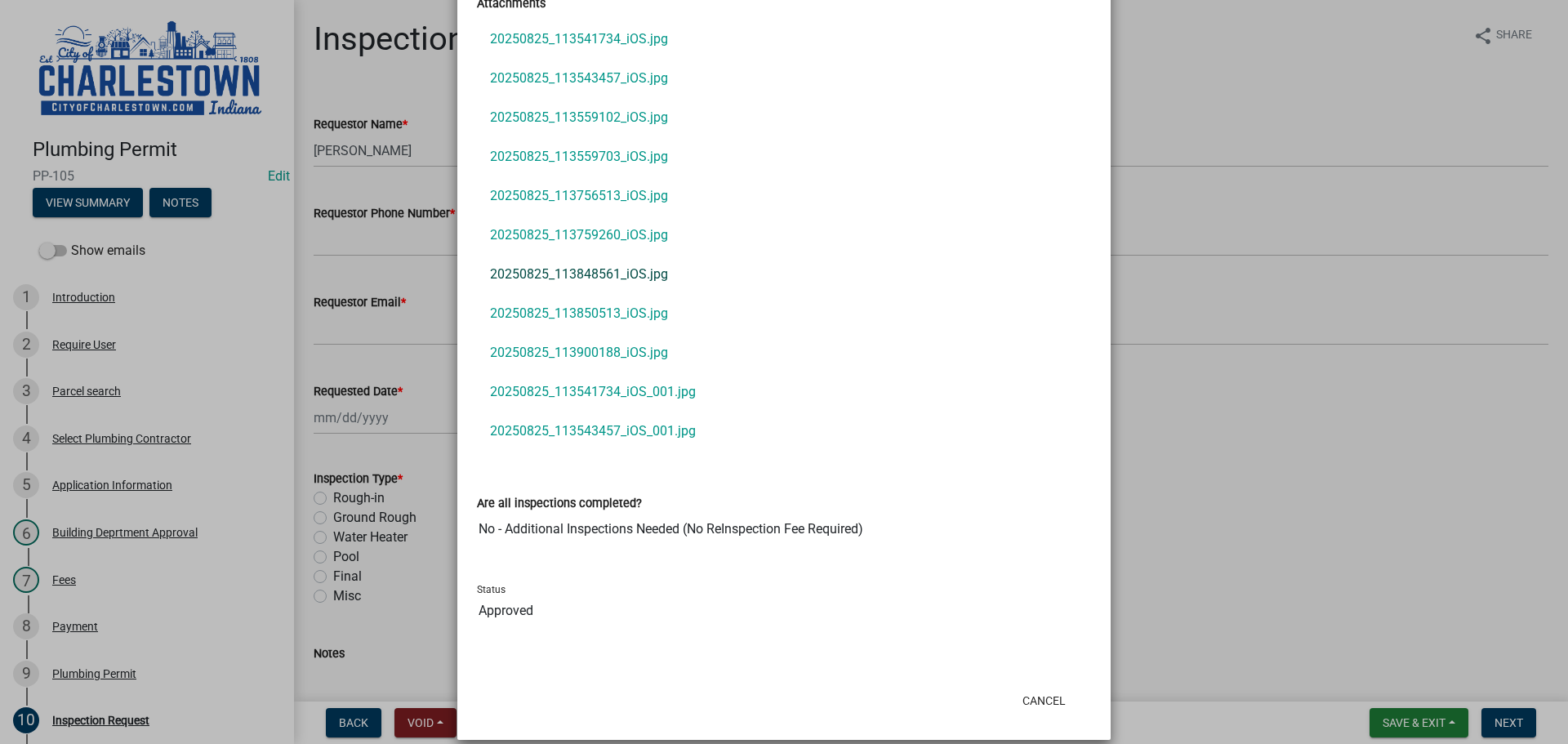
scroll to position [702, 0]
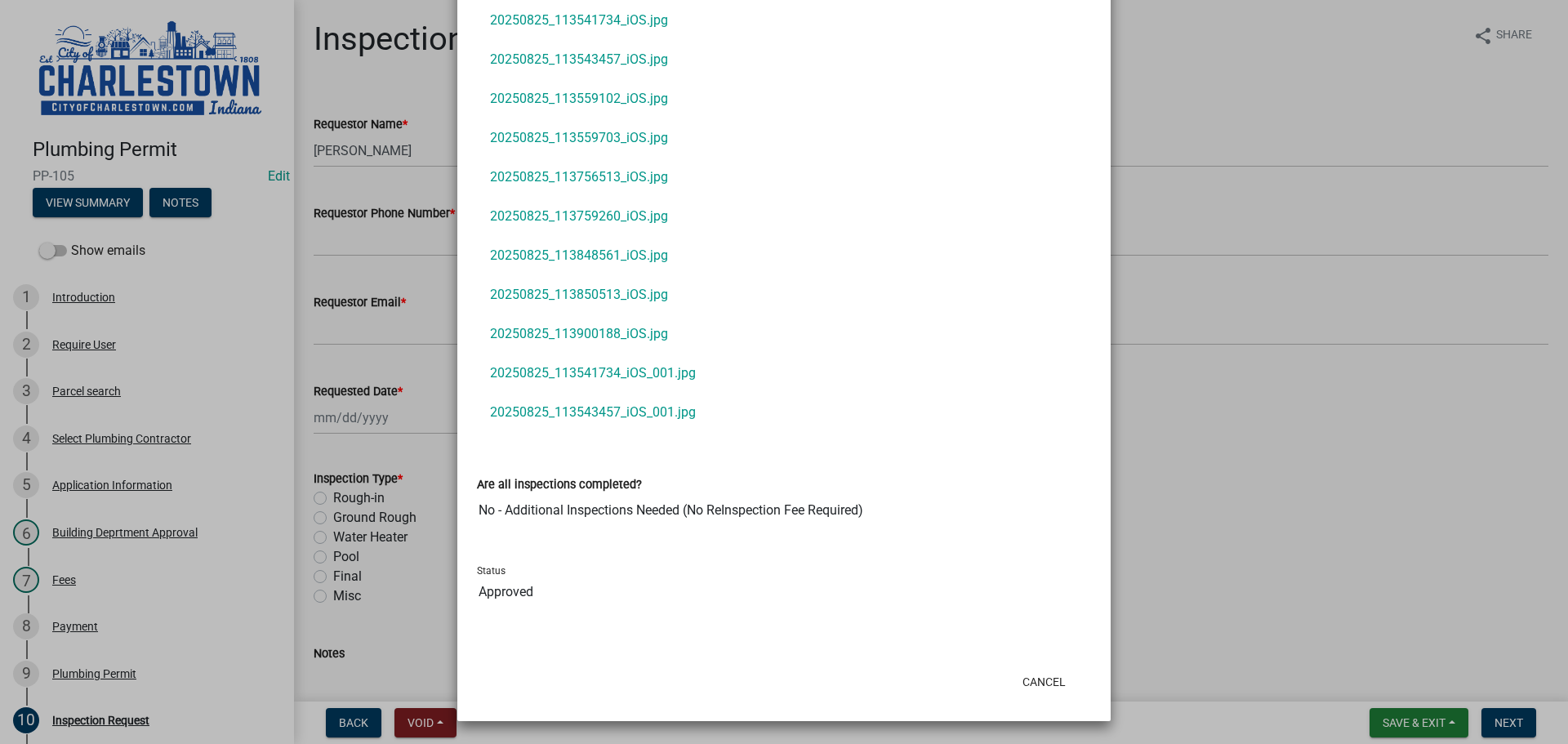
click at [1184, 517] on ngb-modal-window "Summary × Printer Friendly Introduction Parcel search Select Plumbing Contracto…" at bounding box center [784, 372] width 1568 height 744
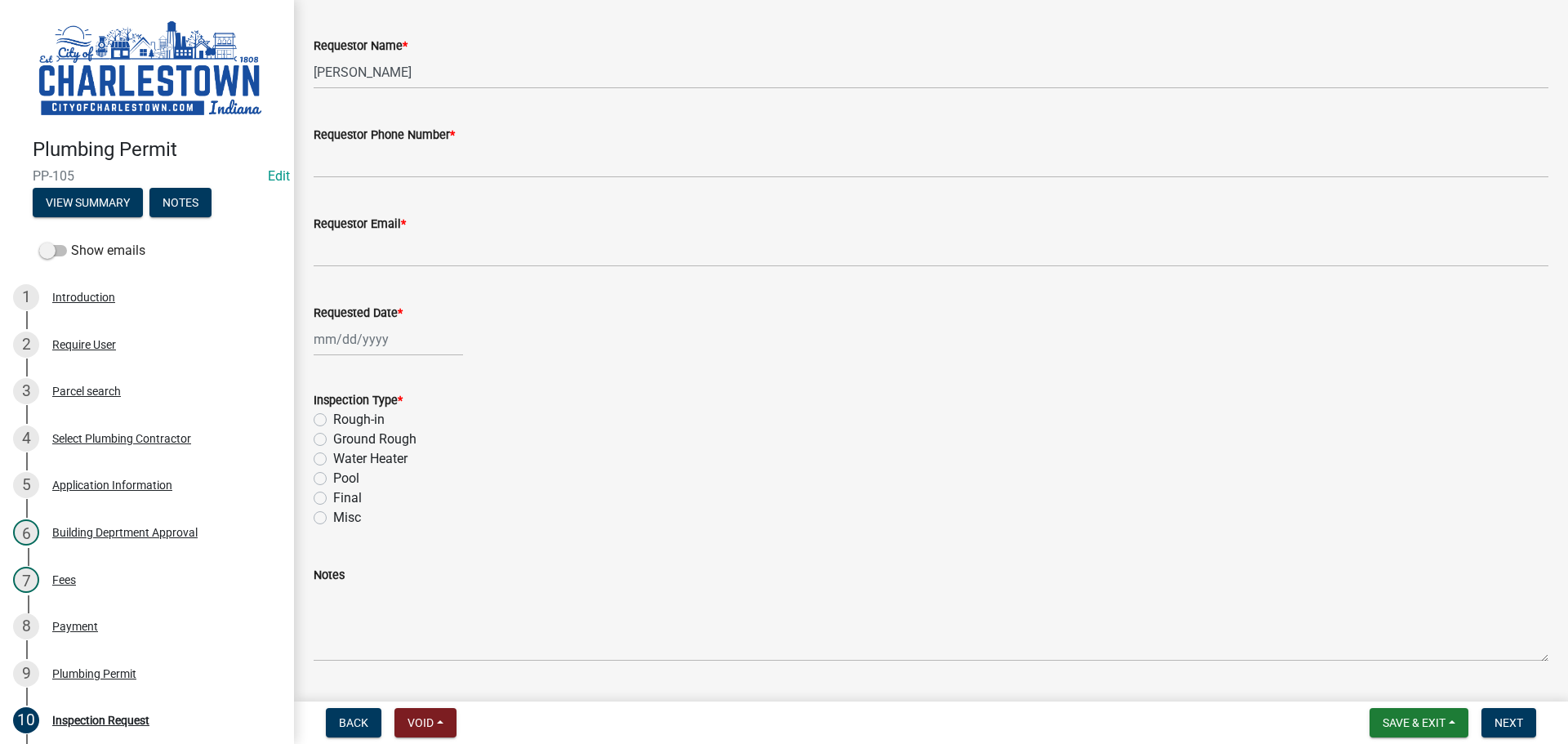
scroll to position [40, 0]
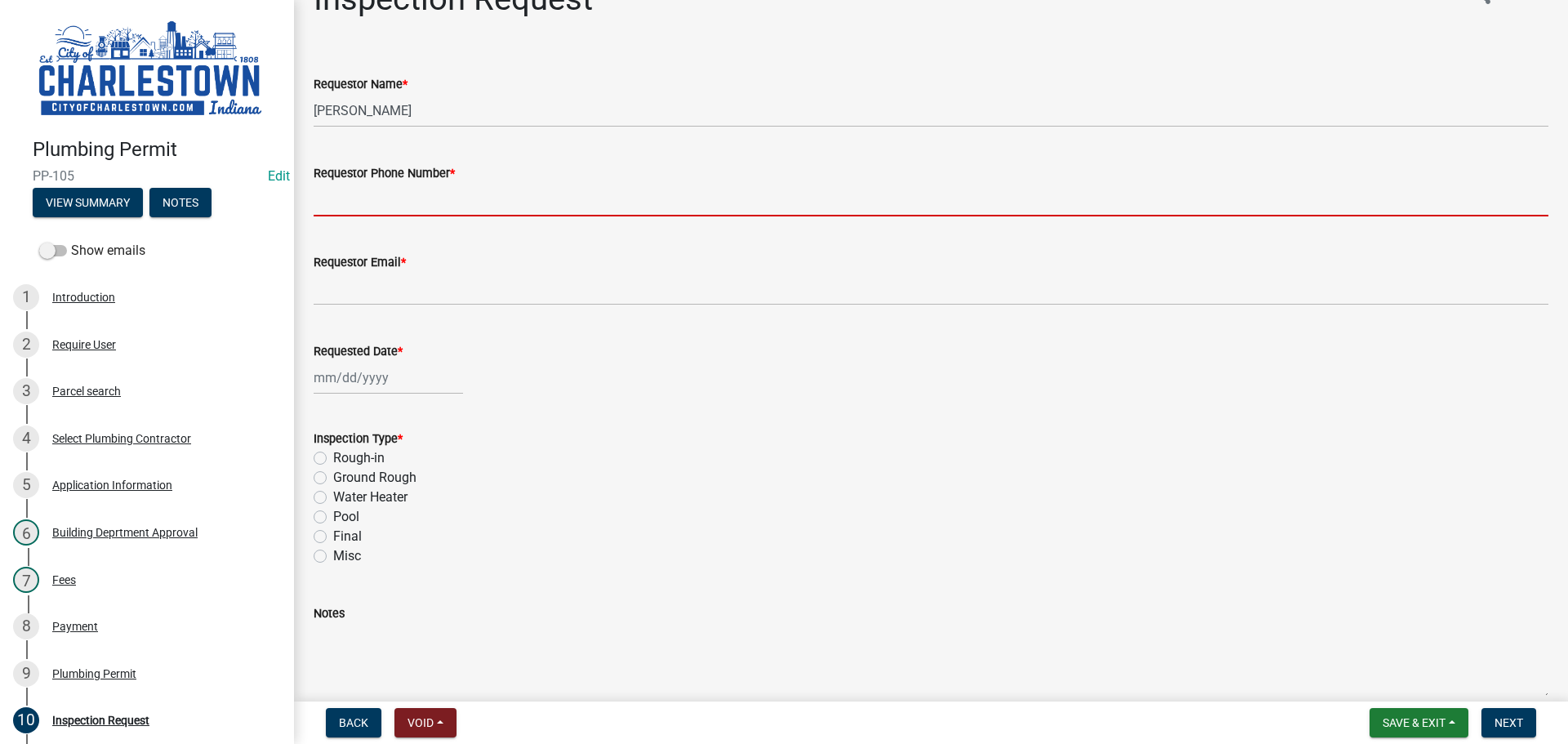
click at [422, 194] on input "Requestor Phone Number *" at bounding box center [931, 199] width 1234 height 34
type input "5025233650"
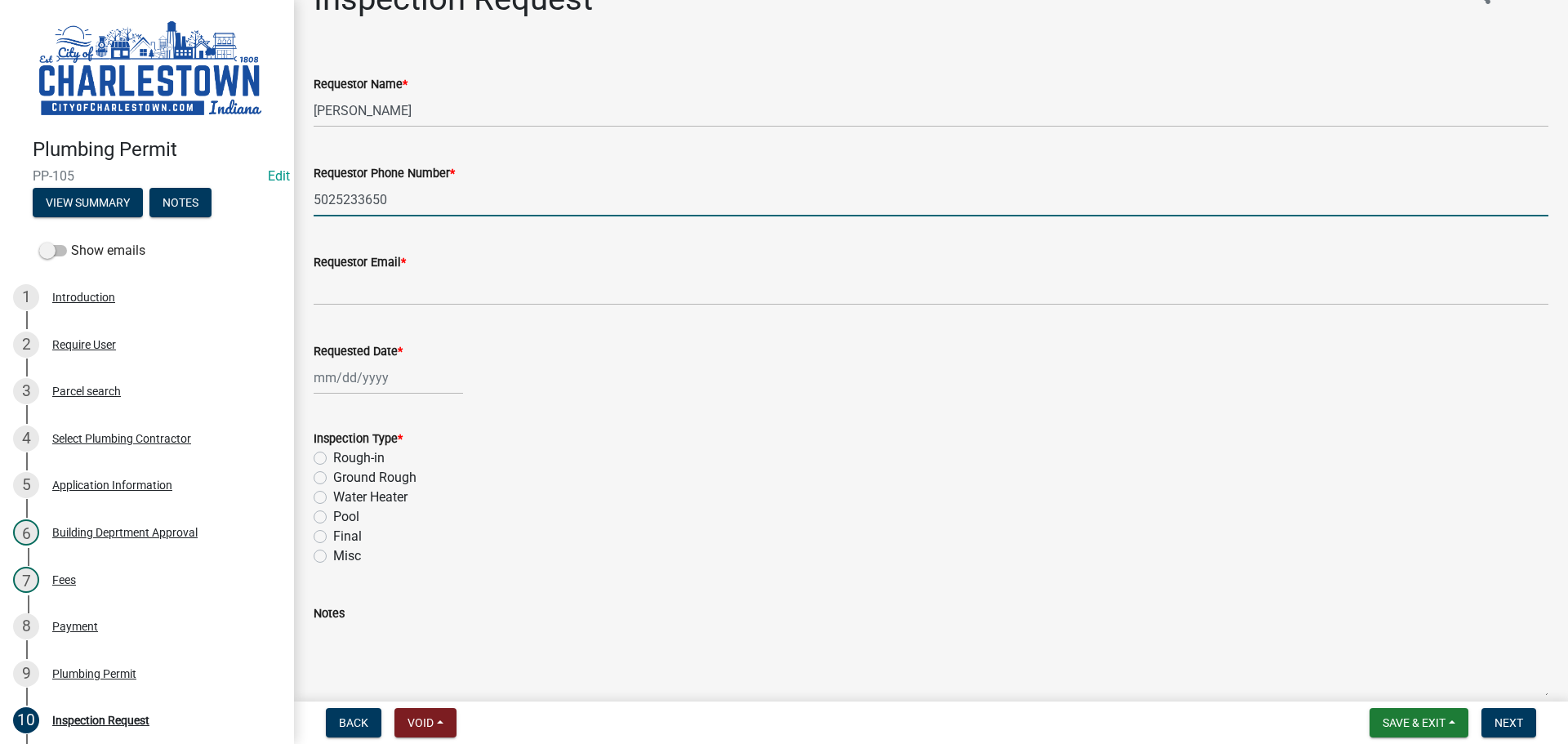
type input "[EMAIL_ADDRESS][DOMAIN_NAME]"
click at [381, 373] on div at bounding box center [388, 378] width 150 height 34
select select "8"
select select "2025"
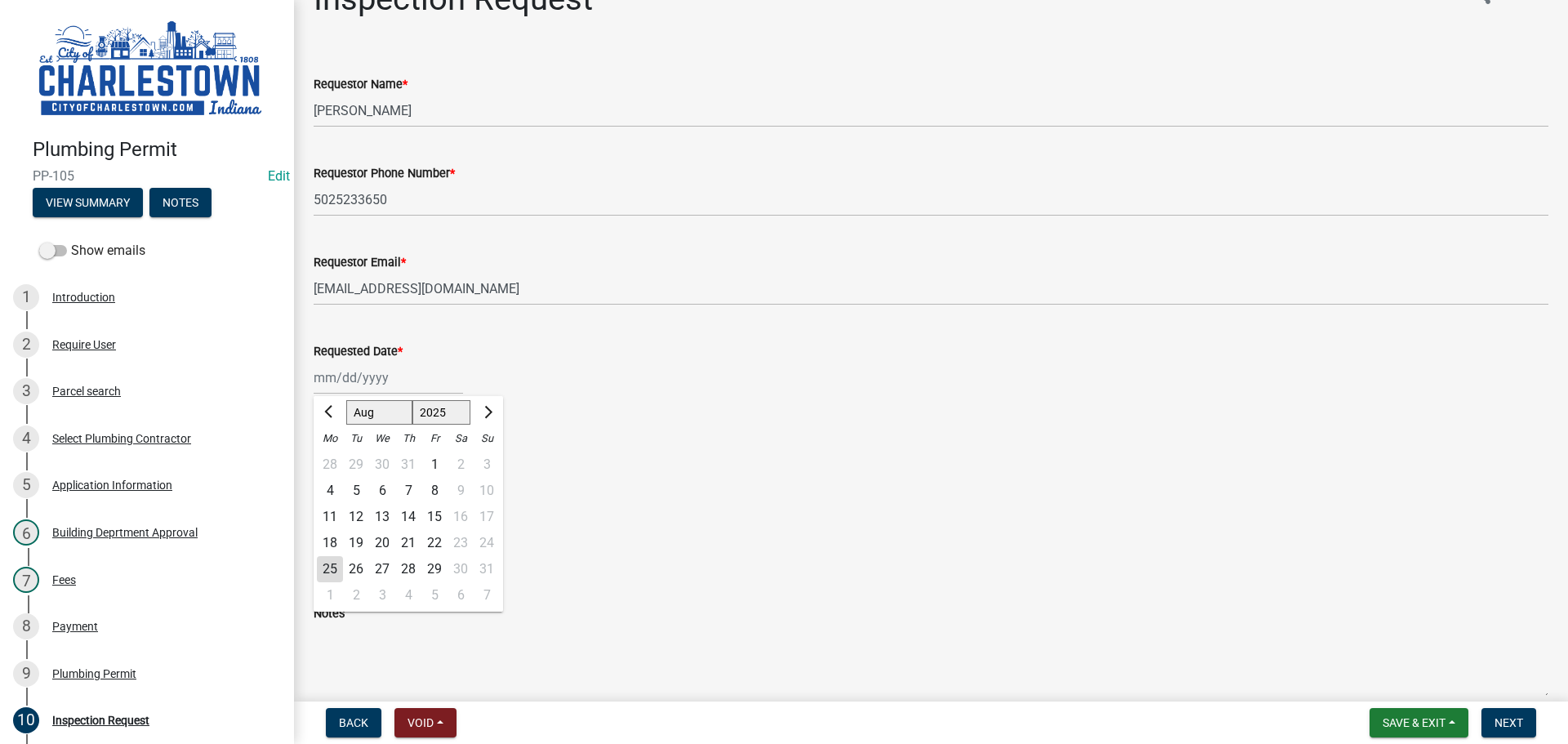
click at [334, 561] on div "25" at bounding box center [330, 569] width 26 height 26
type input "08/25/2025"
click at [334, 454] on label "Rough-in" at bounding box center [359, 458] width 52 height 19
click at [334, 454] on input "Rough-in" at bounding box center [338, 453] width 11 height 11
radio input "true"
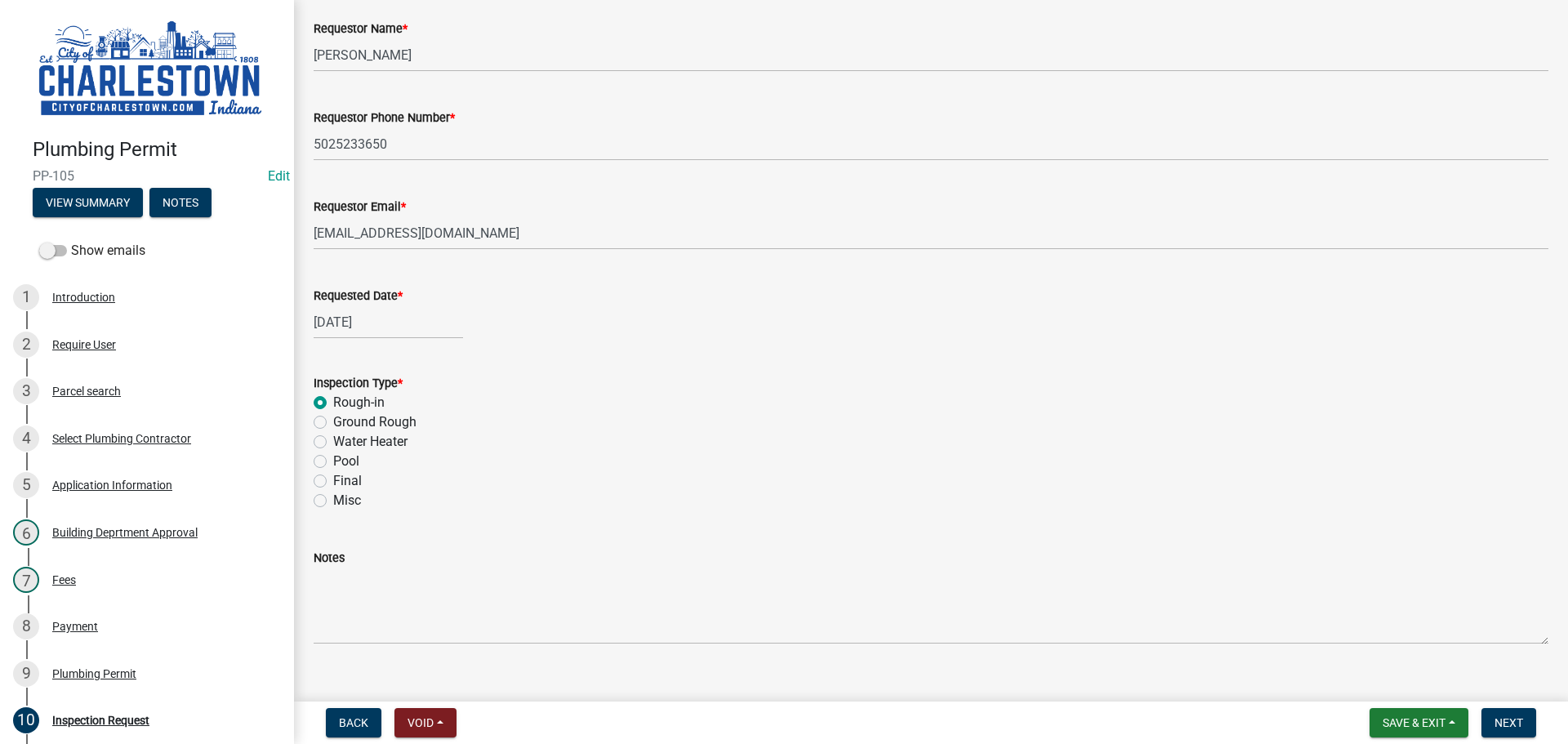
scroll to position [122, 0]
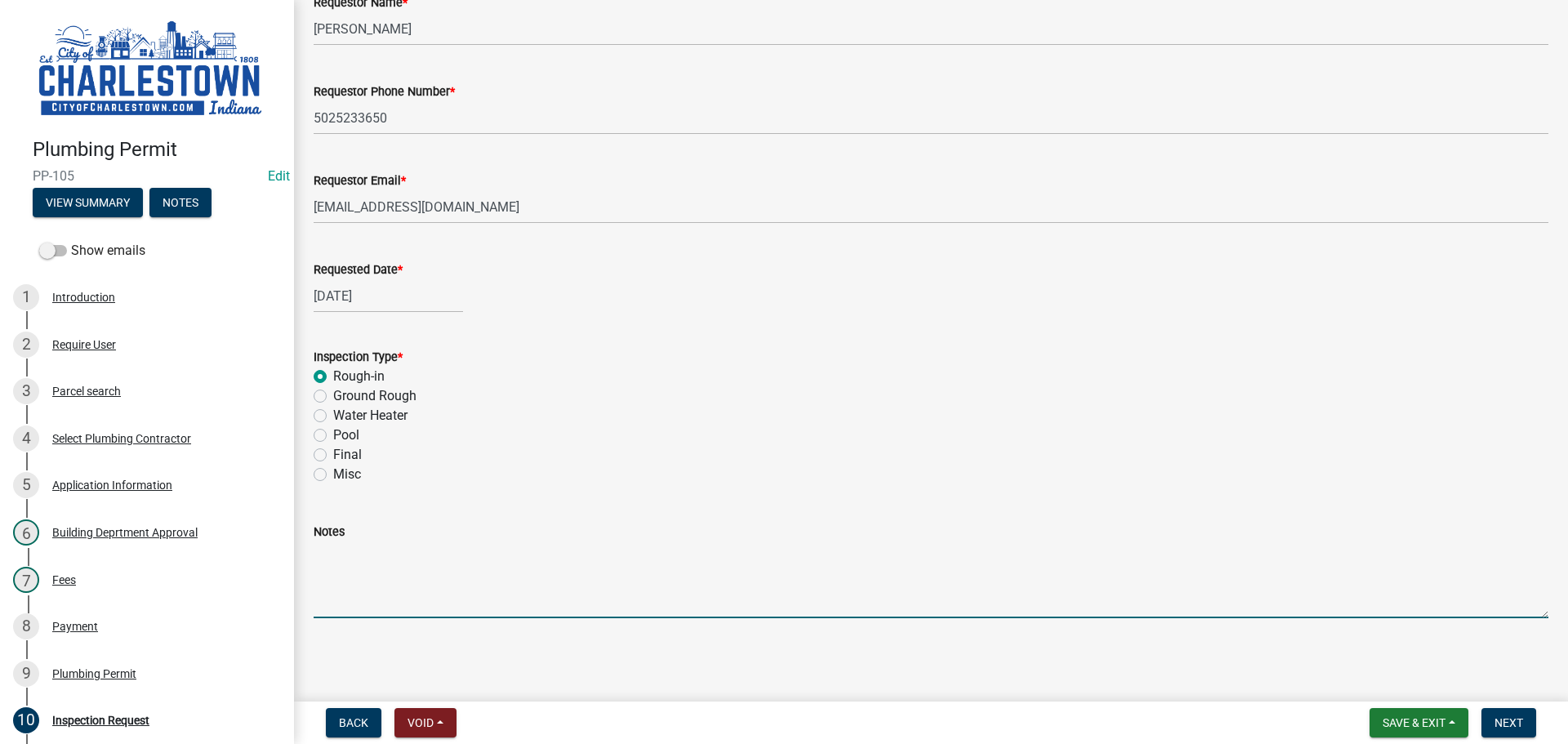
click at [346, 554] on textarea "Notes" at bounding box center [931, 580] width 1234 height 77
type textarea "R"
click at [384, 558] on textarea "rough plumbimg" at bounding box center [931, 580] width 1234 height 77
type textarea "rough plumbing inspection for break room and bathrooms"
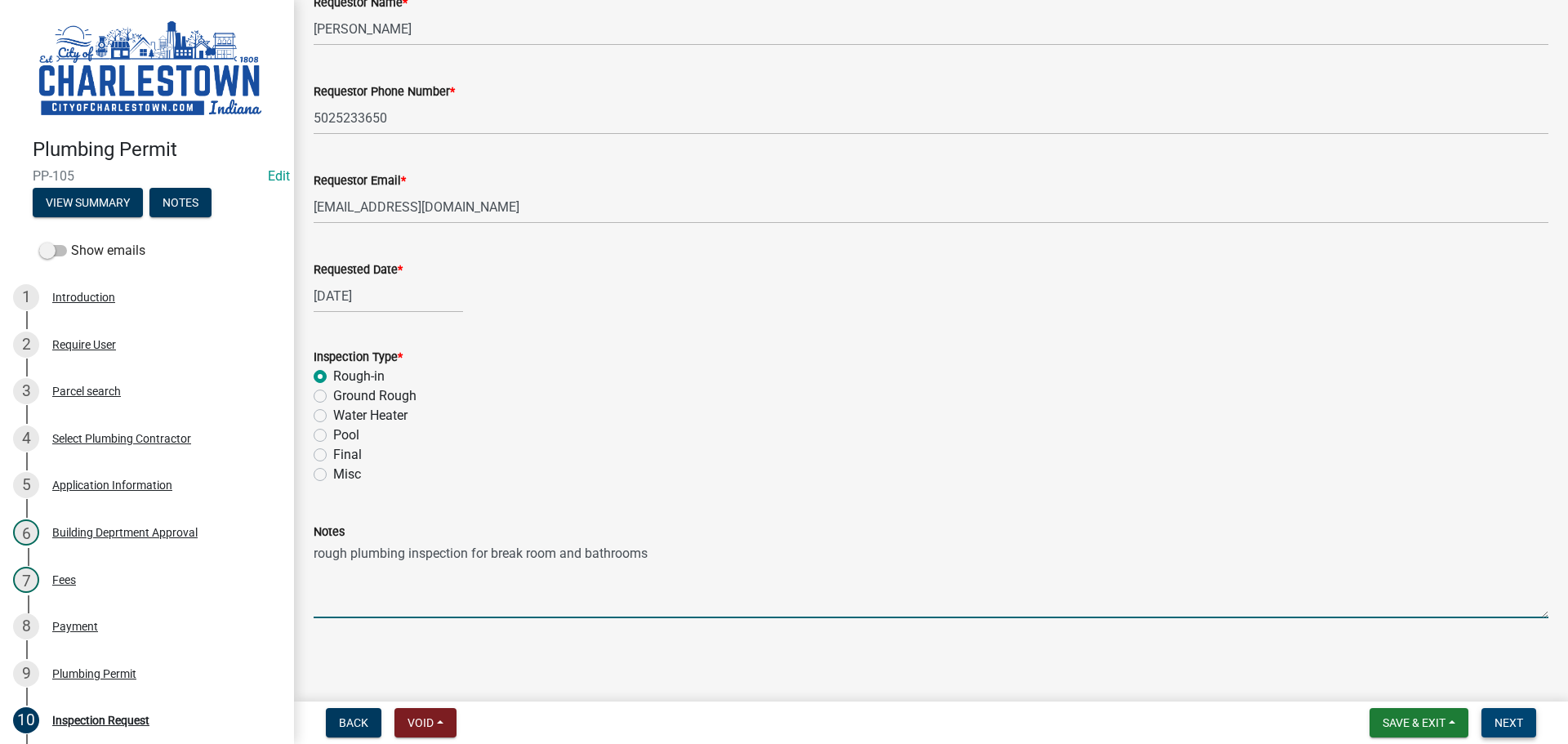
click at [1520, 729] on span "Next" at bounding box center [1509, 723] width 29 height 13
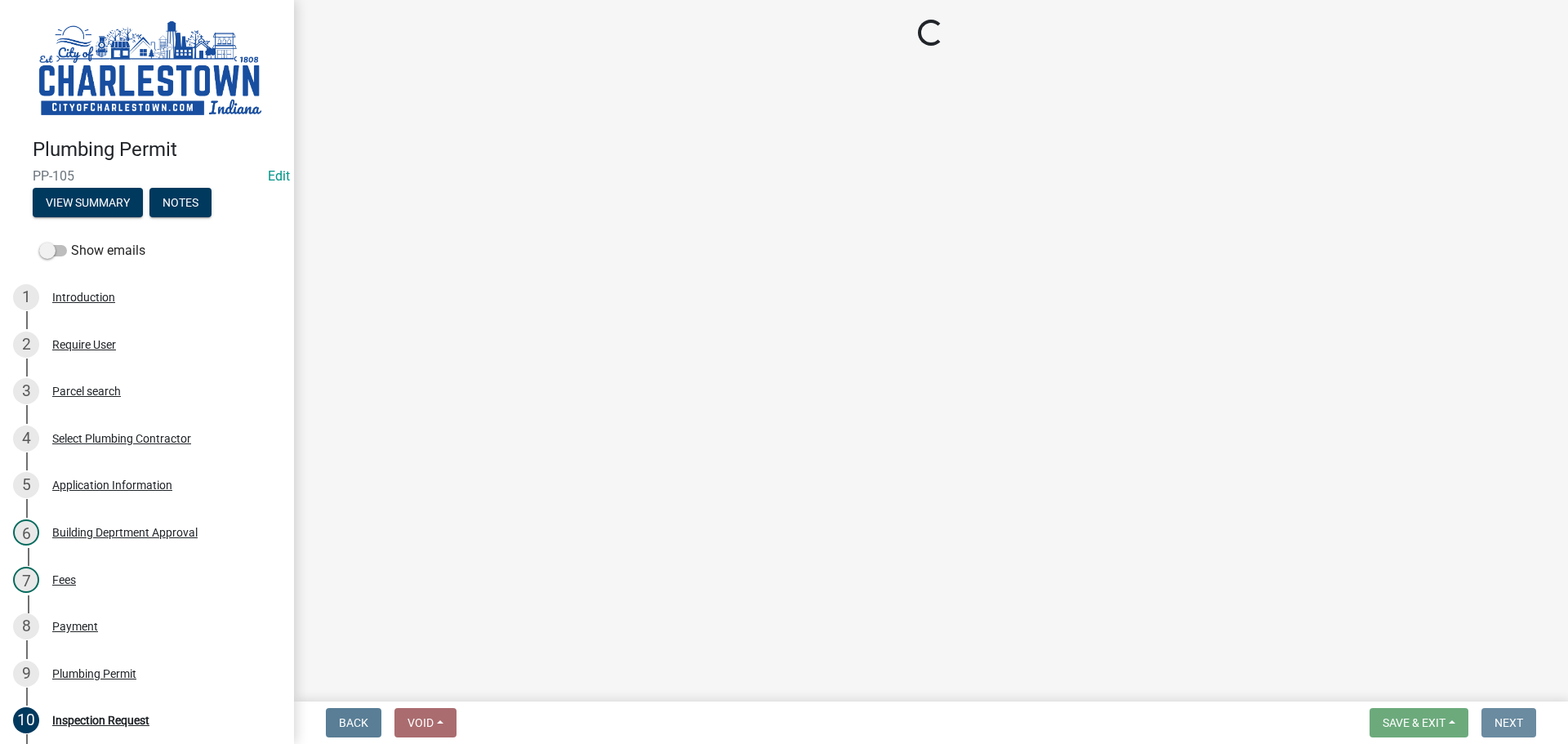
scroll to position [0, 0]
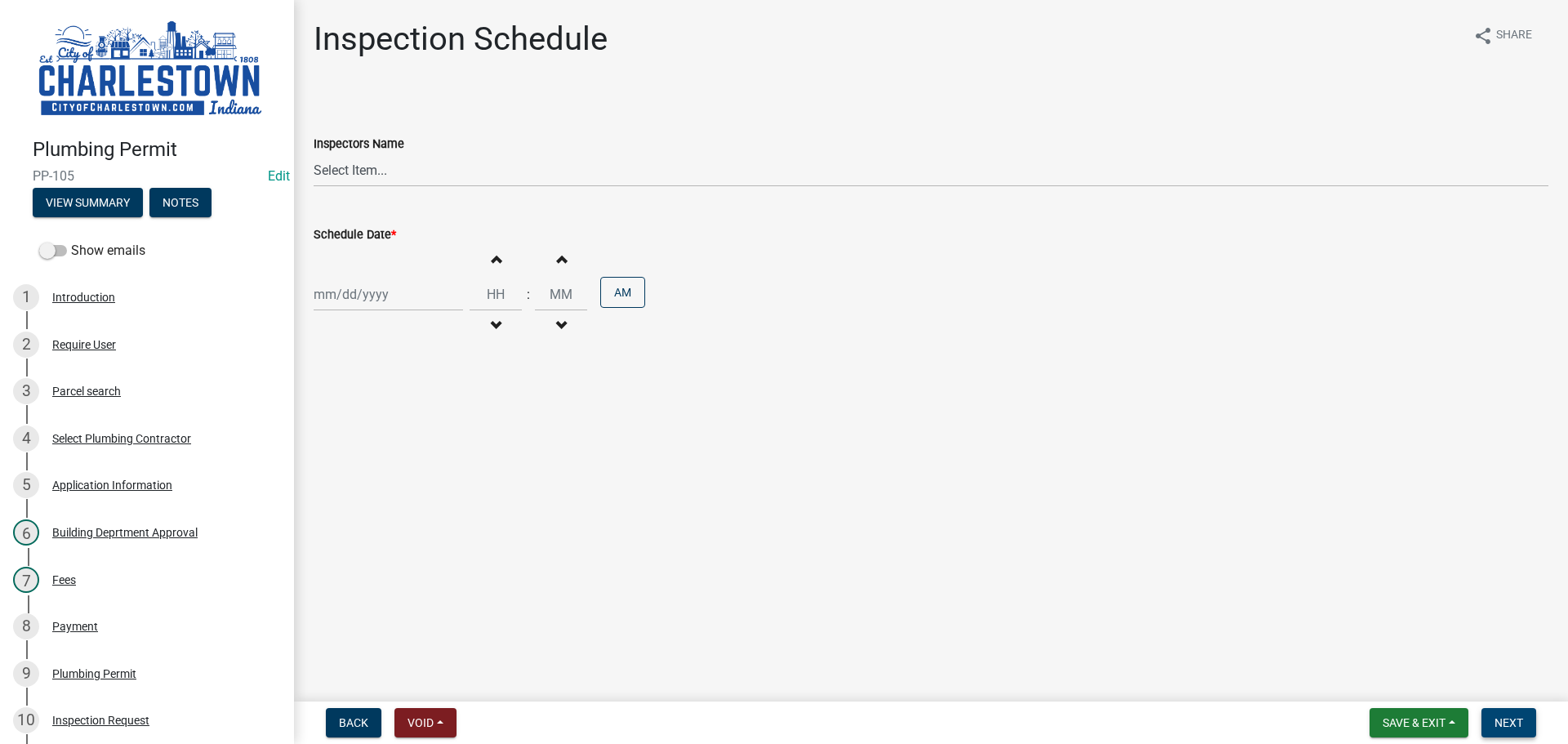
click at [1511, 718] on span "Next" at bounding box center [1509, 723] width 29 height 13
click at [1387, 721] on span "Save & Exit" at bounding box center [1415, 723] width 63 height 13
click at [1369, 685] on button "Save & Exit" at bounding box center [1403, 680] width 130 height 39
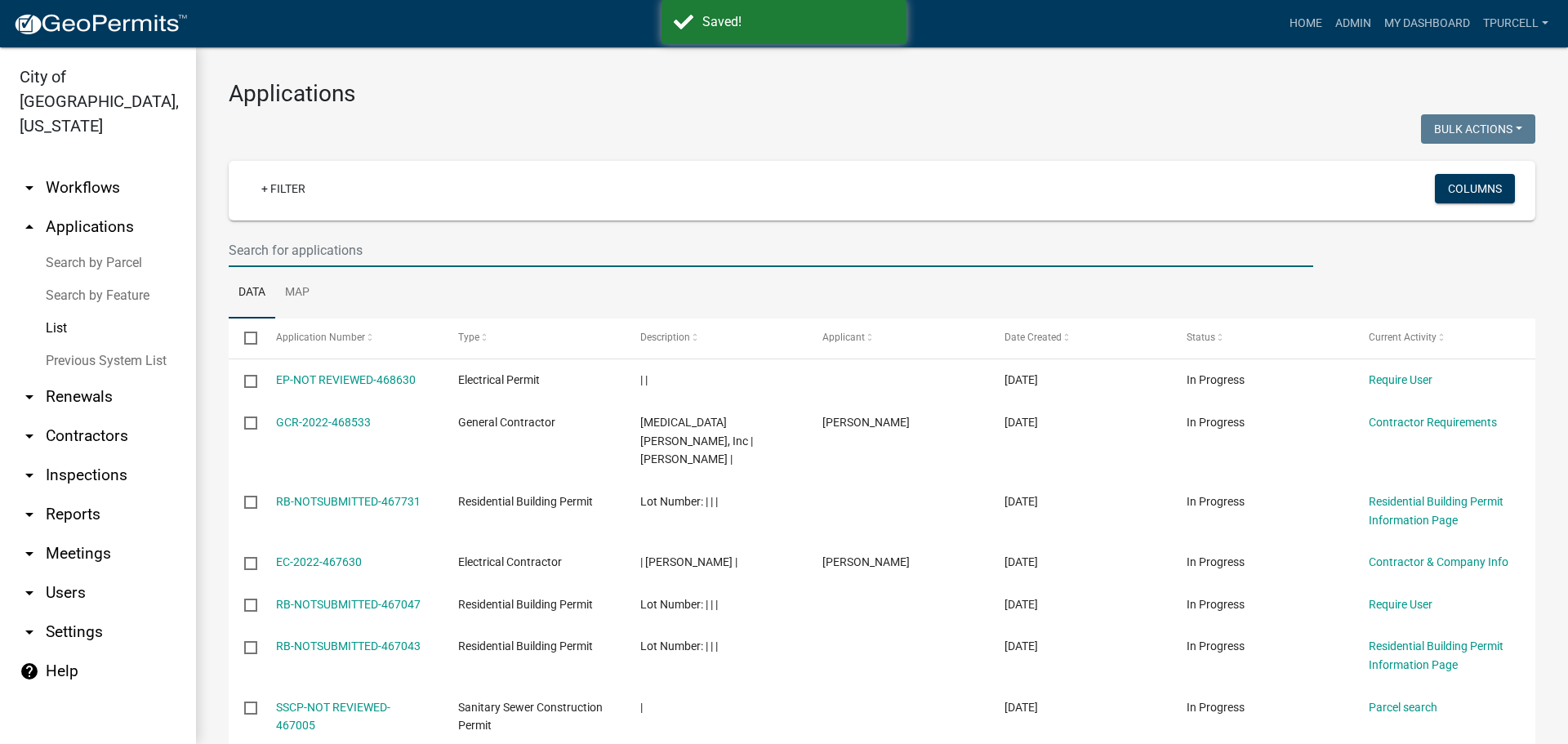
click at [284, 252] on input "text" at bounding box center [772, 250] width 1085 height 34
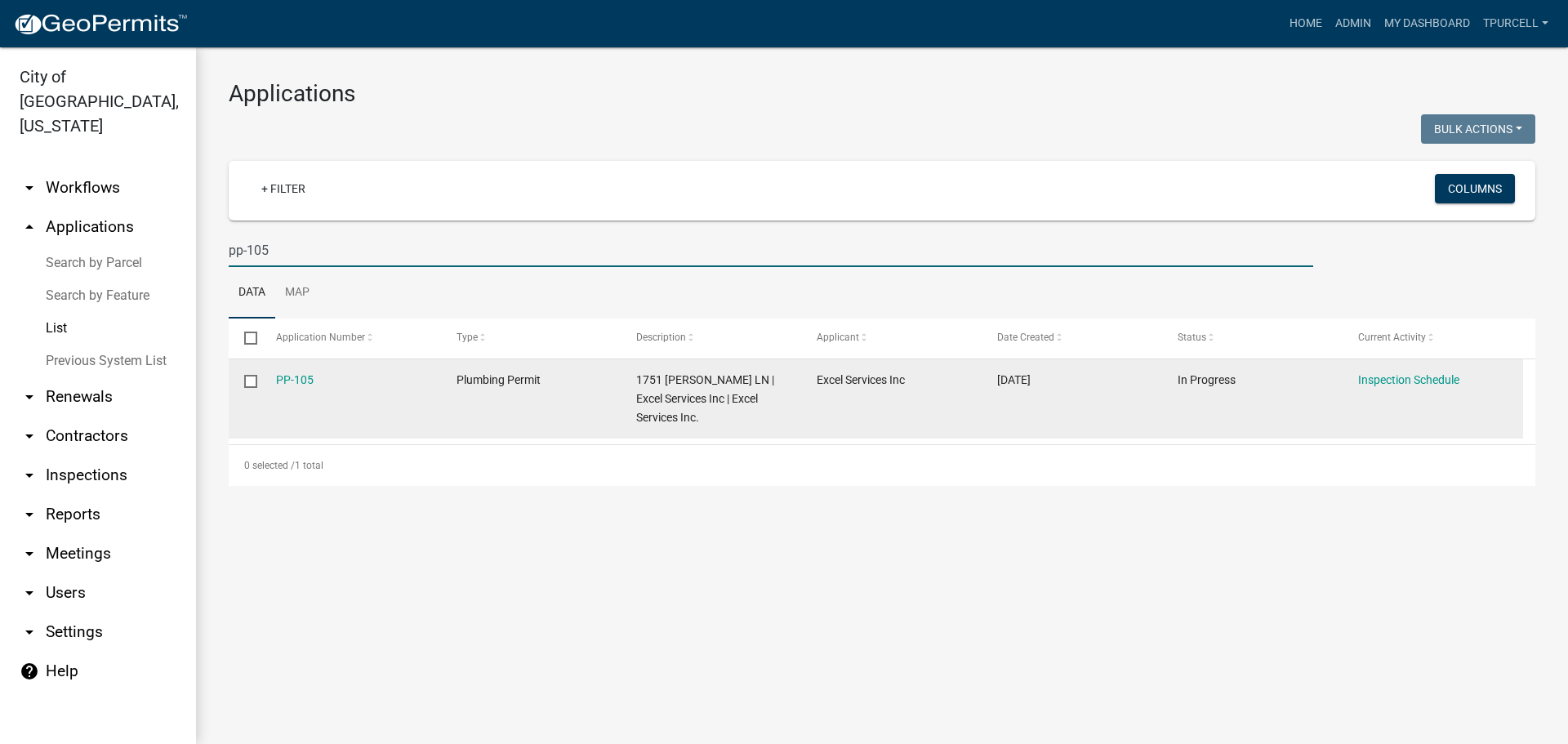
type input "pp-105"
click at [295, 388] on div "PP-105" at bounding box center [351, 381] width 150 height 19
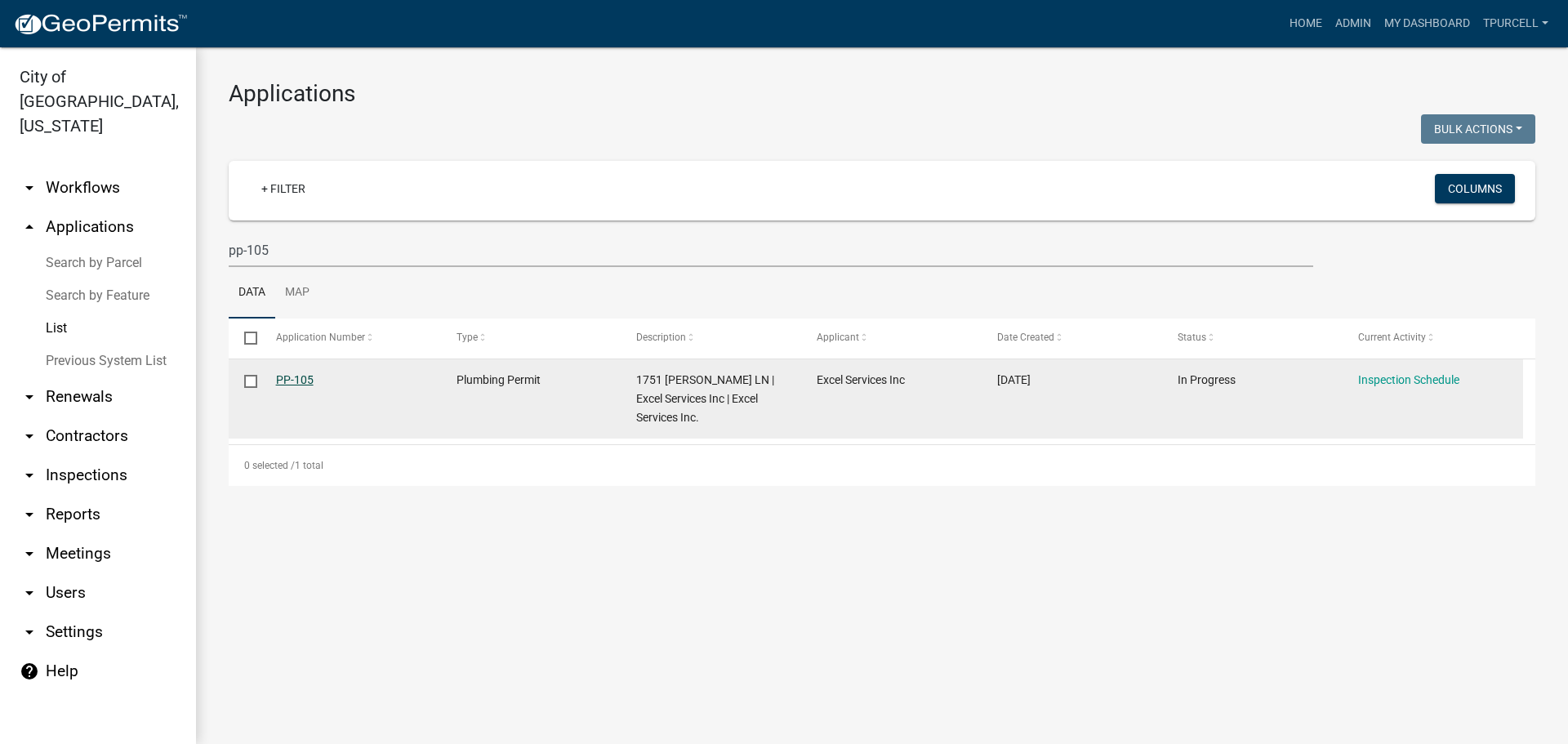
click at [307, 376] on link "PP-105" at bounding box center [294, 380] width 37 height 13
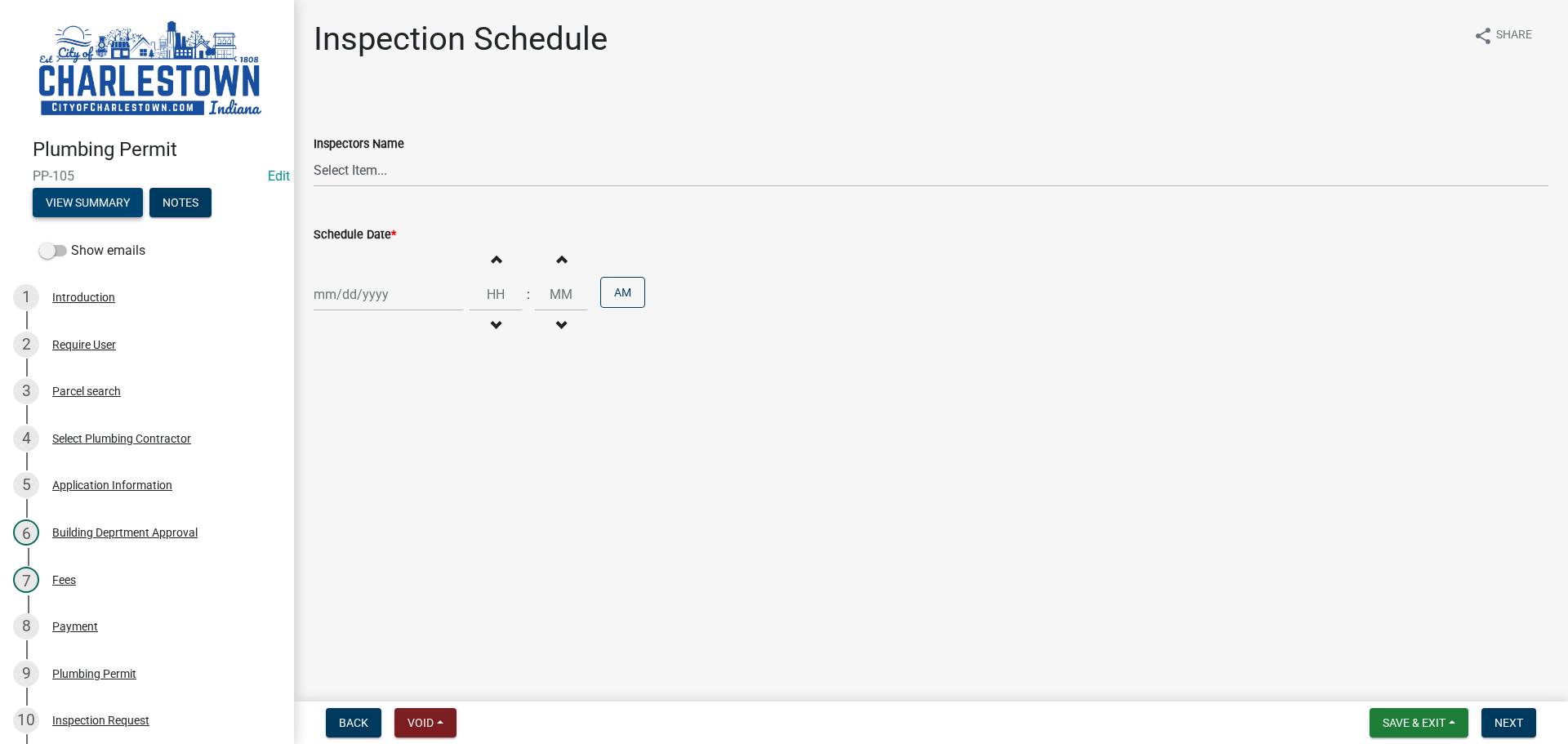
click at [103, 199] on button "View Summary" at bounding box center [87, 202] width 110 height 30
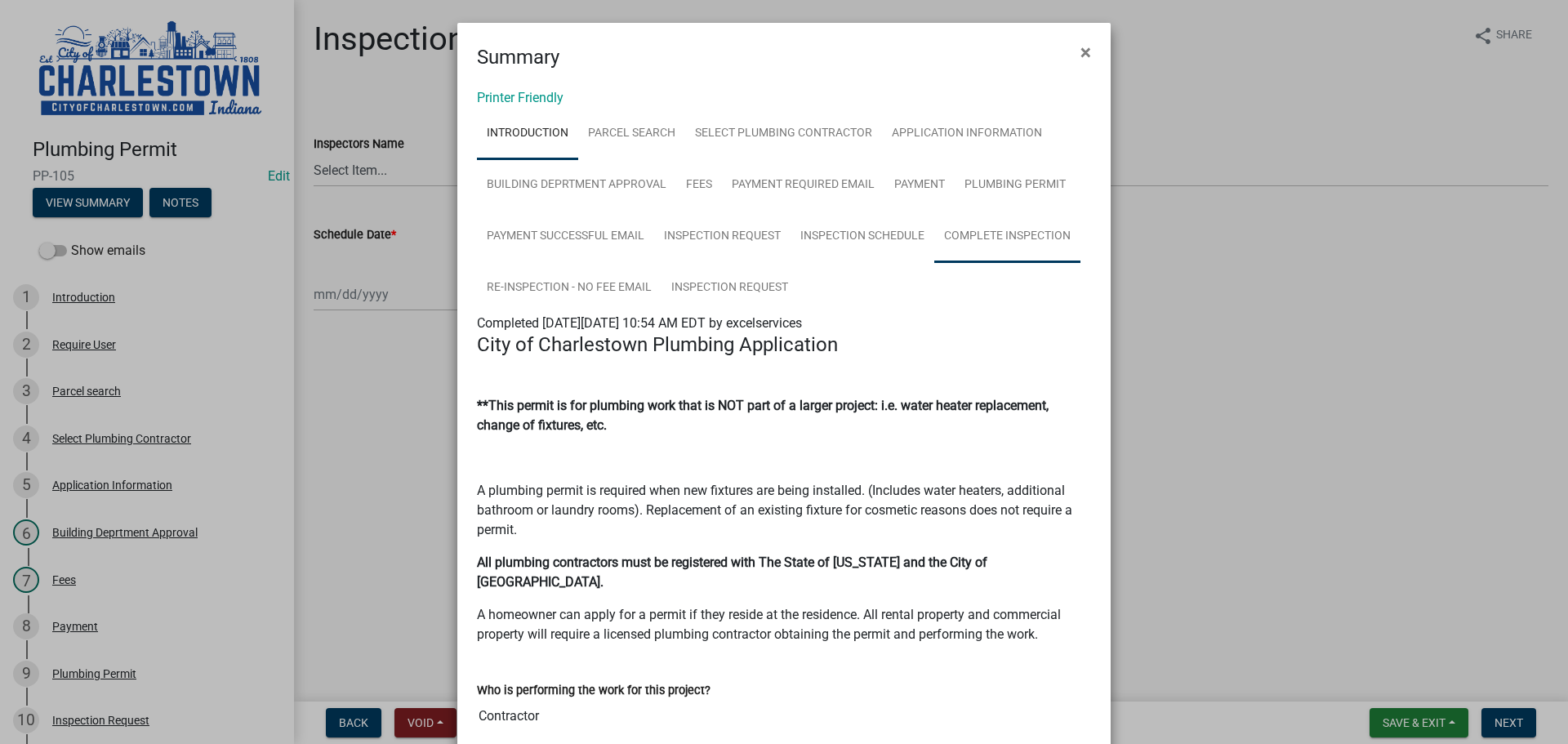
click at [992, 237] on link "Complete Inspection" at bounding box center [1007, 237] width 147 height 53
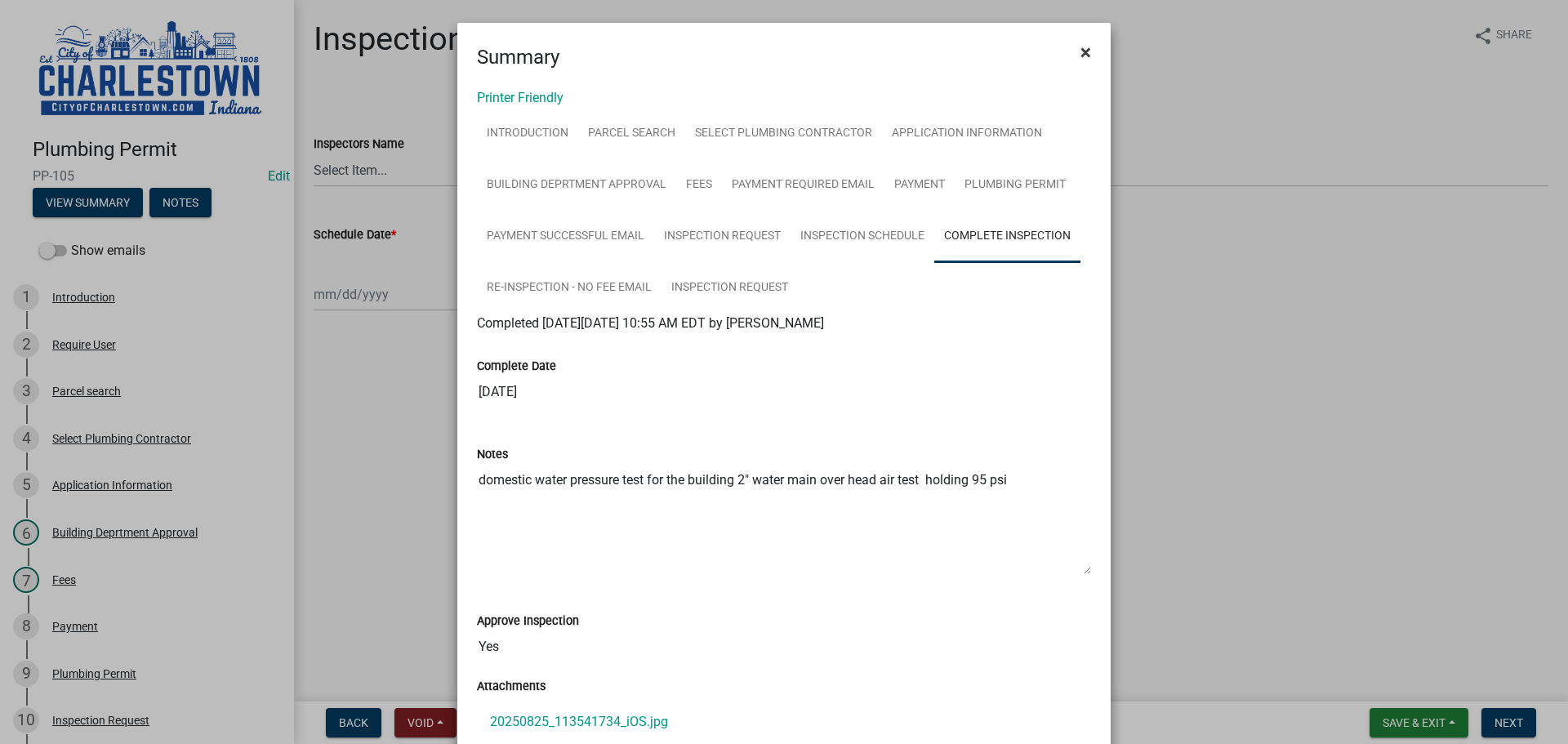
click at [1082, 56] on span "×" at bounding box center [1085, 53] width 11 height 23
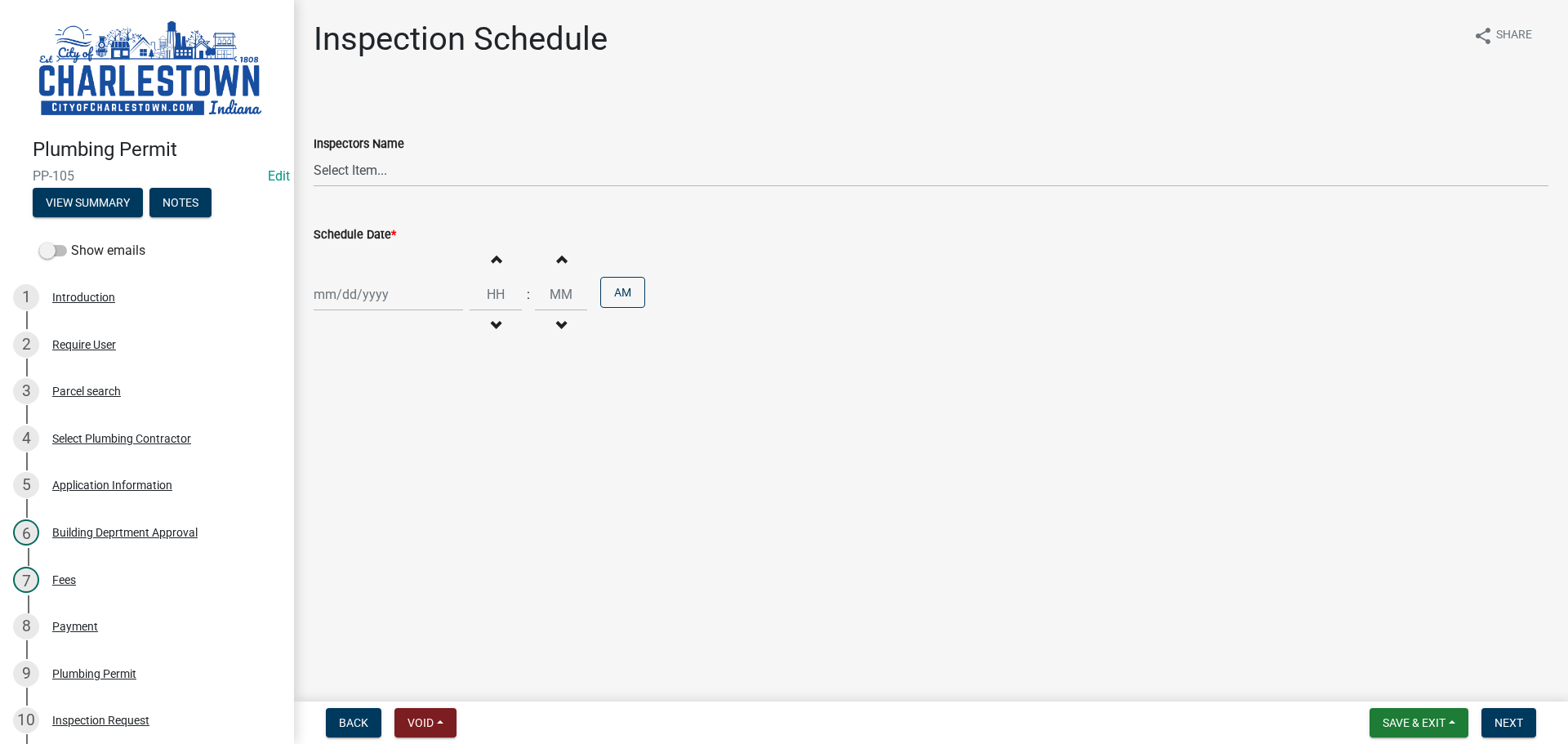
drag, startPoint x: 1241, startPoint y: 683, endPoint x: 1295, endPoint y: 743, distance: 80.7
click at [1278, 732] on wm-app "Plumbing Permit PP-105 Edit View Summary Notes Show emails 1 Introduction 2 Req…" at bounding box center [784, 372] width 1568 height 744
click at [1403, 707] on nav "Back Void Withdraw Lock Expire Void Save & Exit Save Save & Exit Next" at bounding box center [931, 723] width 1274 height 42
click at [1406, 711] on button "Save & Exit" at bounding box center [1418, 723] width 99 height 30
click at [81, 203] on button "View Summary" at bounding box center [87, 202] width 110 height 30
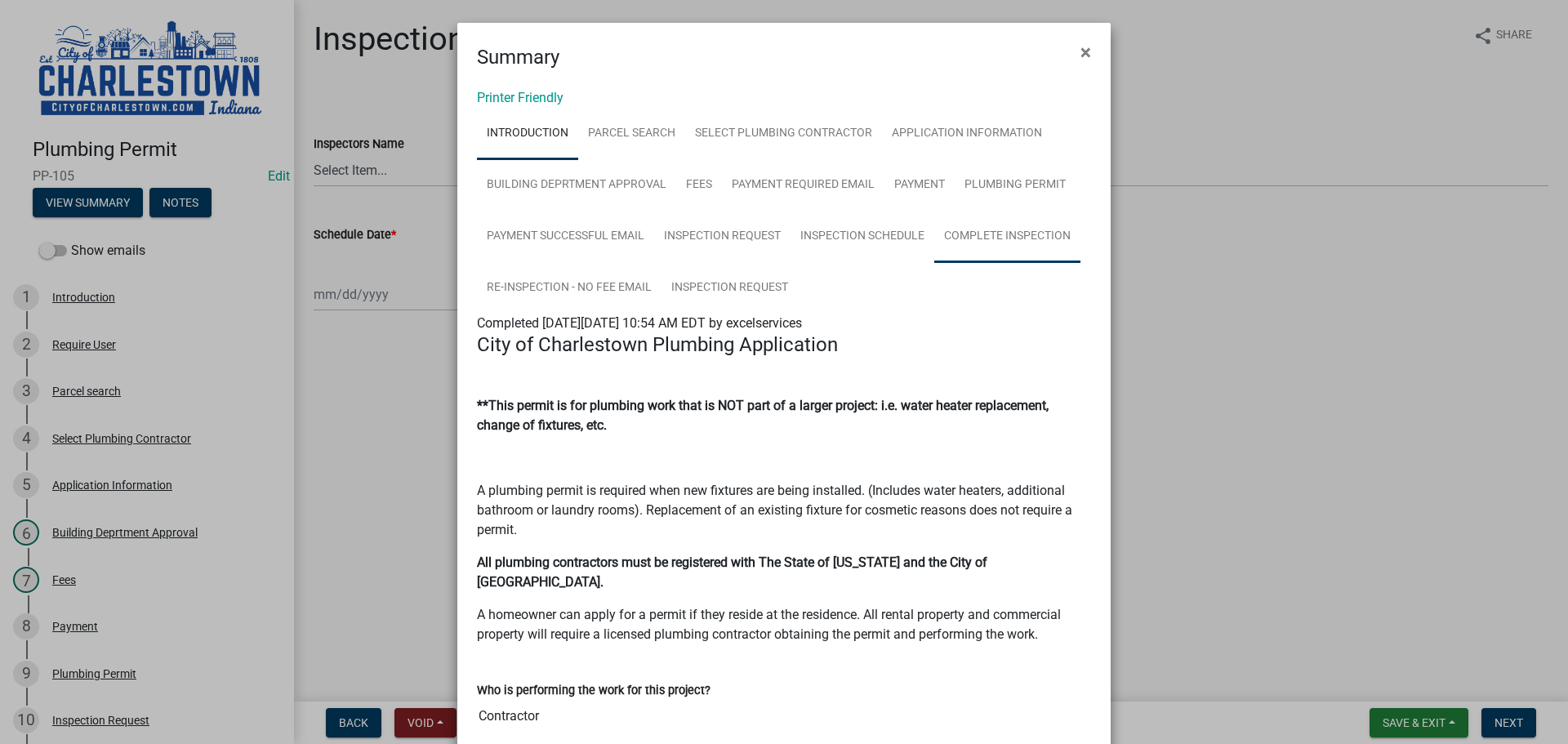
click at [996, 236] on link "Complete Inspection" at bounding box center [1007, 237] width 147 height 53
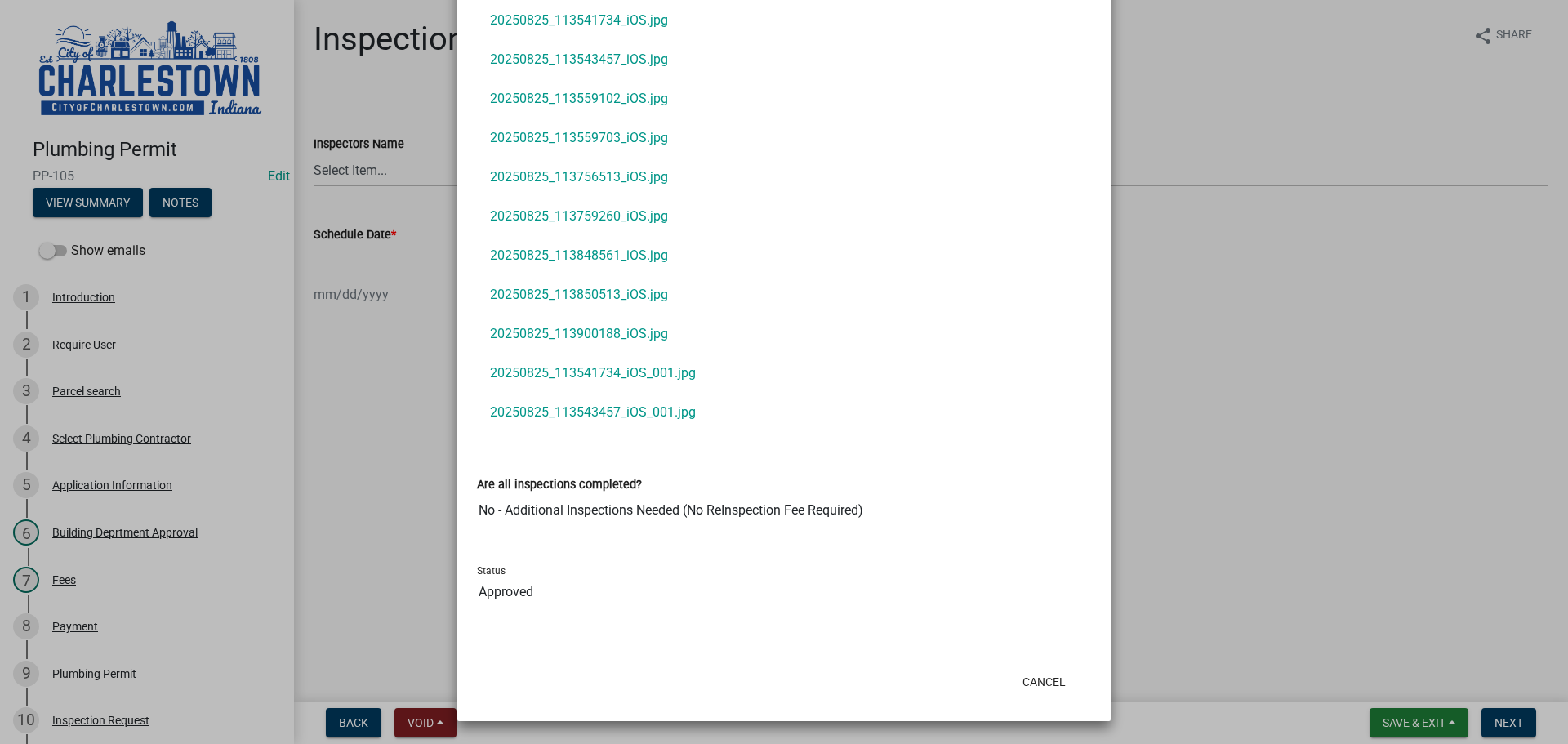
scroll to position [620, 0]
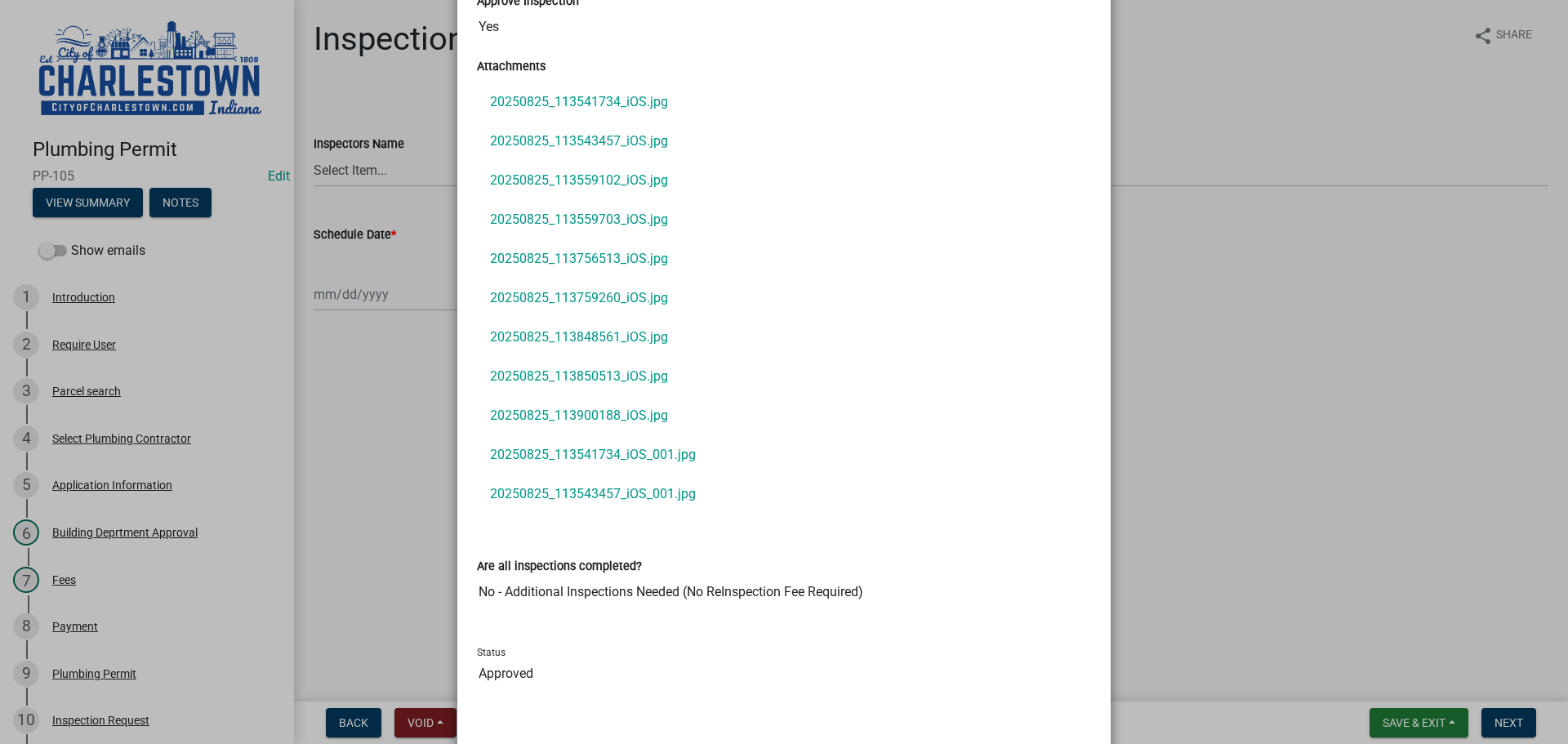
drag, startPoint x: 472, startPoint y: 590, endPoint x: 887, endPoint y: 573, distance: 415.3
click at [887, 573] on div "Are all inspections completed? No - Additional Inspections Needed (No ReInspect…" at bounding box center [784, 570] width 614 height 75
drag, startPoint x: 472, startPoint y: 563, endPoint x: 749, endPoint y: 582, distance: 277.7
click at [749, 582] on div "Are all inspections completed? No - Additional Inspections Needed (No ReInspect…" at bounding box center [784, 570] width 614 height 75
copy div
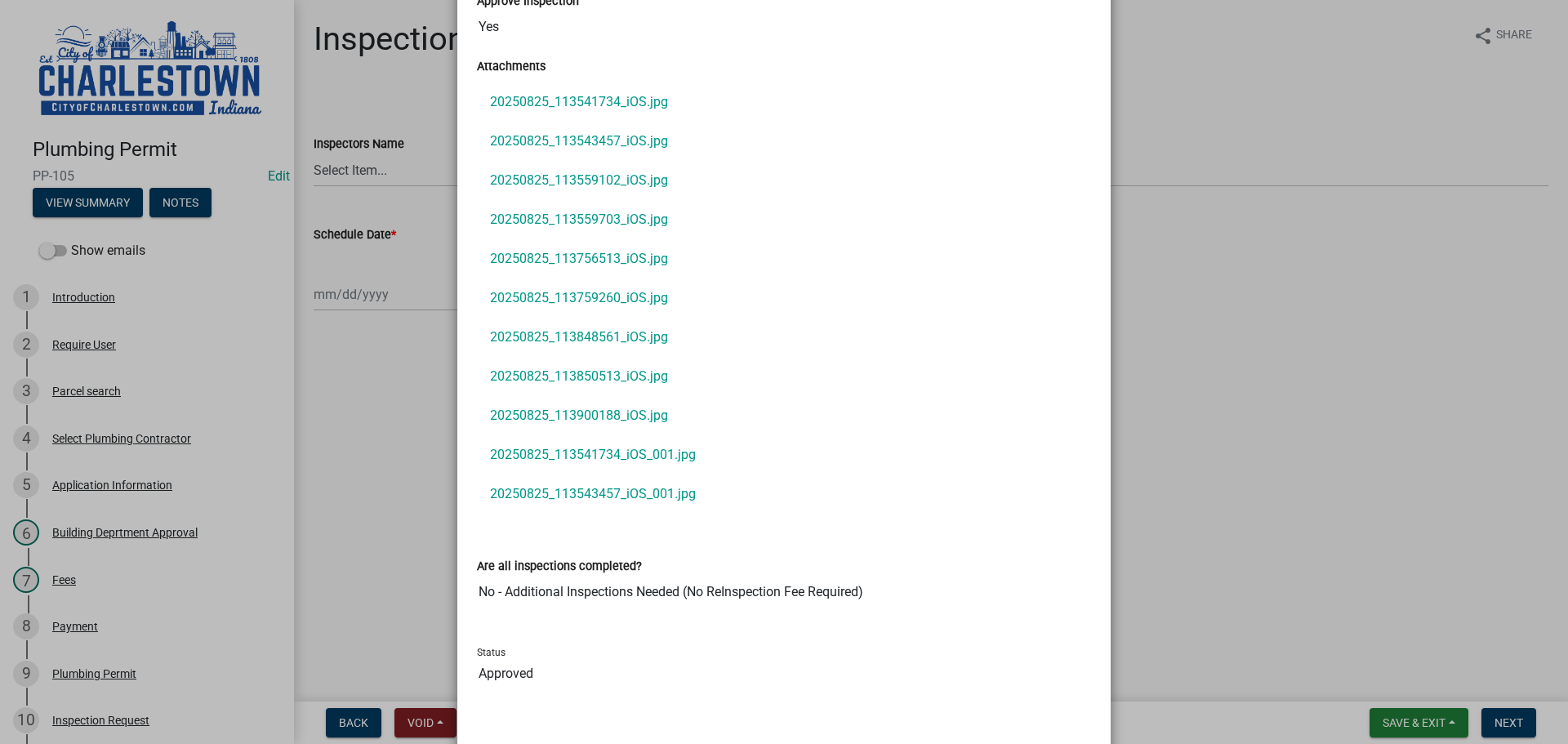
click at [609, 625] on div at bounding box center [784, 628] width 638 height 13
drag, startPoint x: 471, startPoint y: 587, endPoint x: 925, endPoint y: 582, distance: 454.0
click at [925, 582] on input "No - Additional Inspections Needed (No ReInspection Fee Required)" at bounding box center [784, 593] width 614 height 33
drag, startPoint x: 1349, startPoint y: 299, endPoint x: 1339, endPoint y: 291, distance: 12.8
click at [1352, 293] on ngb-modal-window "Summary × Printer Friendly Introduction Parcel search Select Plumbing Contracto…" at bounding box center [784, 372] width 1568 height 744
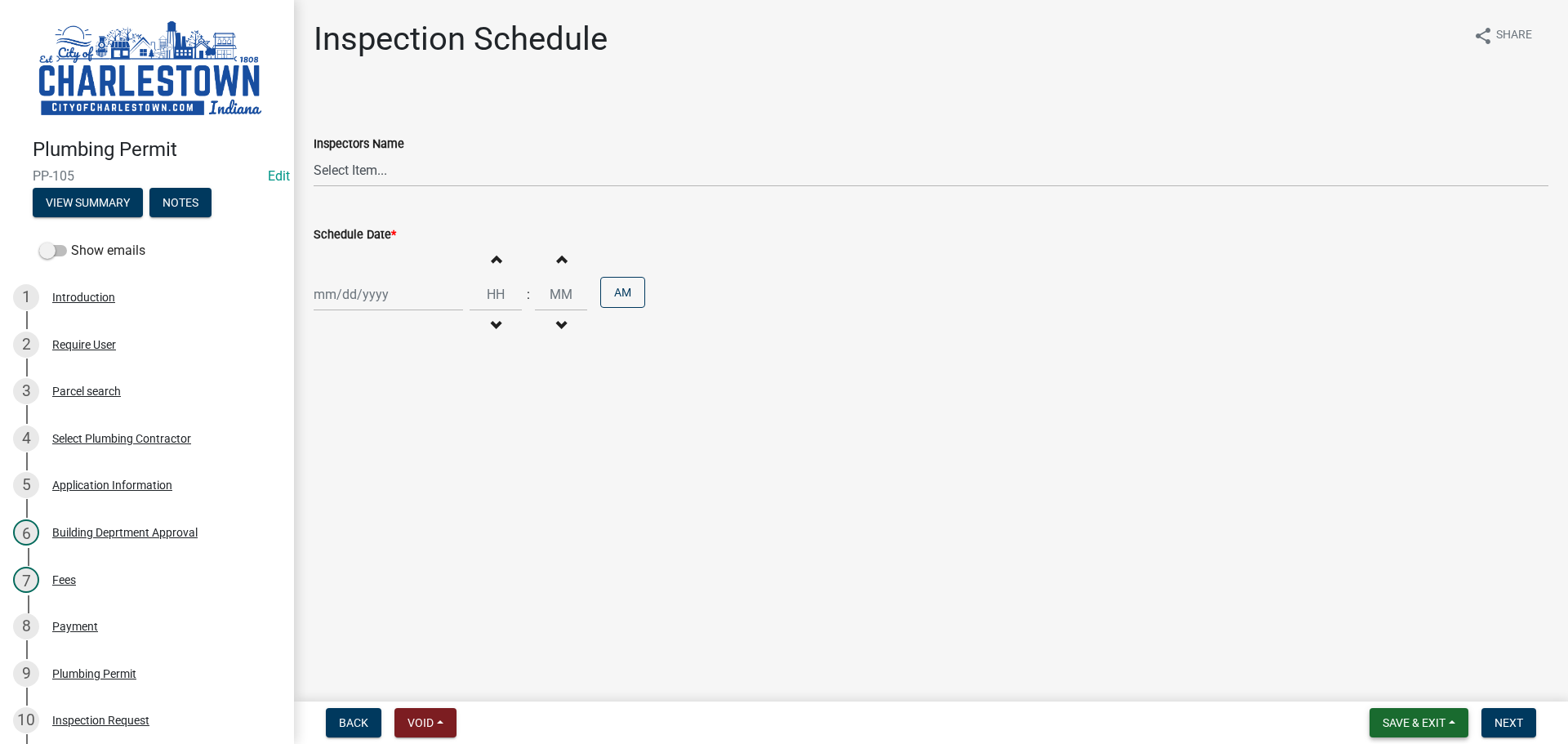
click at [1410, 720] on span "Save & Exit" at bounding box center [1415, 723] width 63 height 13
drag, startPoint x: 1402, startPoint y: 677, endPoint x: 1408, endPoint y: 665, distance: 13.4
click at [1403, 678] on button "Save & Exit" at bounding box center [1403, 680] width 130 height 39
